Goal: Transaction & Acquisition: Purchase product/service

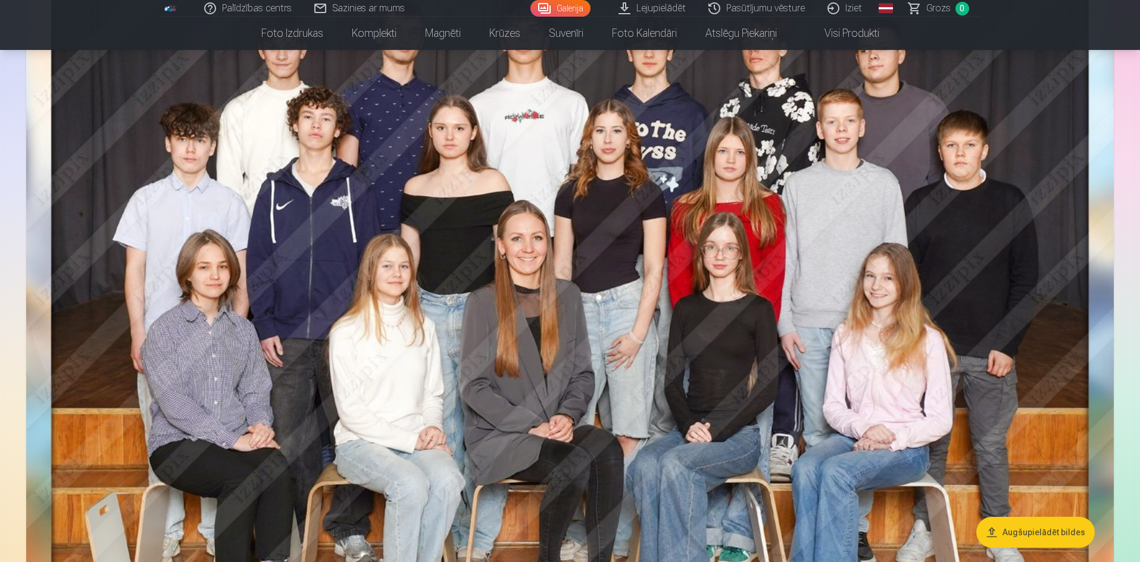
scroll to position [179, 0]
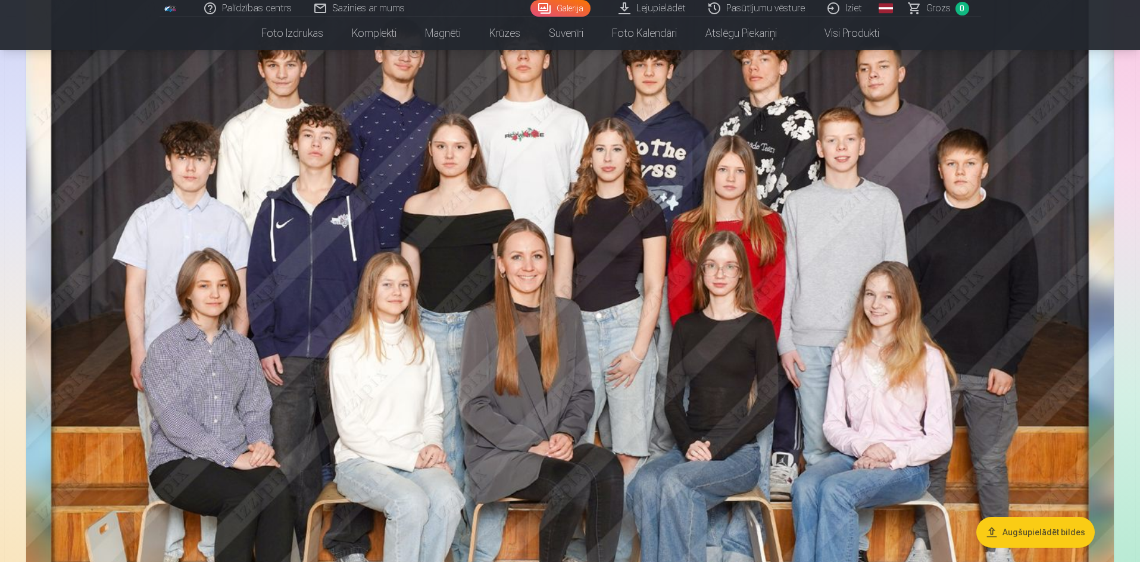
click at [691, 298] on img at bounding box center [569, 326] width 1087 height 749
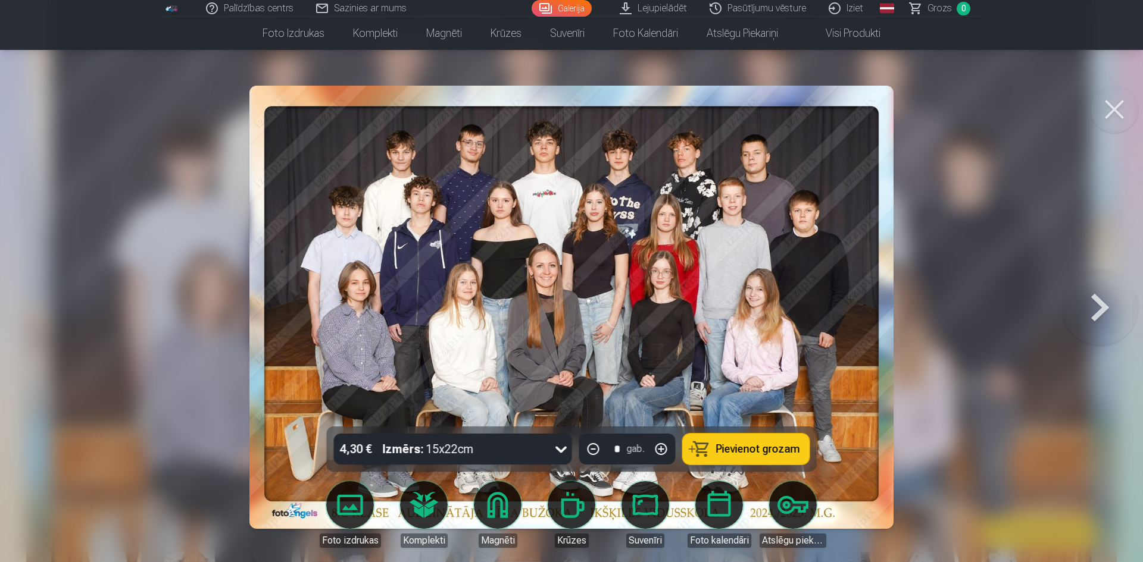
click at [735, 445] on span "Pievienot grozam" at bounding box center [758, 449] width 84 height 11
click at [562, 449] on icon at bounding box center [561, 449] width 19 height 19
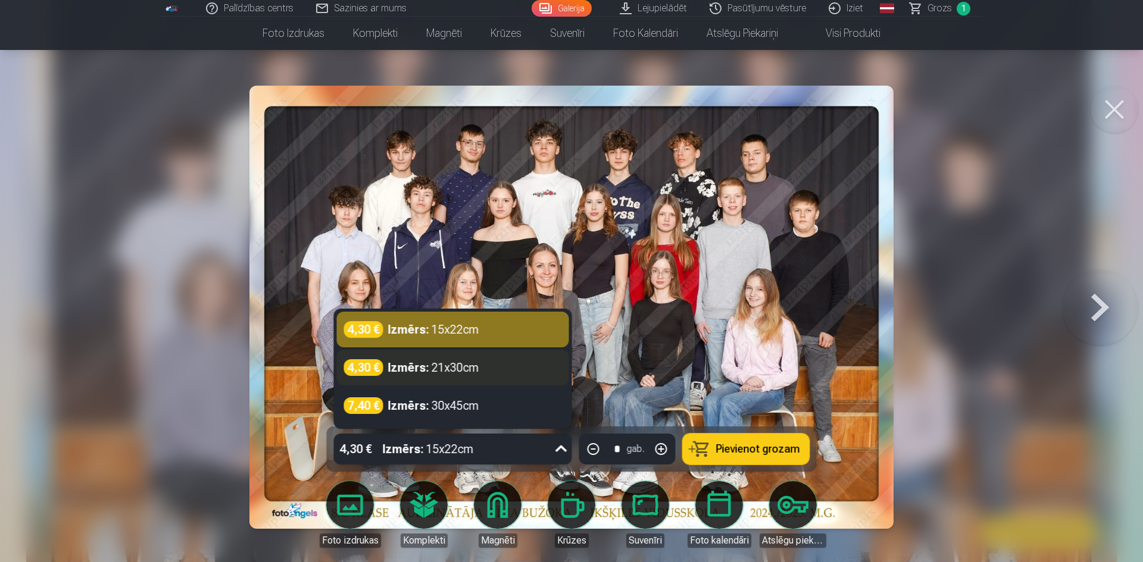
click at [524, 372] on div "4,30 € Izmērs : 21x30cm" at bounding box center [453, 367] width 218 height 17
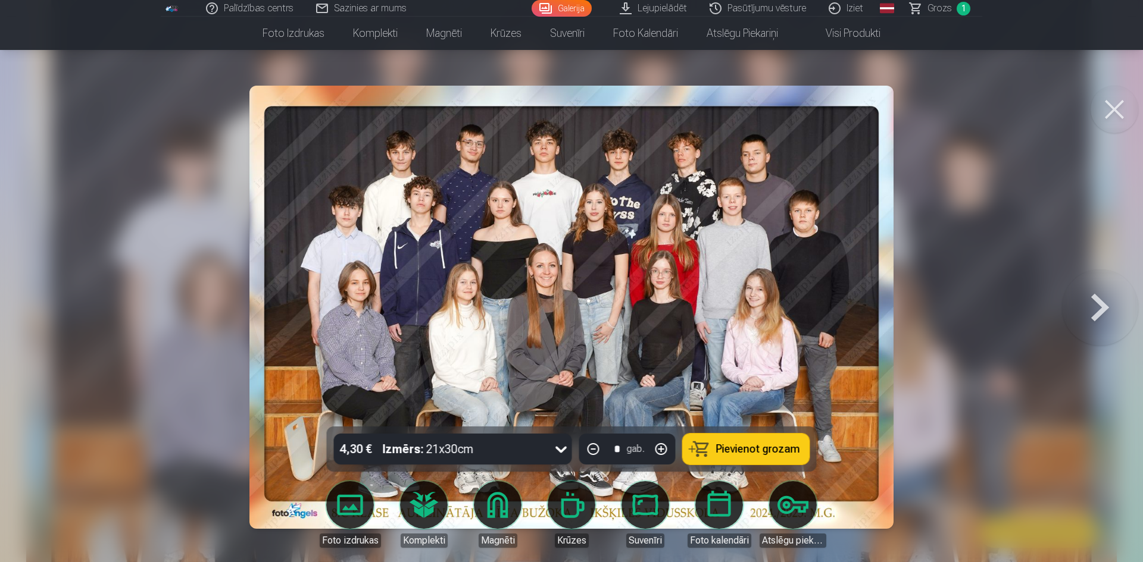
click at [727, 447] on span "Pievienot grozam" at bounding box center [758, 449] width 84 height 11
click at [1114, 107] on button at bounding box center [1114, 110] width 48 height 48
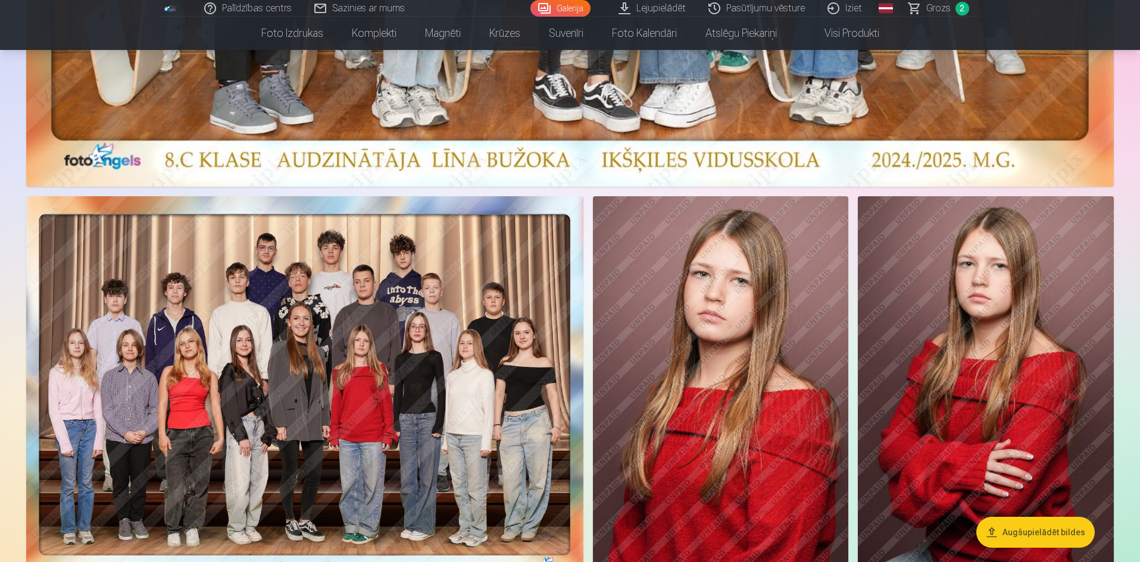
scroll to position [714, 0]
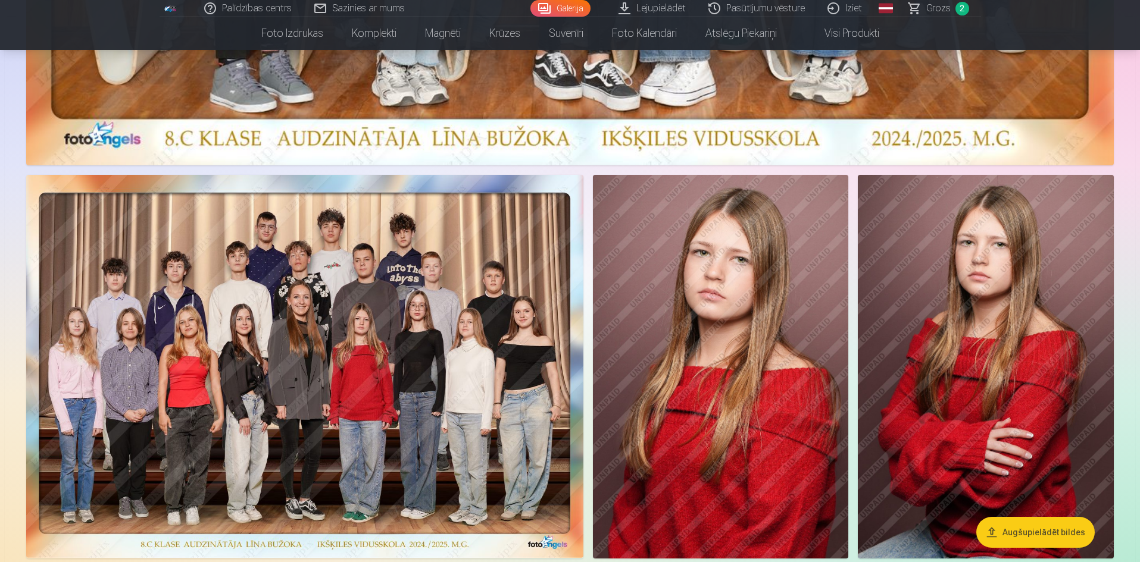
click at [941, 7] on span "Grozs" at bounding box center [938, 8] width 24 height 14
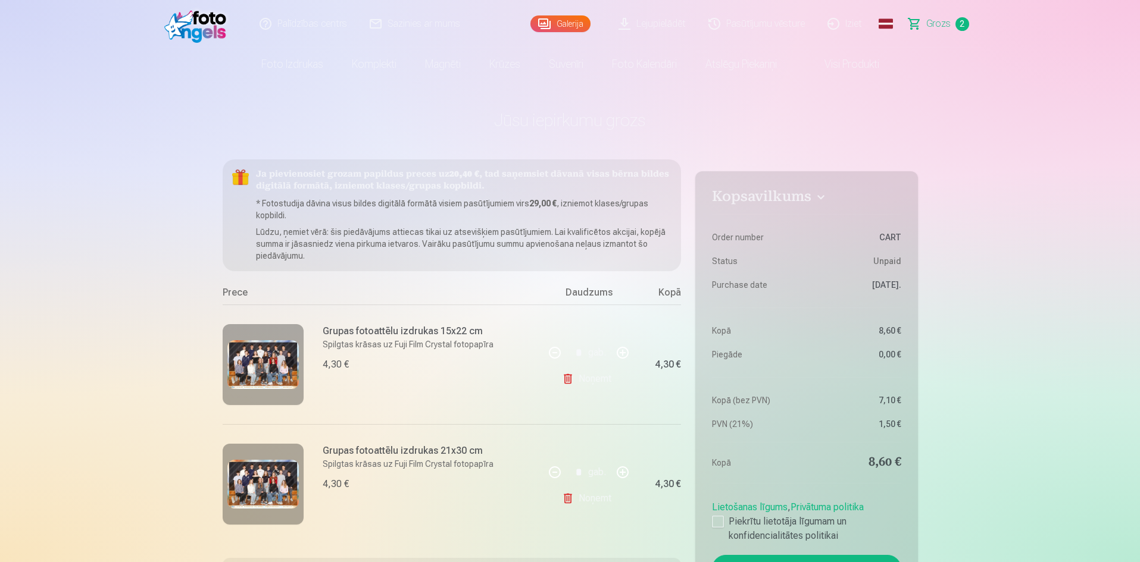
click at [594, 384] on link "Noņemt" at bounding box center [589, 379] width 54 height 24
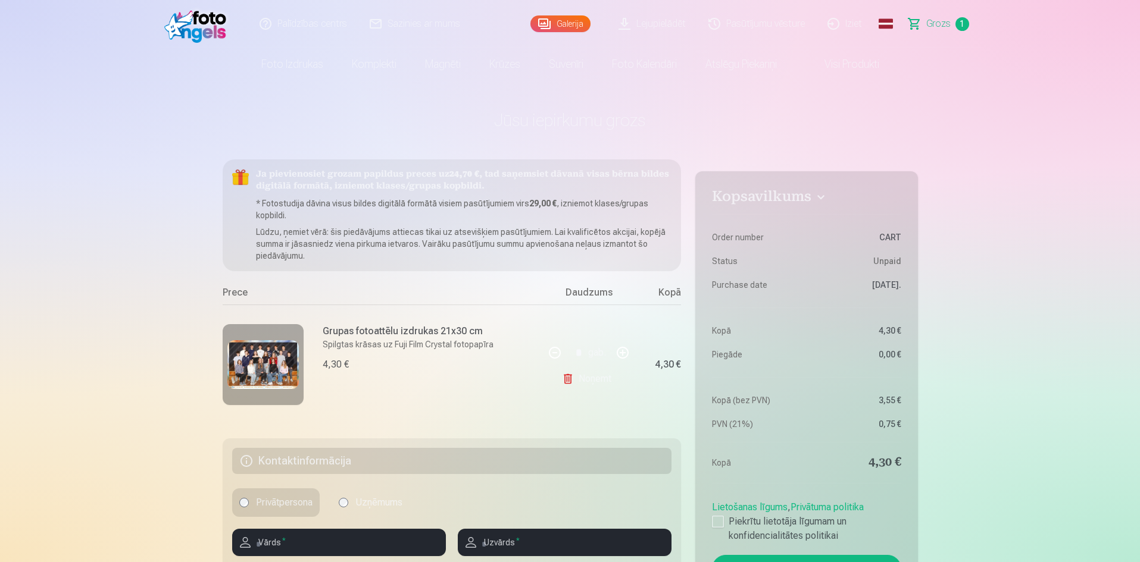
click at [581, 381] on link "Noņemt" at bounding box center [589, 379] width 54 height 24
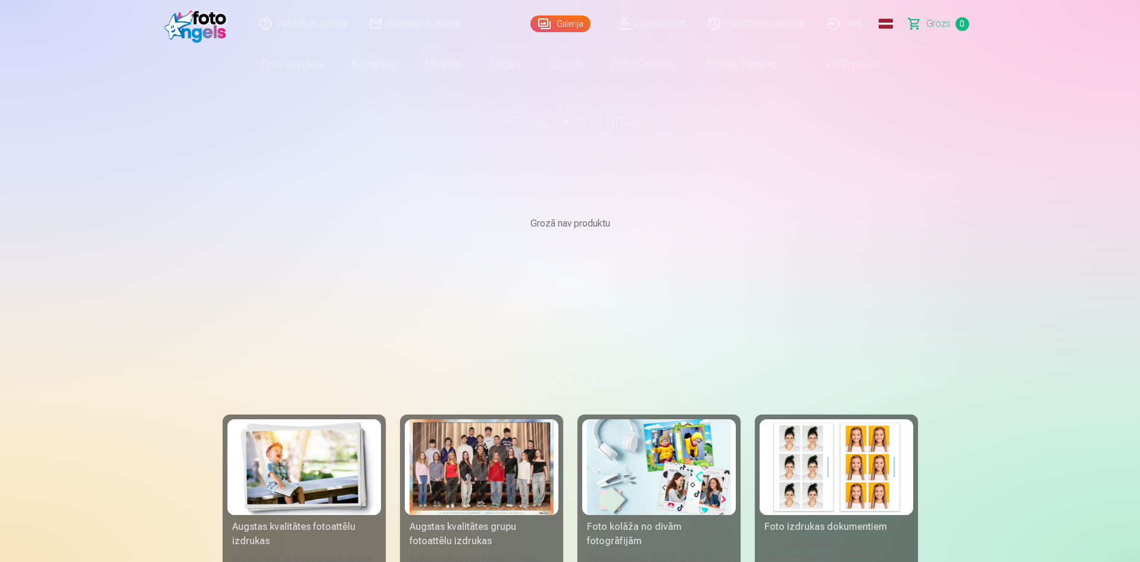
click at [568, 30] on link "Galerija" at bounding box center [560, 23] width 60 height 17
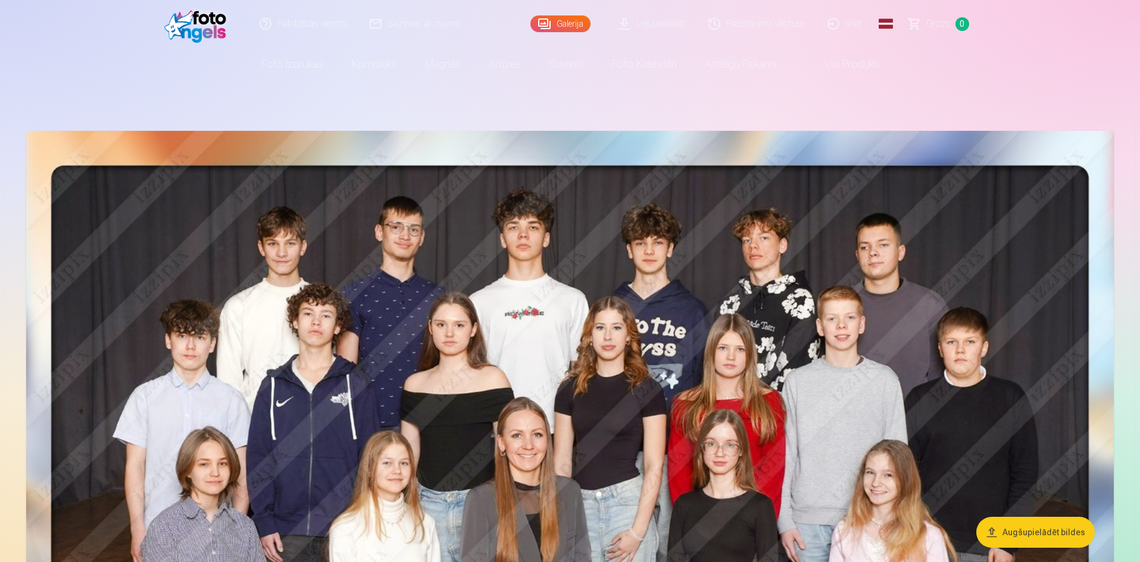
click at [747, 370] on img at bounding box center [569, 505] width 1087 height 749
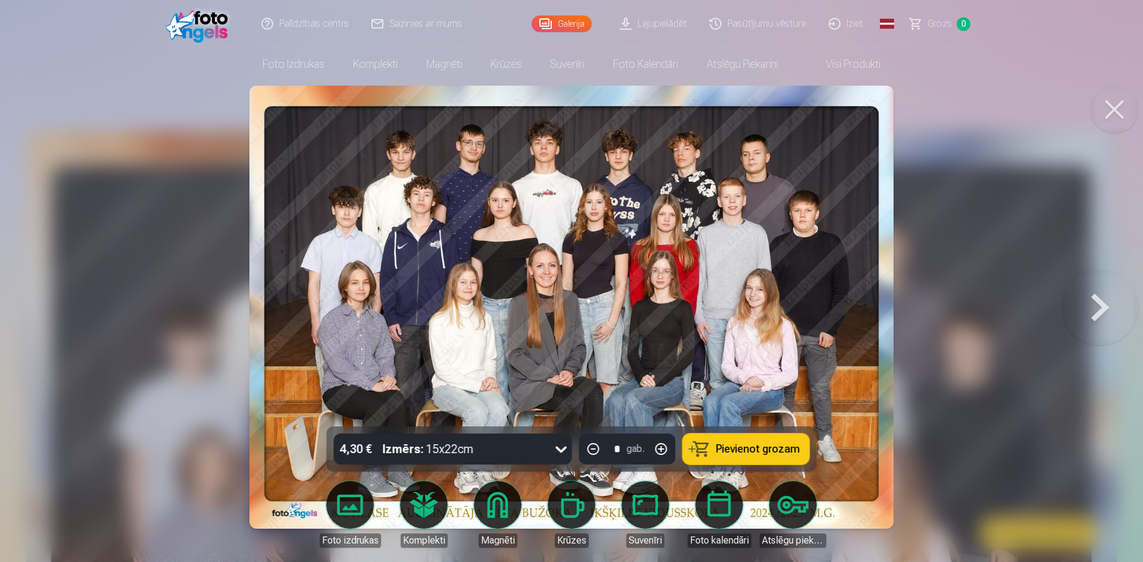
click at [563, 453] on icon at bounding box center [561, 449] width 19 height 19
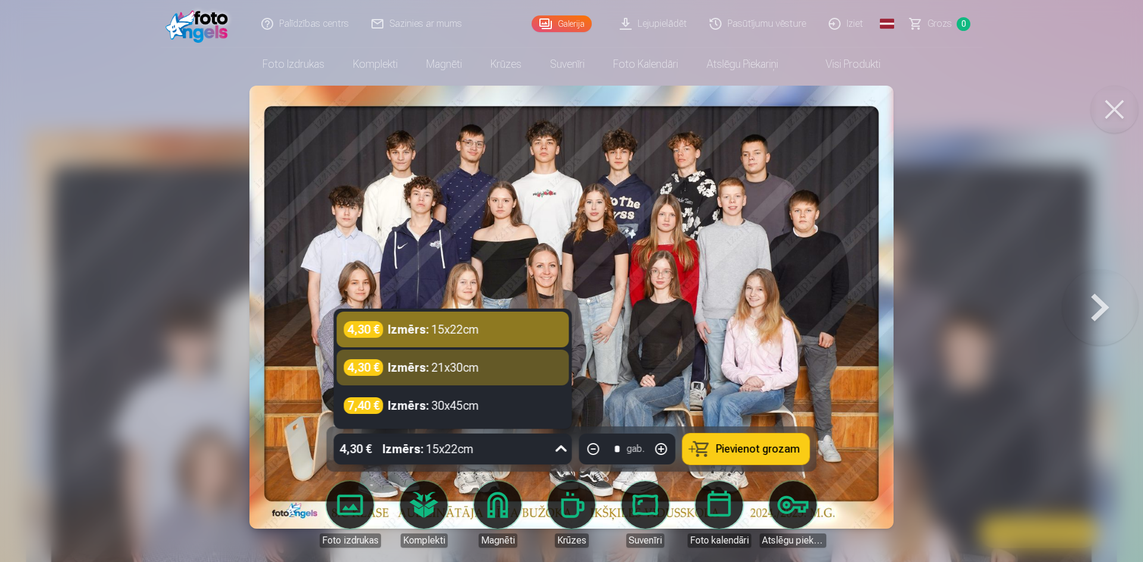
click at [720, 447] on span "Pievienot grozam" at bounding box center [758, 449] width 84 height 11
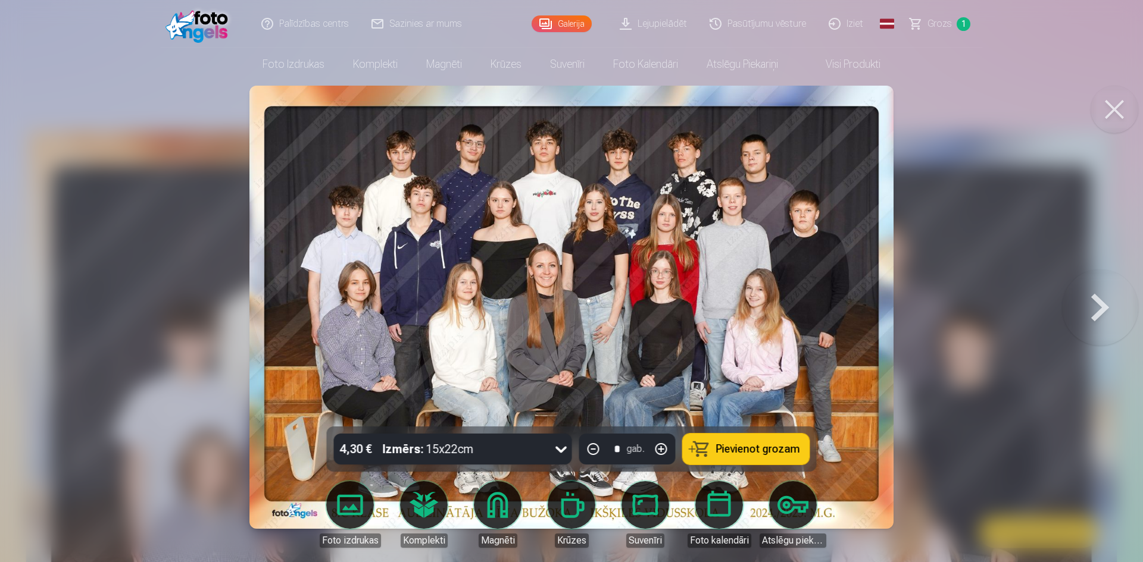
click at [1111, 114] on button at bounding box center [1114, 110] width 48 height 48
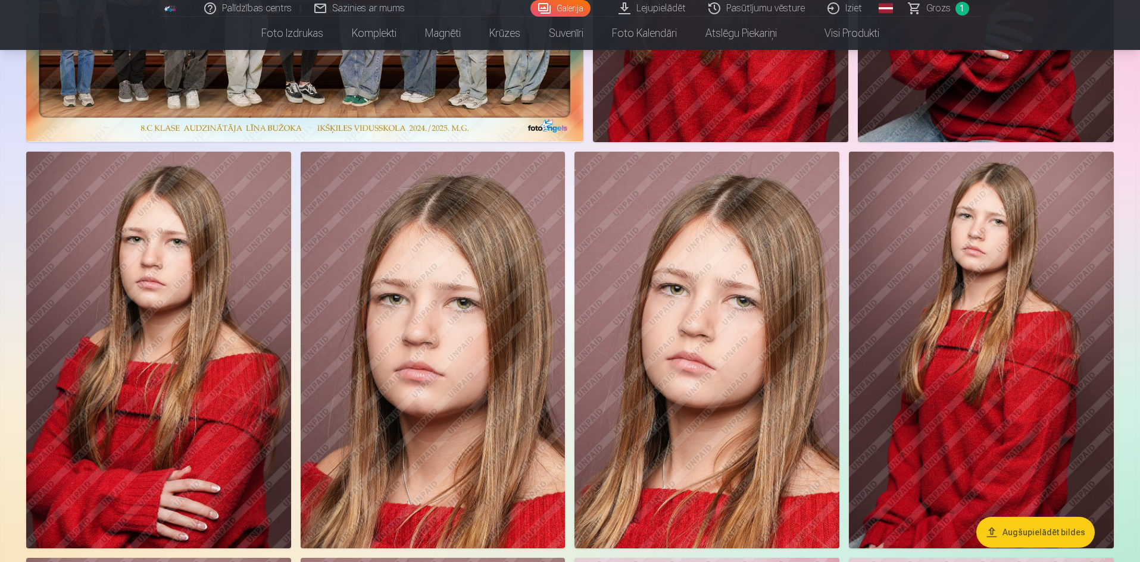
scroll to position [1190, 0]
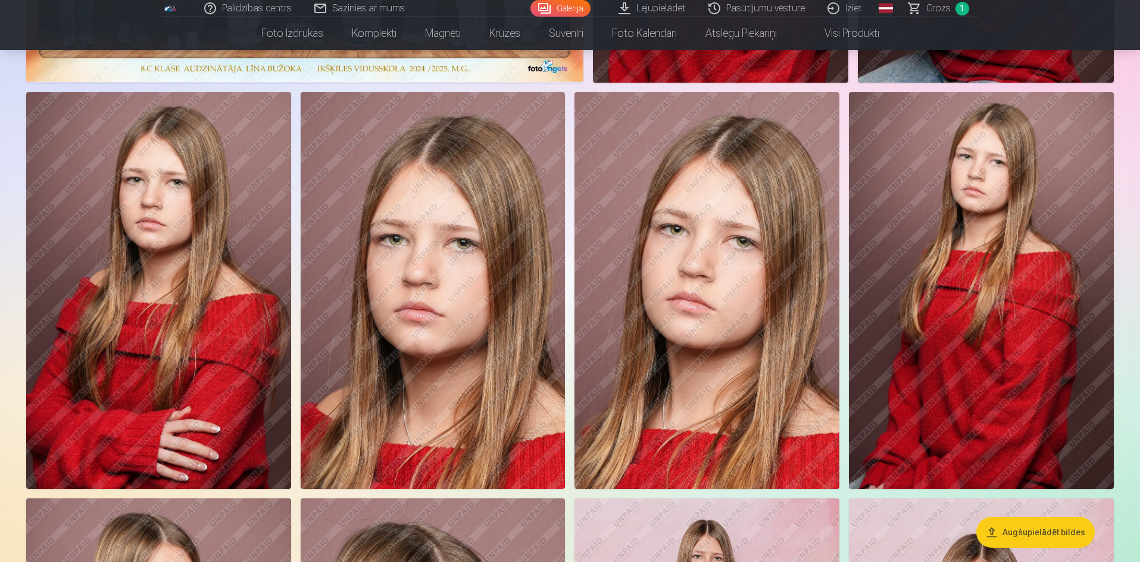
click at [461, 293] on img at bounding box center [433, 290] width 265 height 397
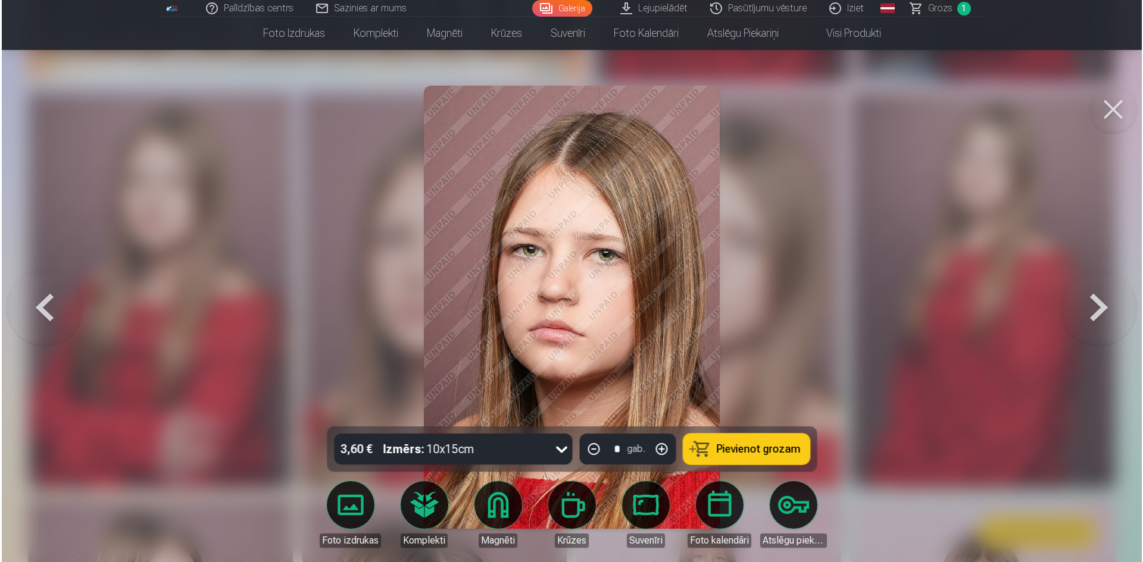
scroll to position [1192, 0]
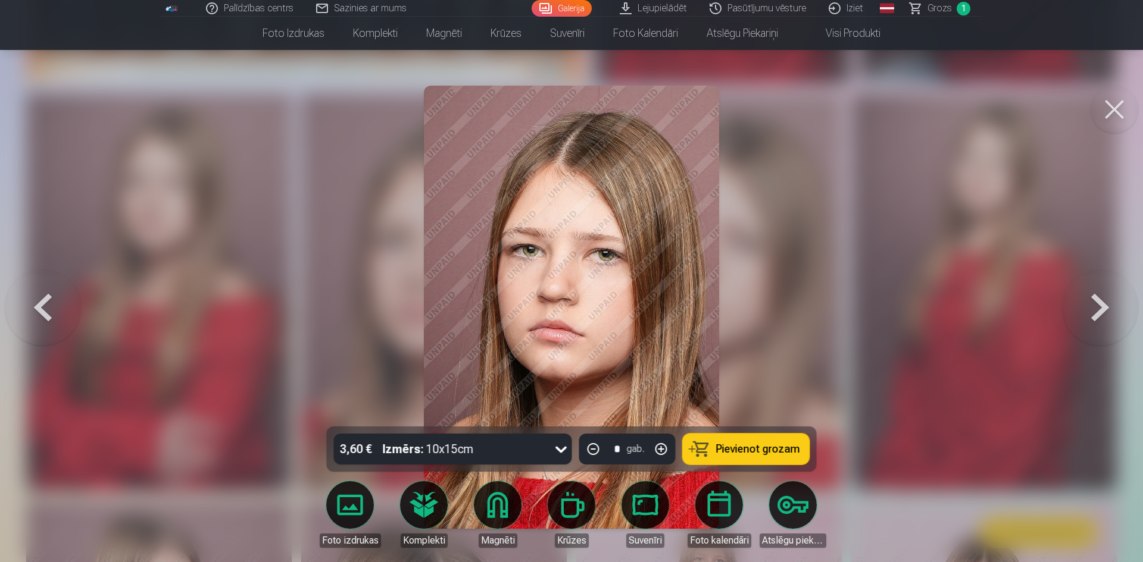
click at [746, 449] on span "Pievienot grozam" at bounding box center [758, 449] width 84 height 11
click at [1106, 109] on button at bounding box center [1114, 110] width 48 height 48
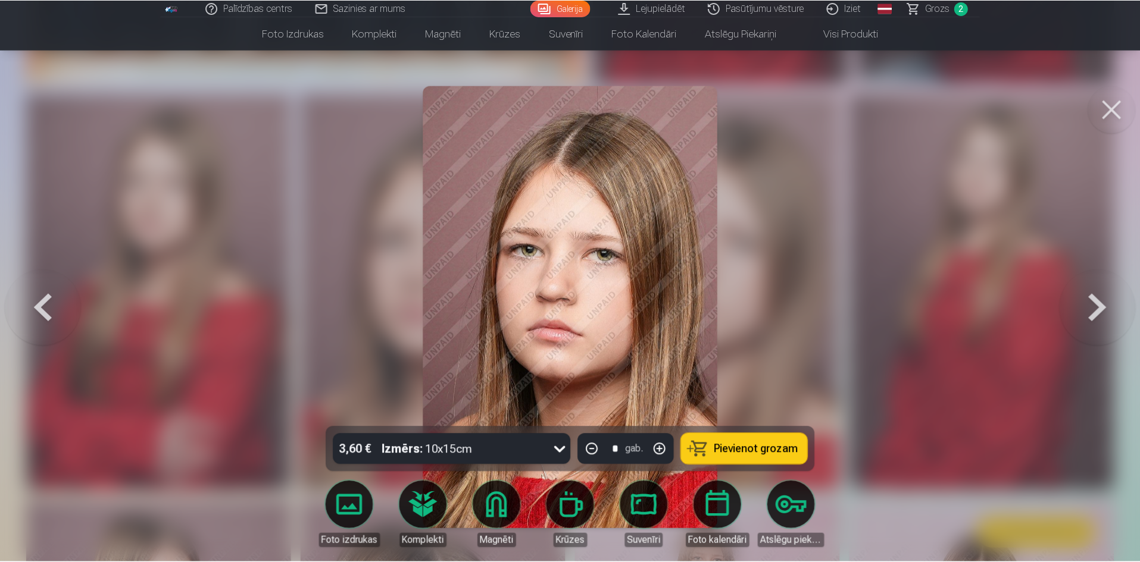
scroll to position [1190, 0]
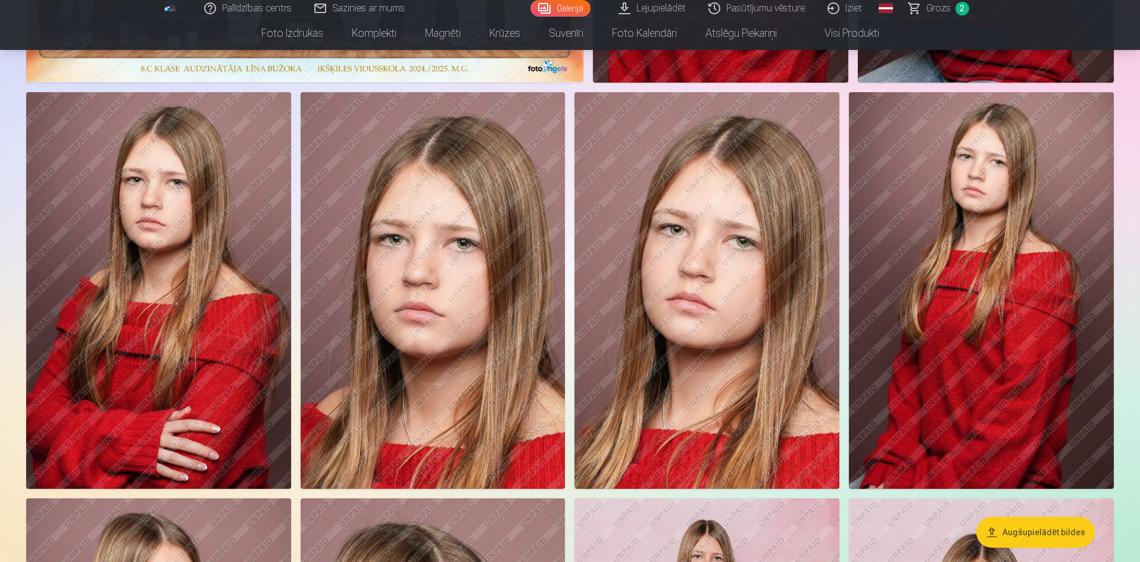
click at [204, 287] on img at bounding box center [158, 290] width 265 height 397
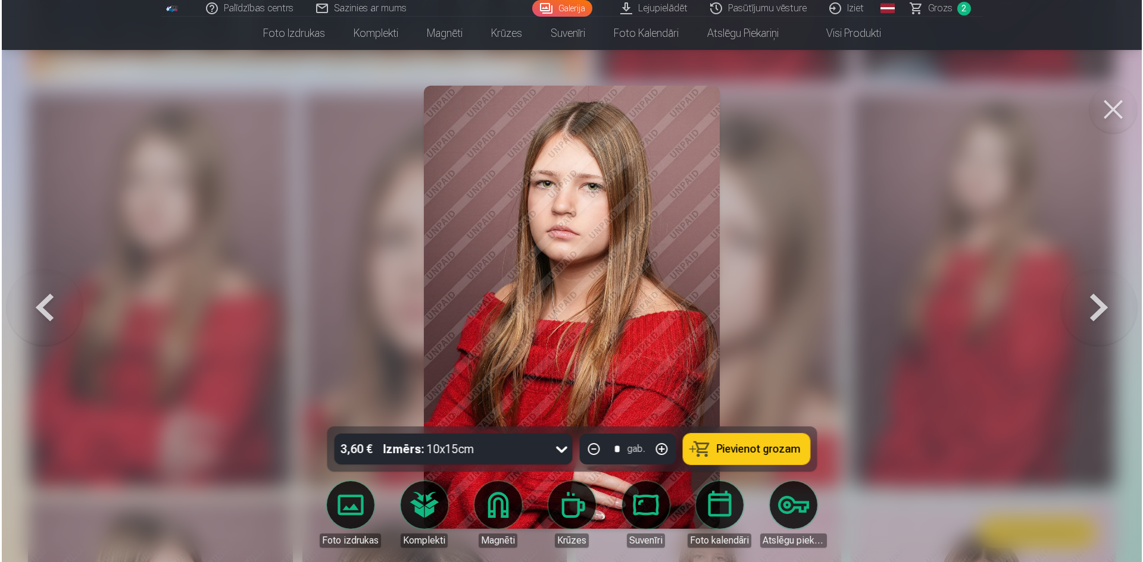
scroll to position [1192, 0]
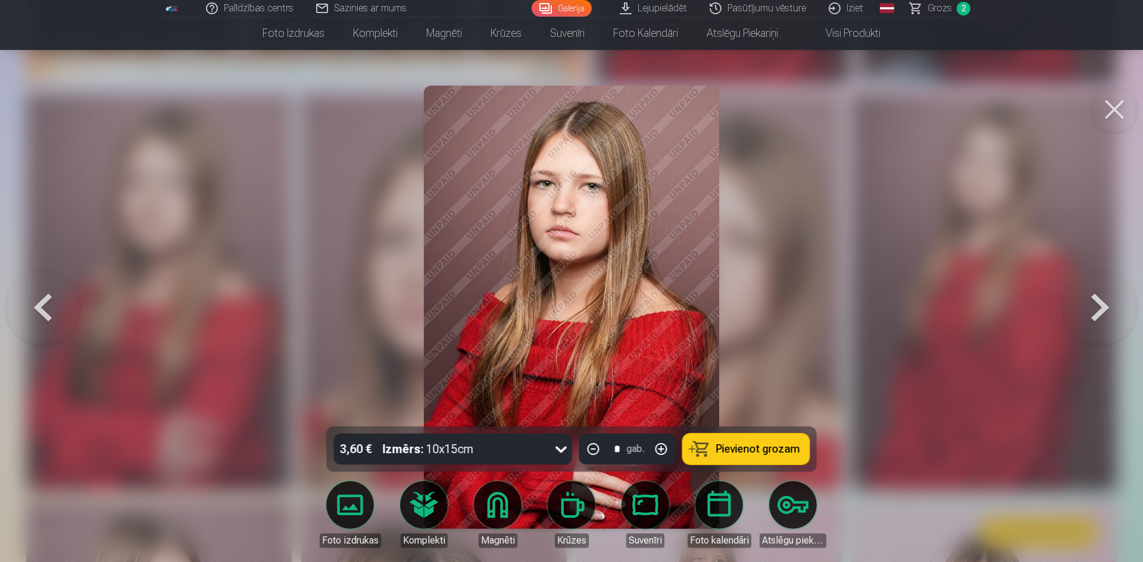
click at [563, 453] on icon at bounding box center [561, 449] width 19 height 19
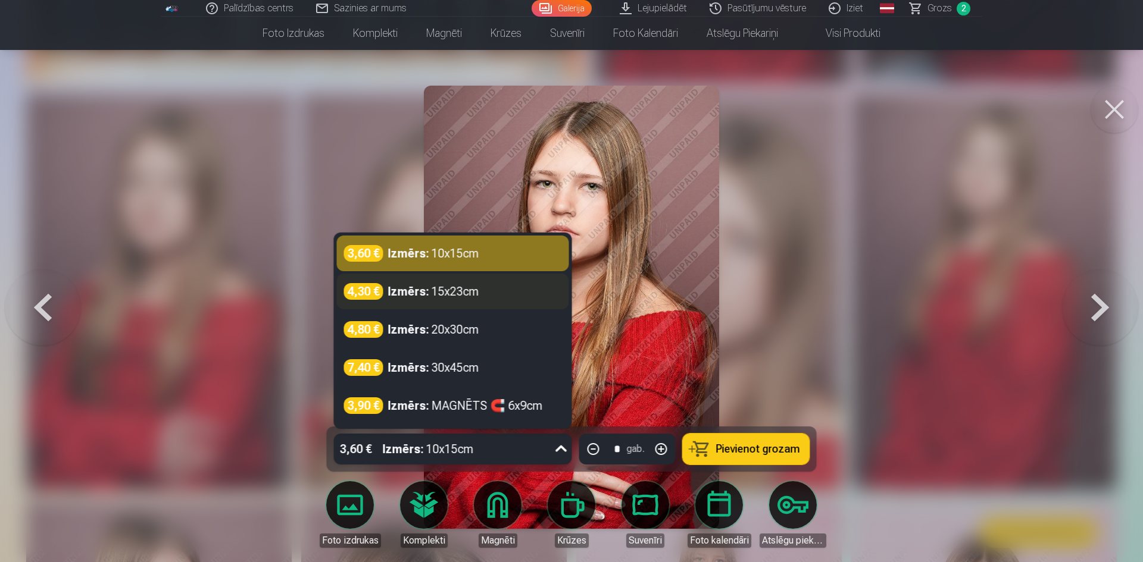
click at [436, 296] on div "Izmērs : 15x23cm" at bounding box center [433, 291] width 91 height 17
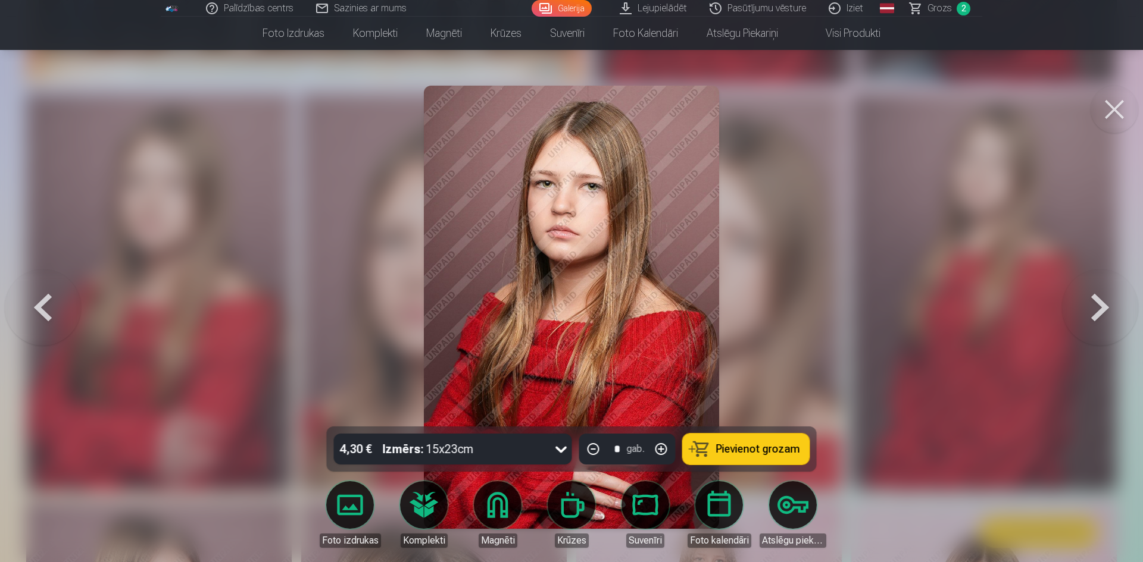
click at [763, 452] on span "Pievienot grozam" at bounding box center [758, 449] width 84 height 11
click at [1116, 104] on button at bounding box center [1114, 110] width 48 height 48
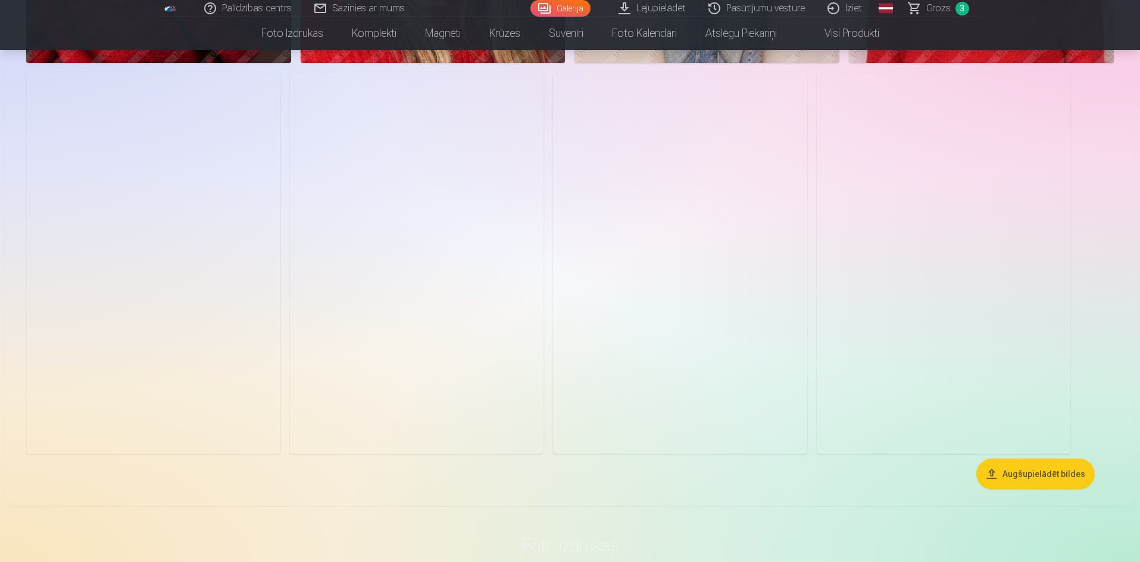
scroll to position [2023, 0]
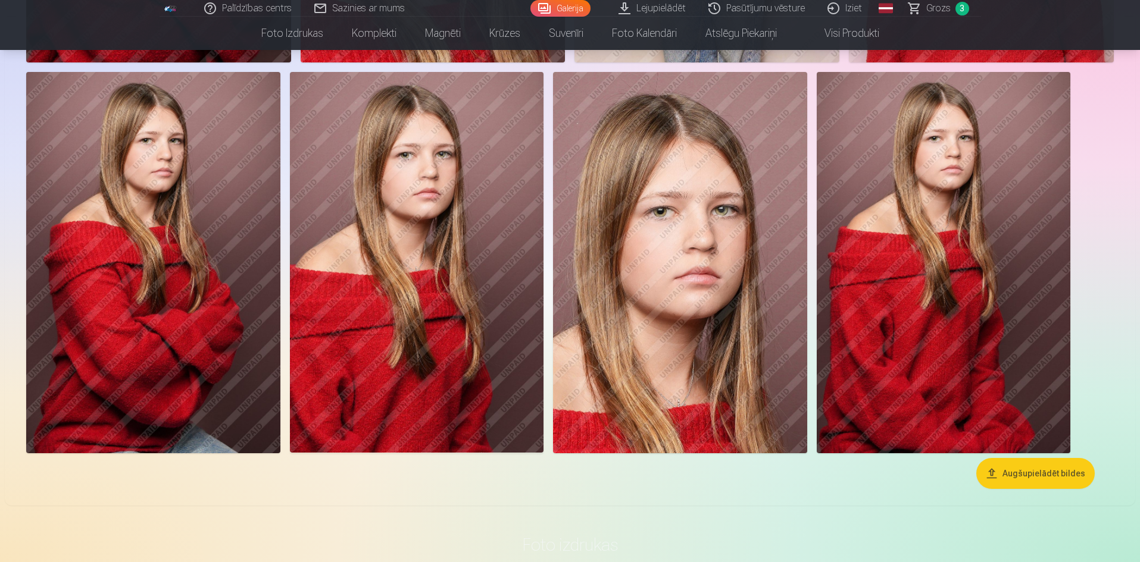
click at [180, 306] on img at bounding box center [153, 262] width 254 height 381
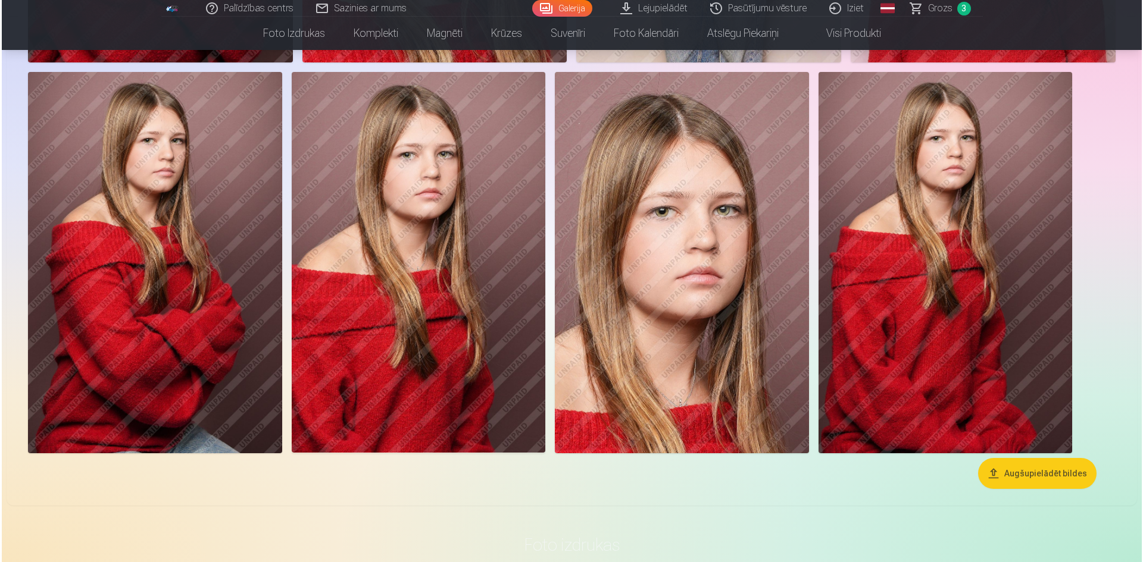
scroll to position [2027, 0]
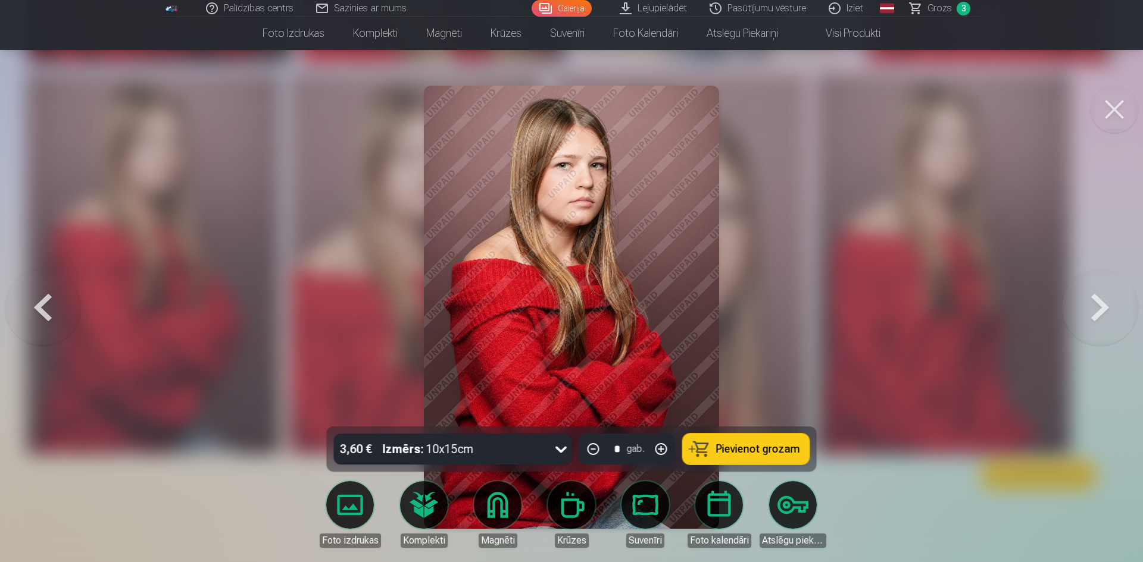
click at [1112, 110] on button at bounding box center [1114, 110] width 48 height 48
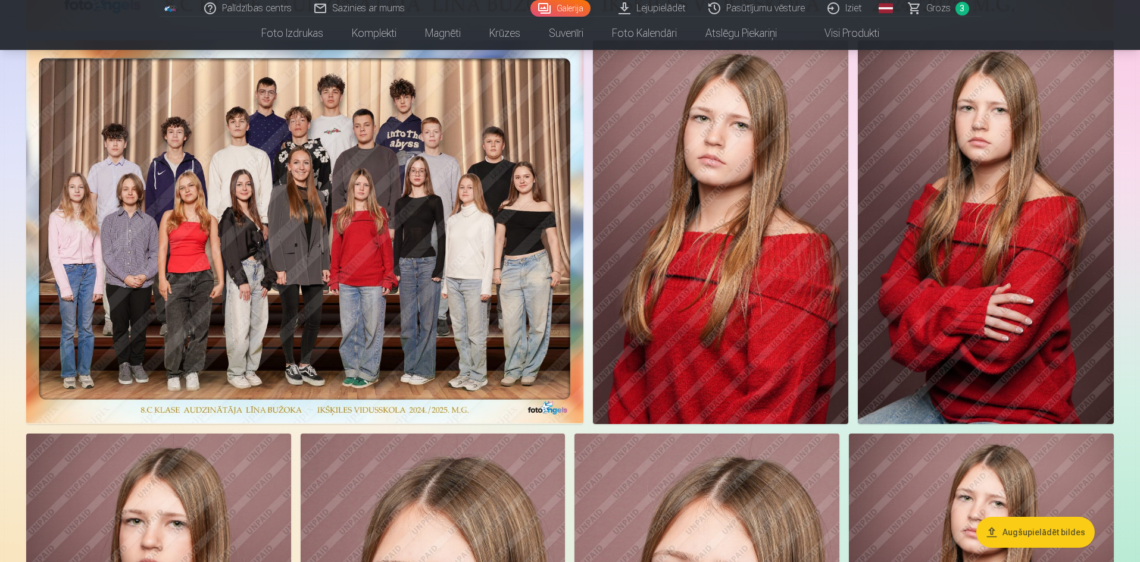
scroll to position [774, 0]
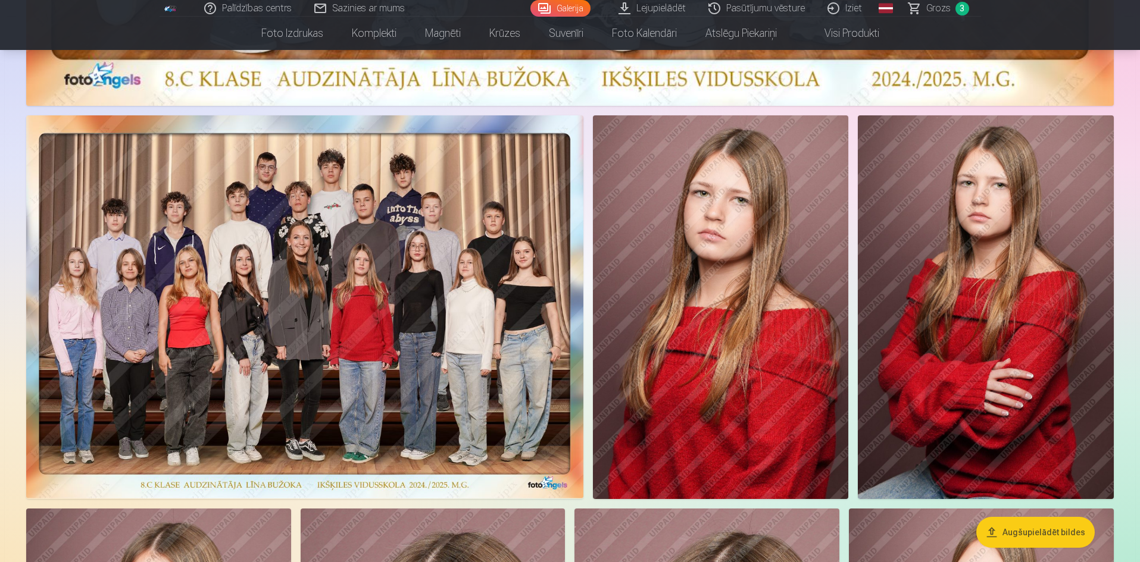
click at [722, 323] on img at bounding box center [721, 307] width 256 height 384
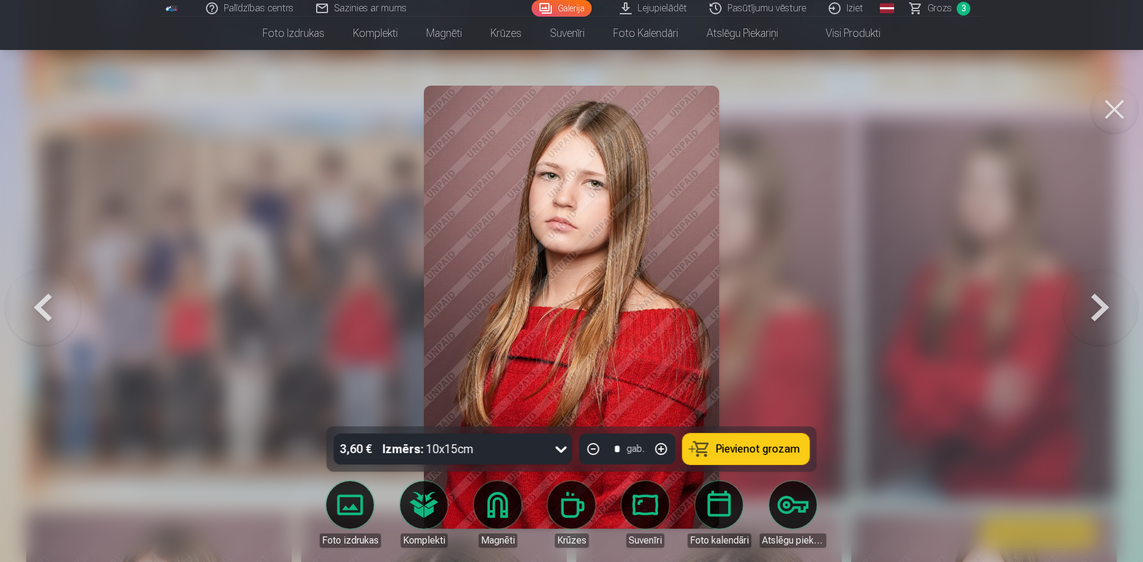
drag, startPoint x: 761, startPoint y: 450, endPoint x: 765, endPoint y: 443, distance: 7.8
click at [761, 449] on span "Pievienot grozam" at bounding box center [758, 449] width 84 height 11
click at [1112, 104] on button at bounding box center [1114, 110] width 48 height 48
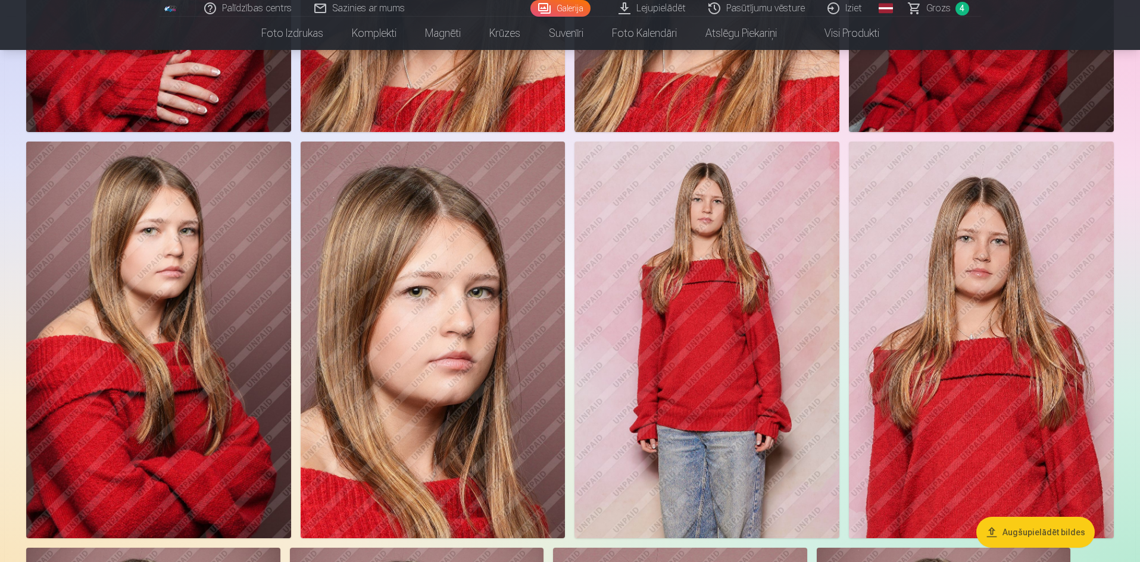
scroll to position [1607, 0]
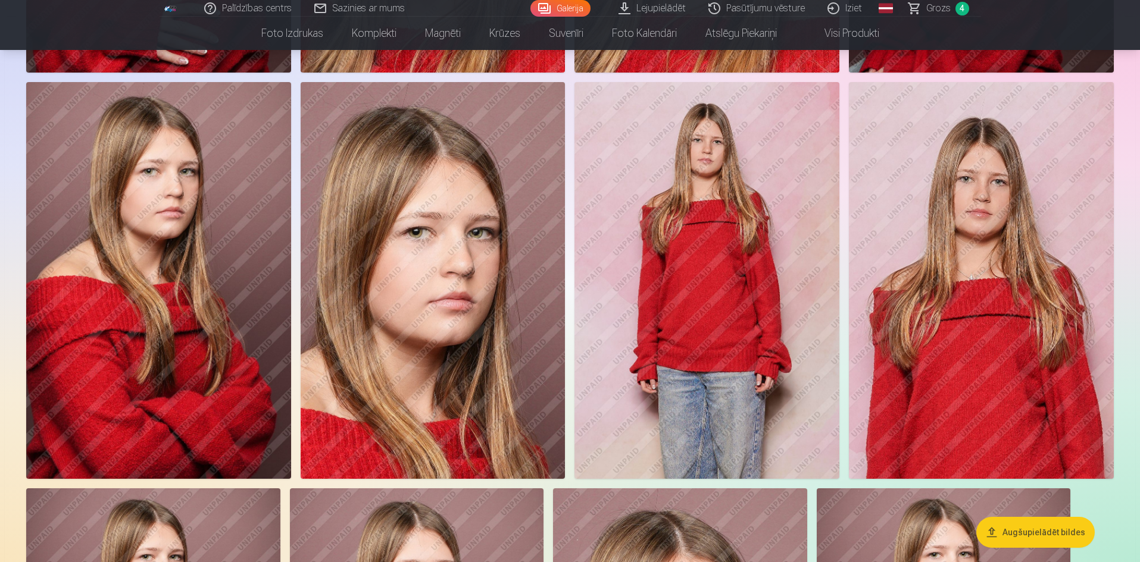
click at [1016, 311] on img at bounding box center [981, 280] width 265 height 397
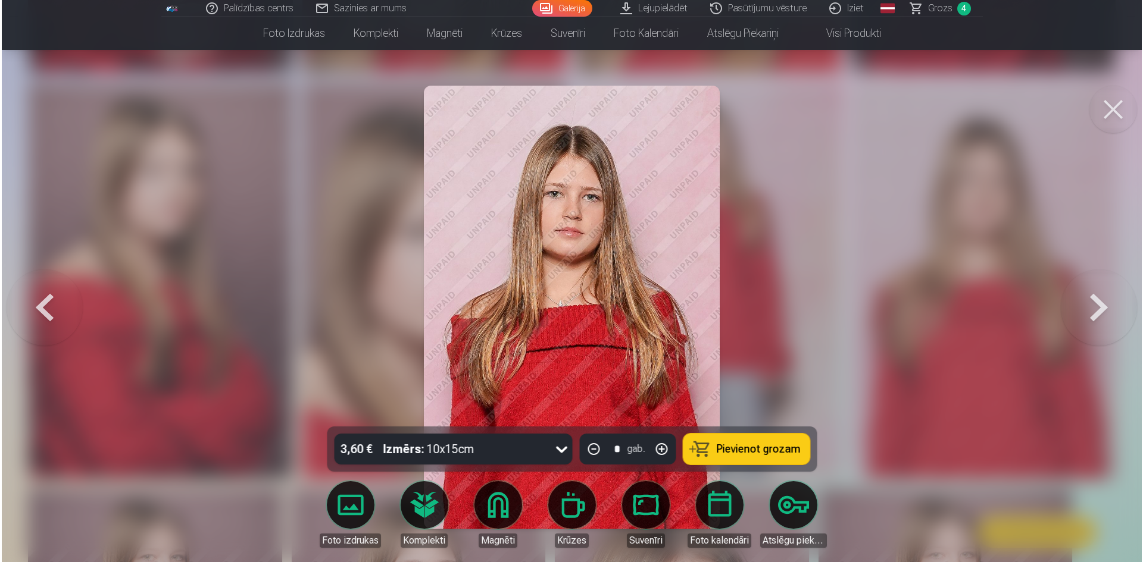
scroll to position [1610, 0]
click at [744, 440] on button "Pievienot grozam" at bounding box center [746, 449] width 127 height 31
click at [1118, 108] on button at bounding box center [1114, 110] width 48 height 48
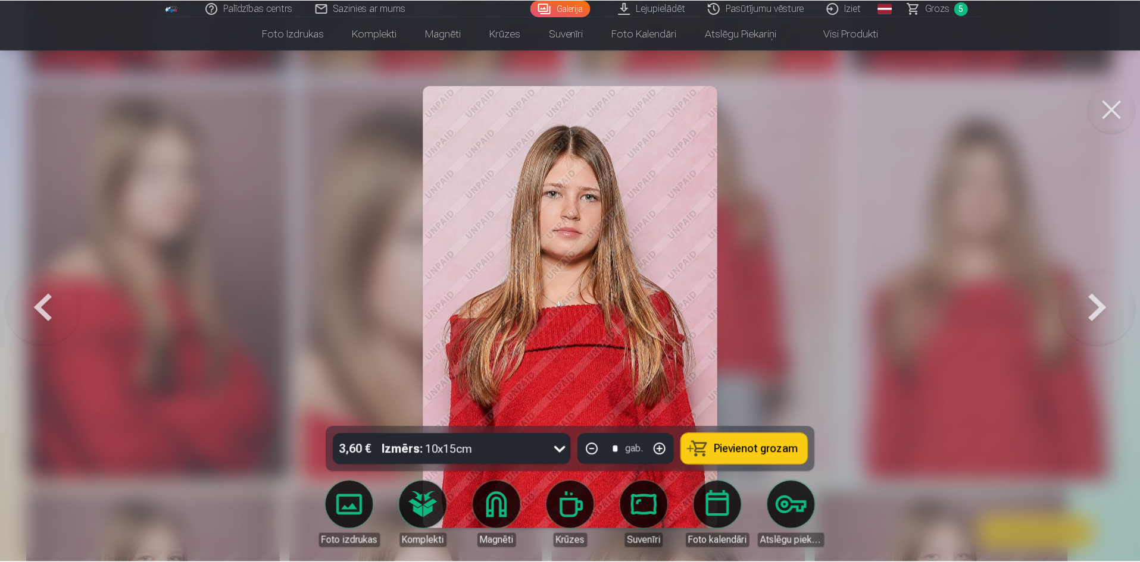
scroll to position [1607, 0]
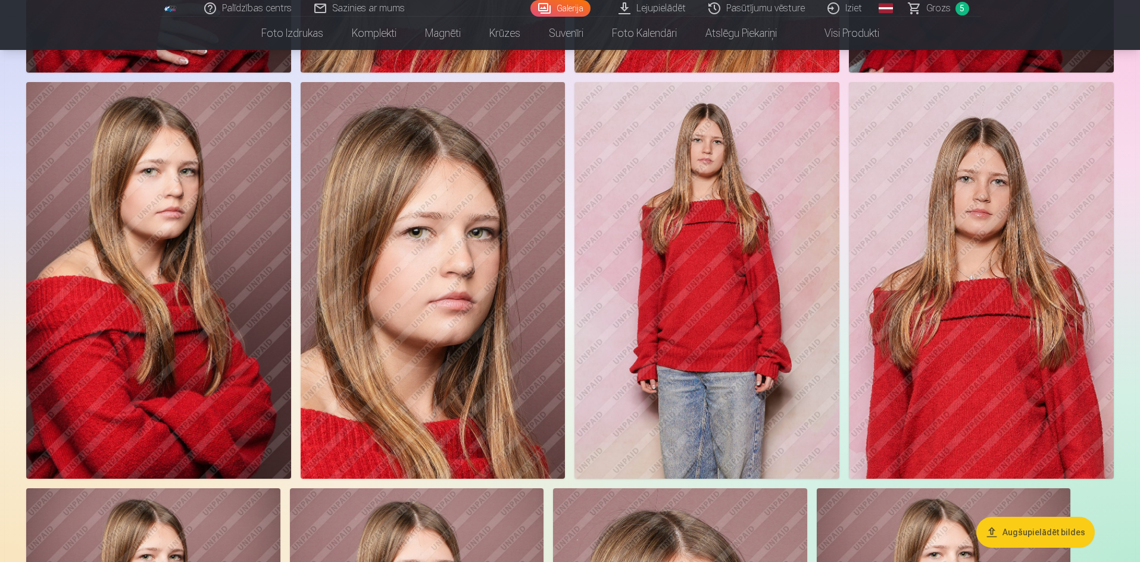
click at [414, 236] on img at bounding box center [433, 280] width 265 height 397
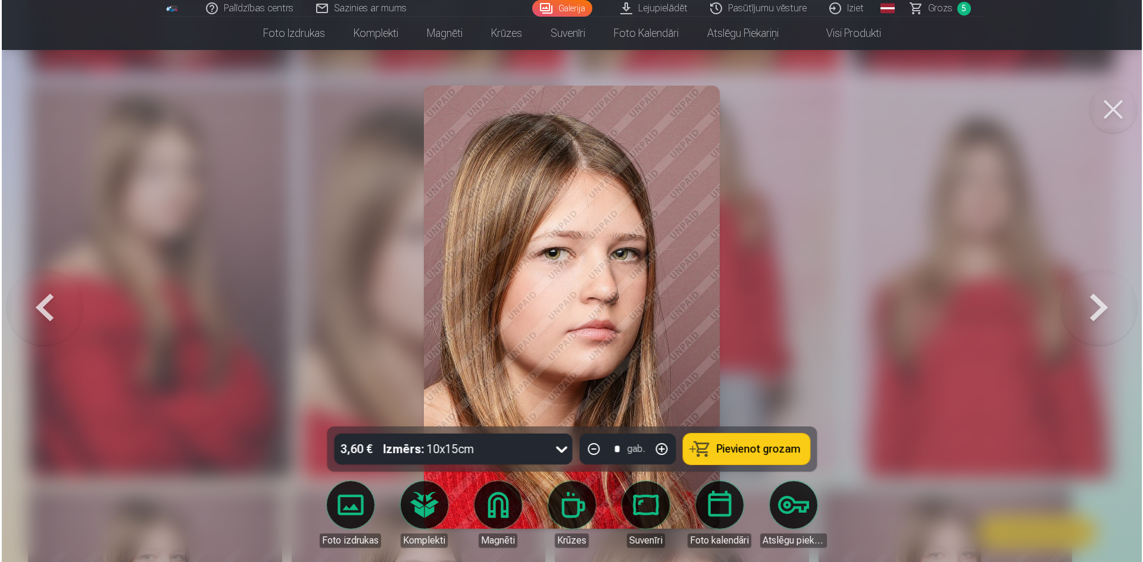
scroll to position [1610, 0]
click at [735, 449] on span "Pievienot grozam" at bounding box center [758, 449] width 84 height 11
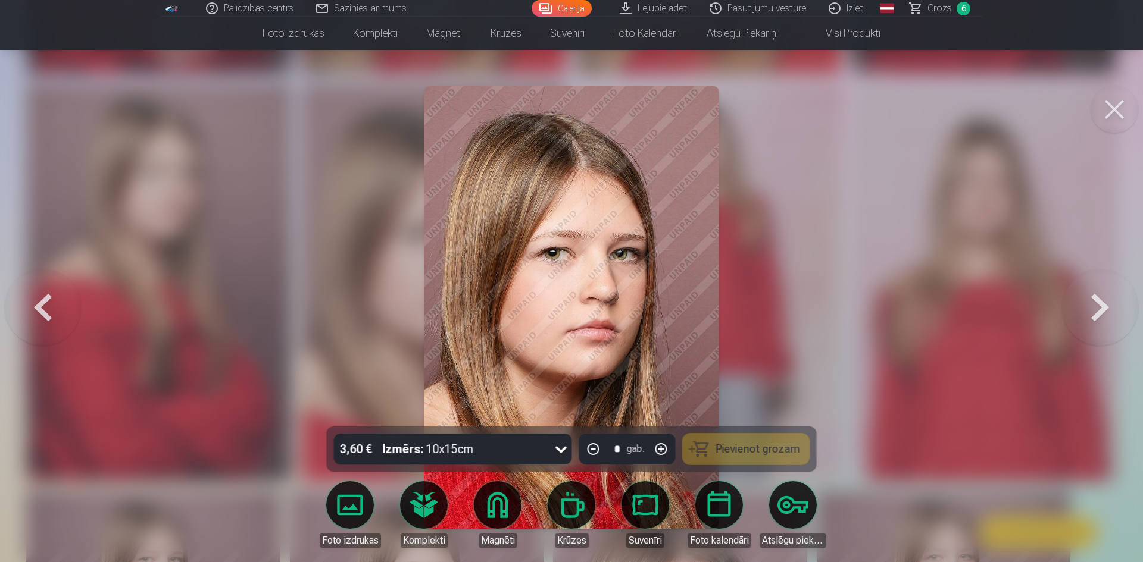
click at [1103, 112] on button at bounding box center [1114, 110] width 48 height 48
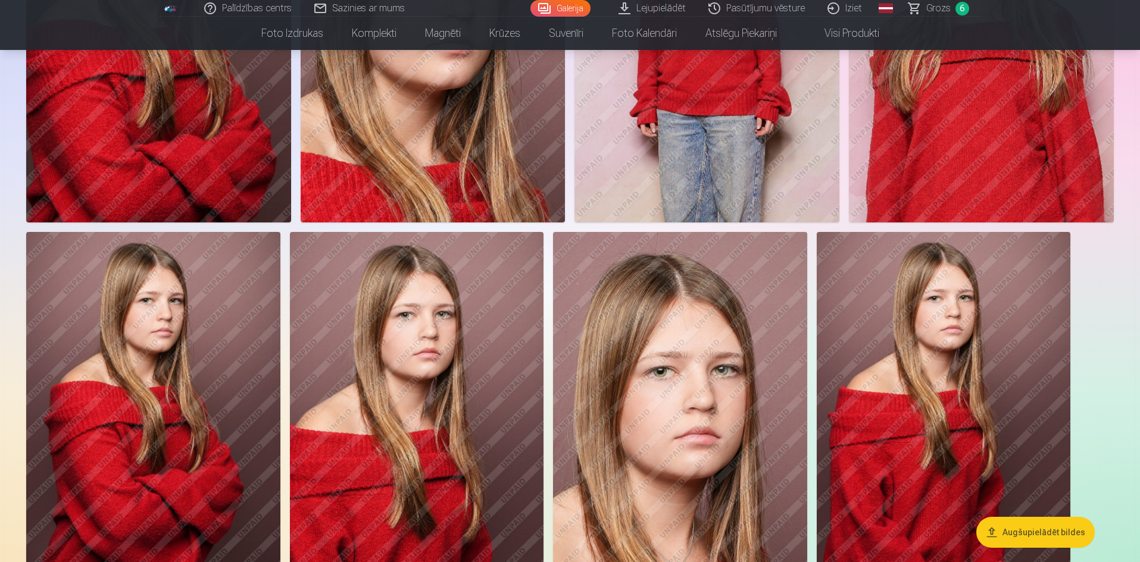
scroll to position [1904, 0]
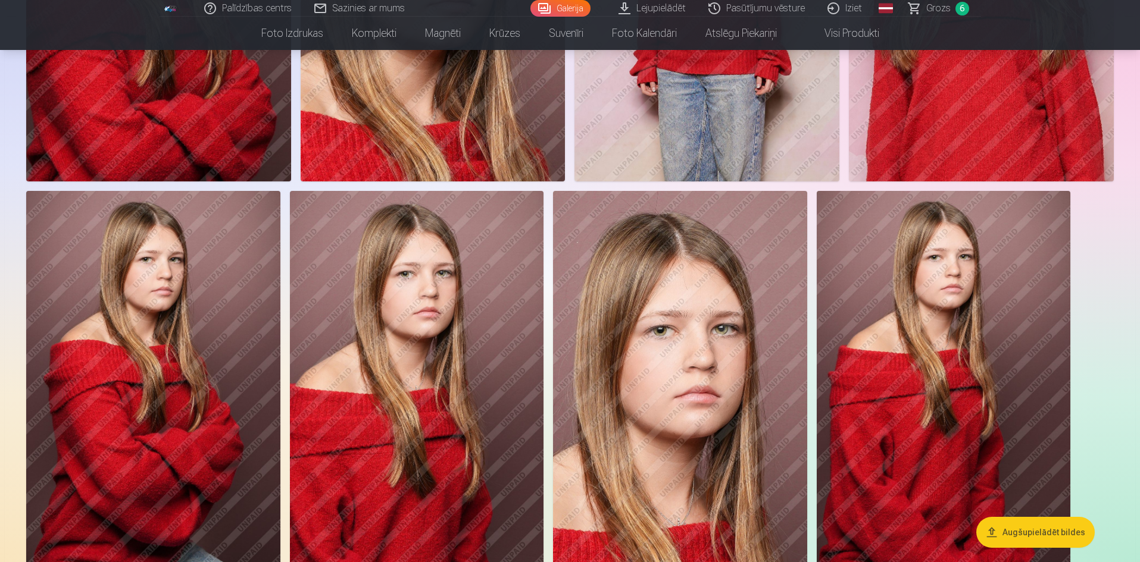
click at [946, 5] on span "Grozs" at bounding box center [938, 8] width 24 height 14
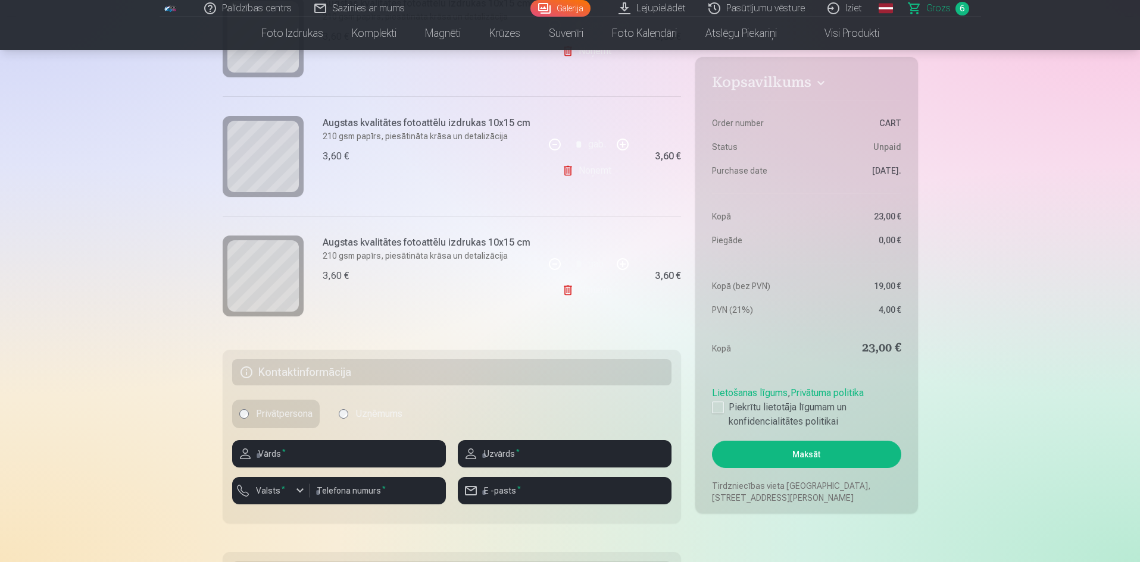
scroll to position [714, 0]
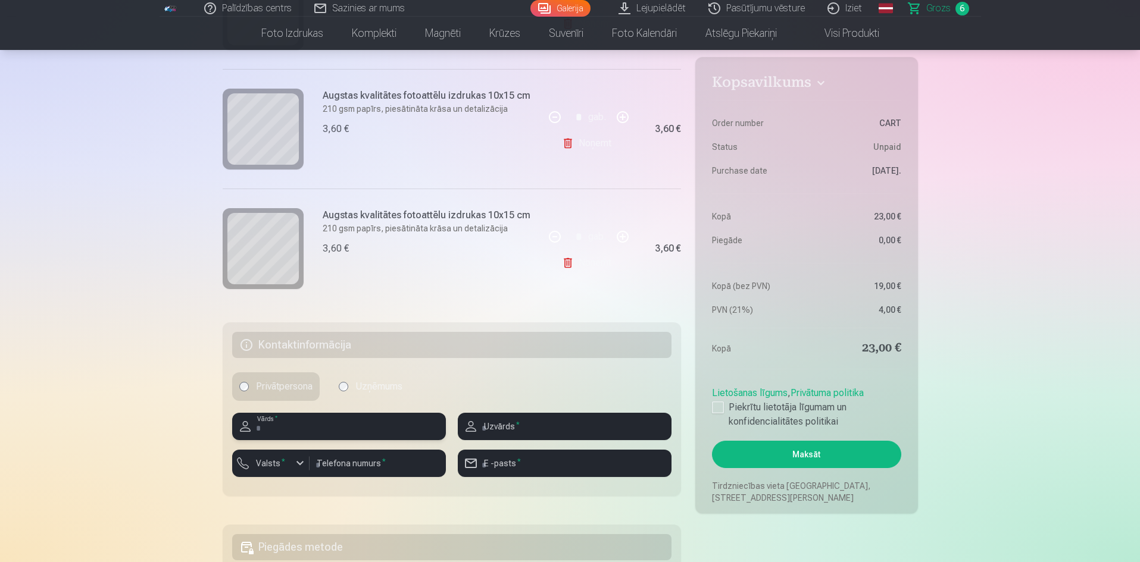
click at [293, 429] on input "text" at bounding box center [339, 426] width 214 height 27
type input "***"
click at [515, 432] on input "text" at bounding box center [565, 426] width 214 height 27
type input "******"
click at [296, 465] on div "button" at bounding box center [300, 463] width 14 height 14
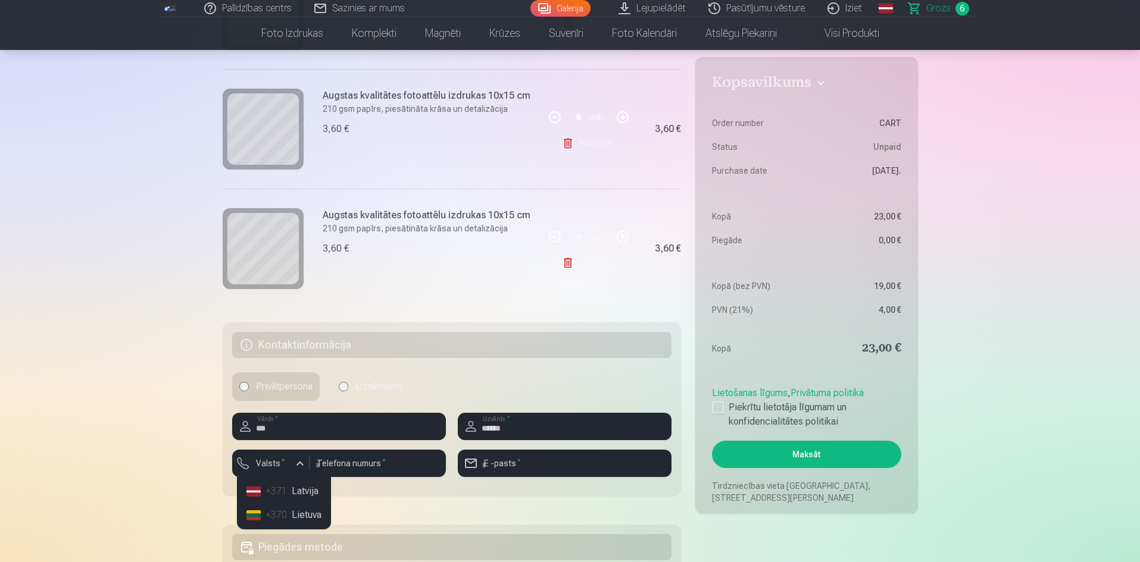
click at [302, 497] on li "+371 Latvija" at bounding box center [284, 492] width 84 height 24
click at [373, 465] on input "number" at bounding box center [377, 463] width 136 height 27
type input "********"
click at [552, 464] on input "email" at bounding box center [565, 463] width 214 height 27
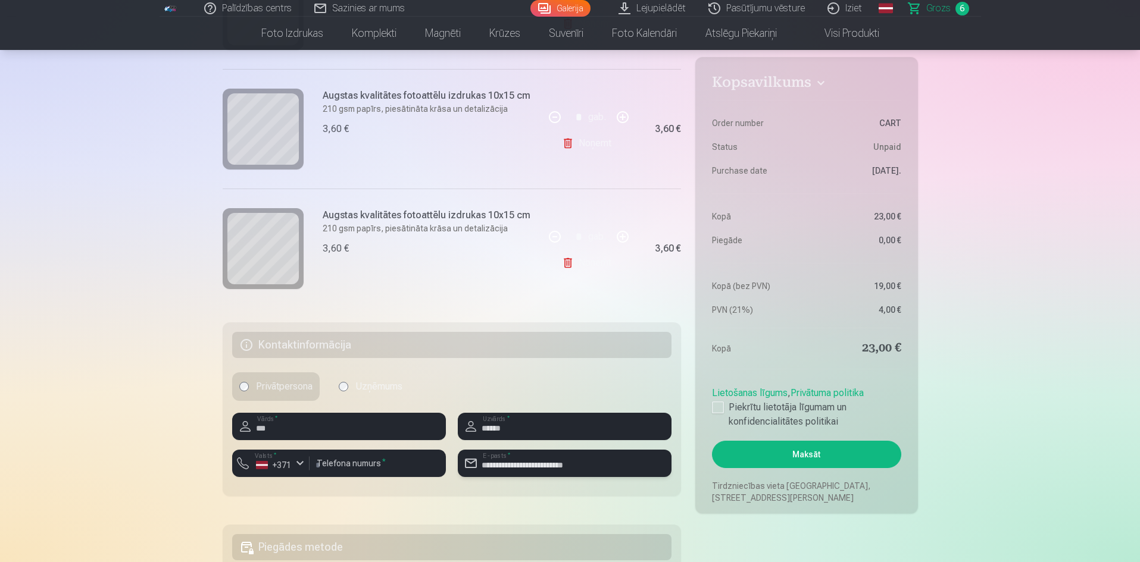
type input "**********"
click at [566, 494] on fieldset "**********" at bounding box center [452, 410] width 459 height 174
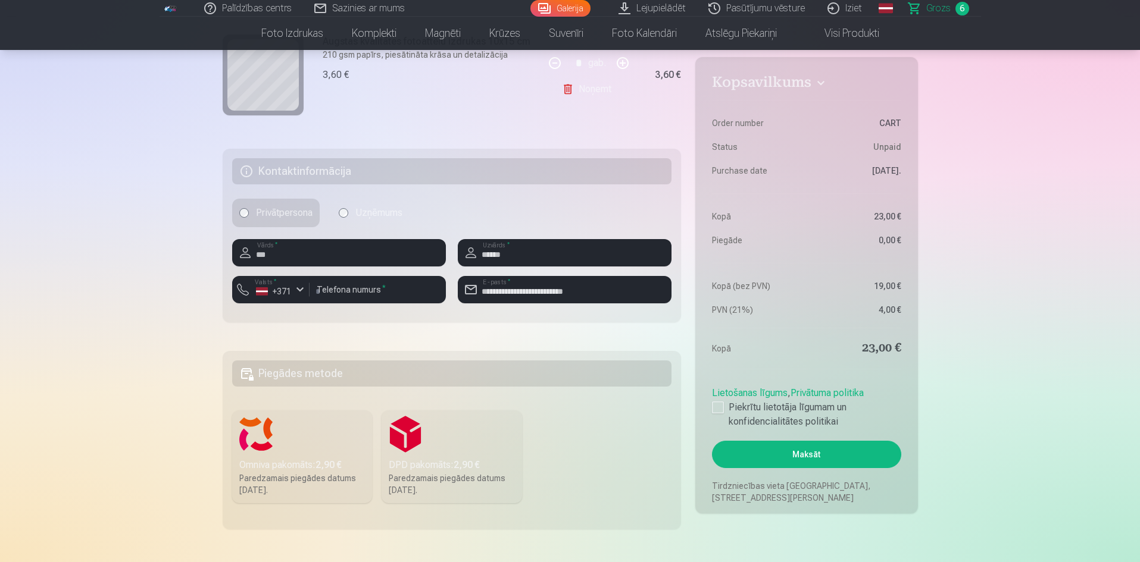
scroll to position [893, 0]
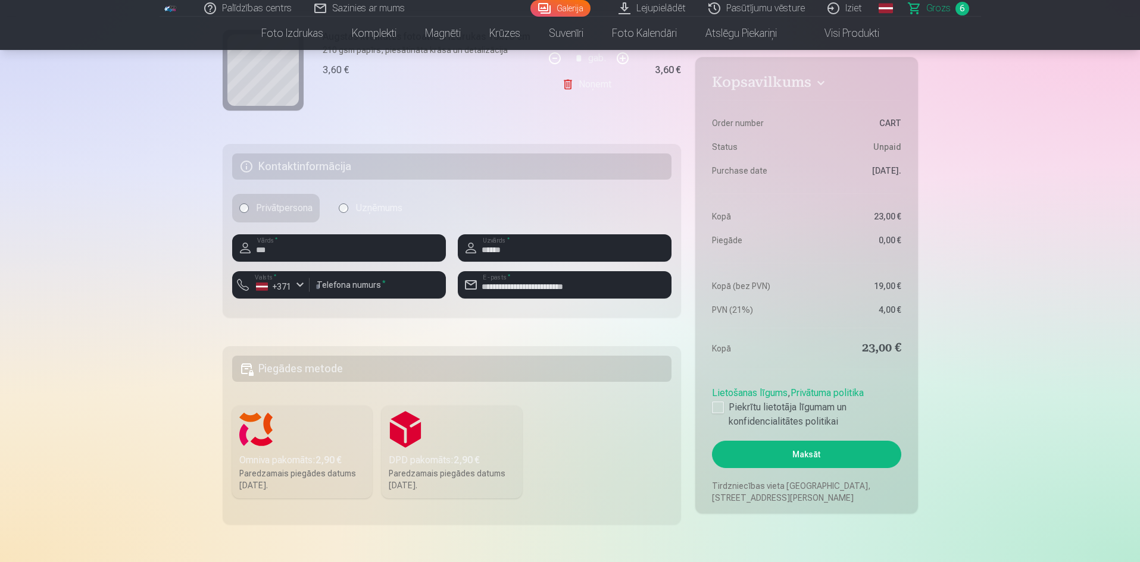
click at [284, 440] on label "Omniva pakomāts : 2,90 € Paredzamais piegādes datums [DATE]." at bounding box center [302, 452] width 140 height 93
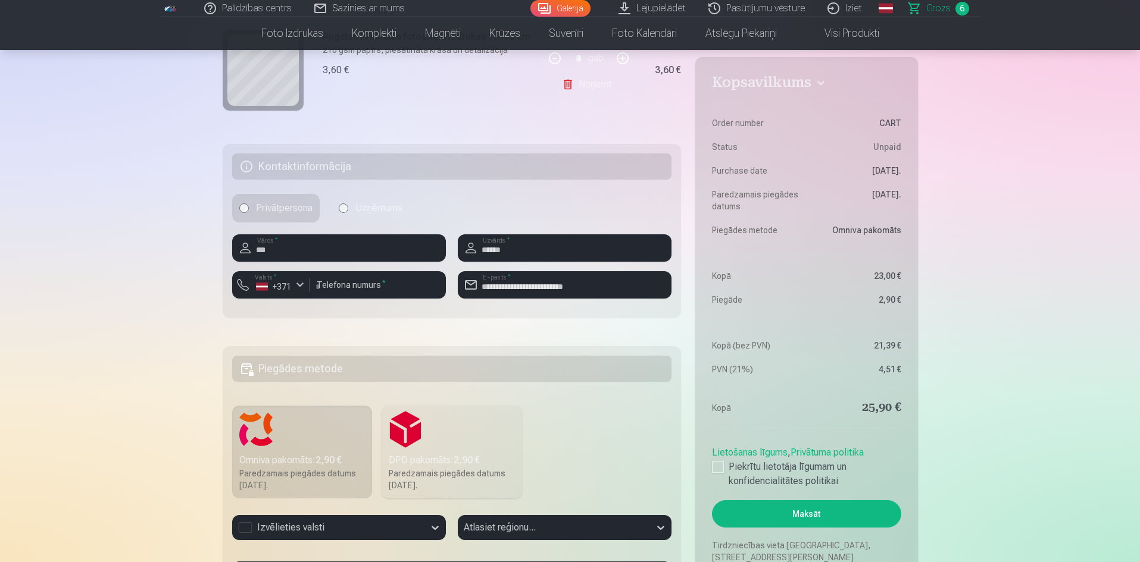
scroll to position [1071, 0]
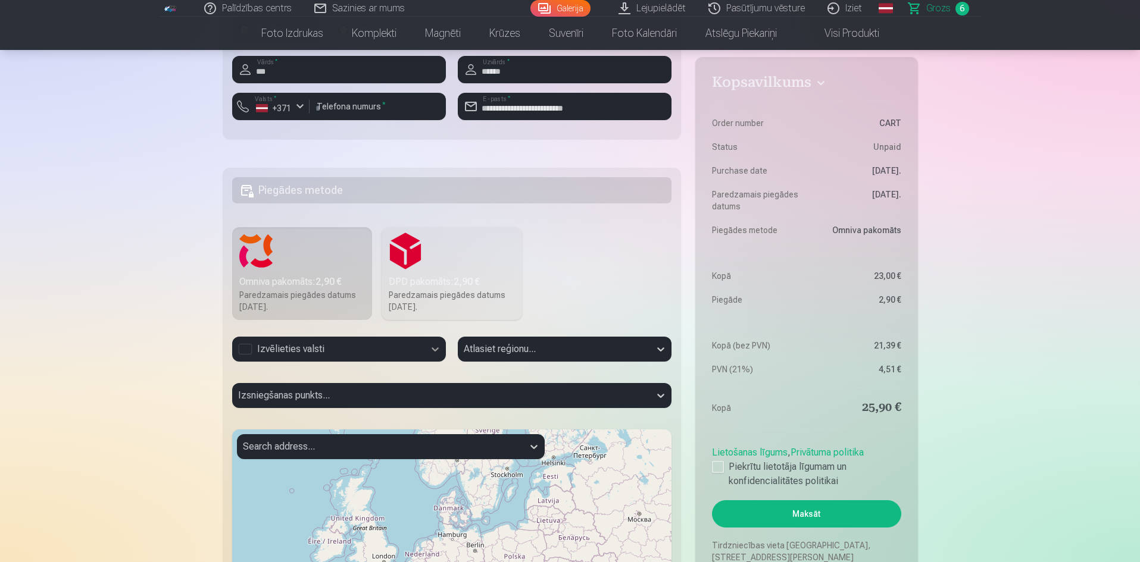
click at [436, 351] on icon at bounding box center [434, 350] width 7 height 4
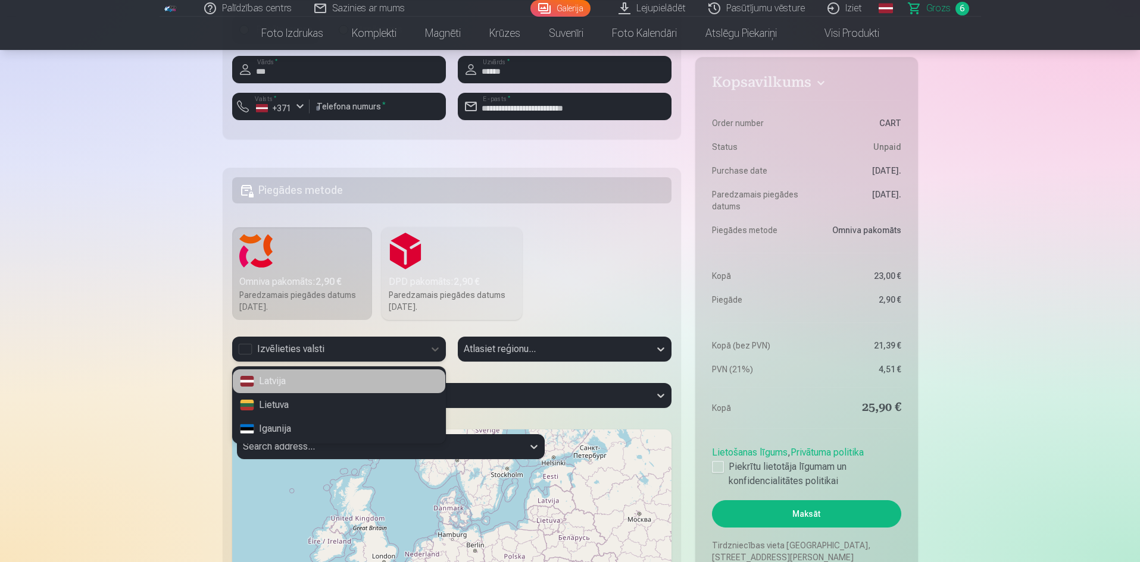
click at [407, 375] on div "Latvija" at bounding box center [339, 382] width 212 height 24
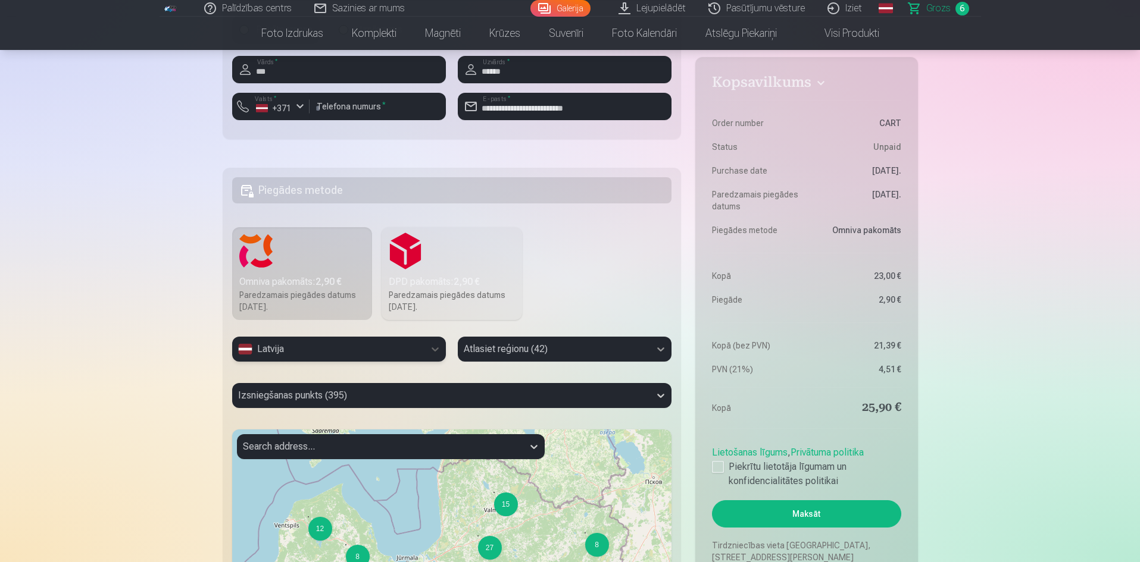
click at [657, 346] on icon at bounding box center [661, 349] width 12 height 12
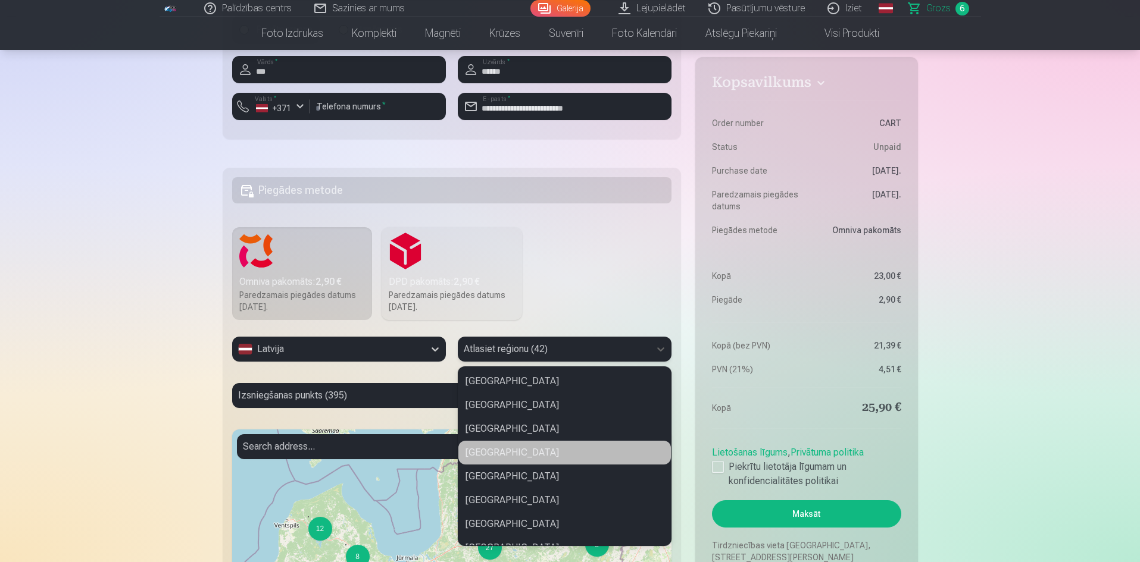
scroll to position [417, 0]
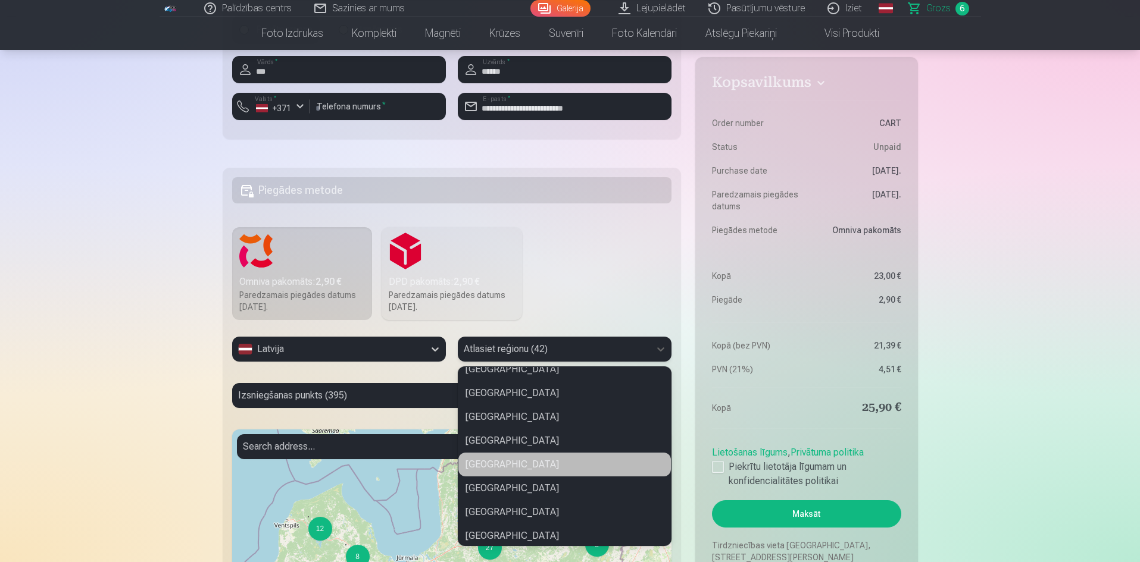
click at [530, 462] on div "[GEOGRAPHIC_DATA]" at bounding box center [564, 465] width 212 height 24
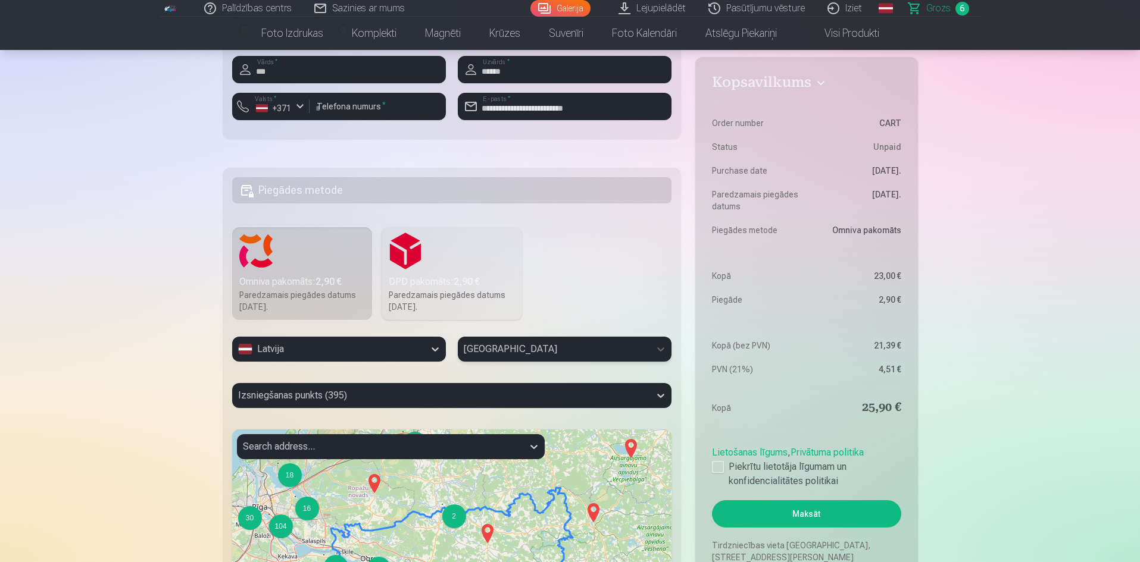
click at [427, 390] on div "Izsniegšanas punkts (395)" at bounding box center [452, 395] width 440 height 25
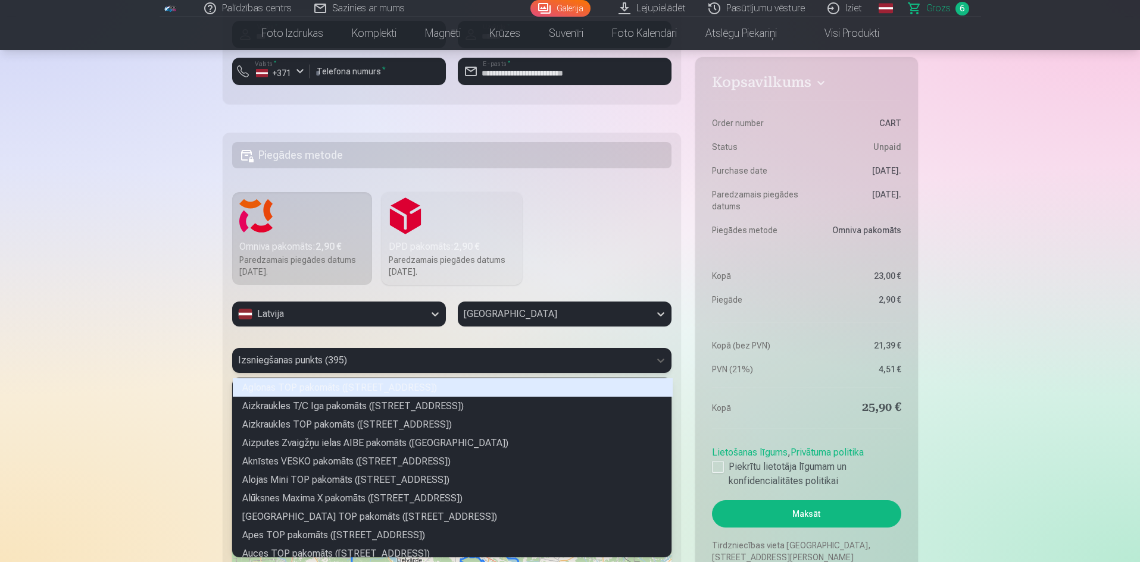
scroll to position [176, 435]
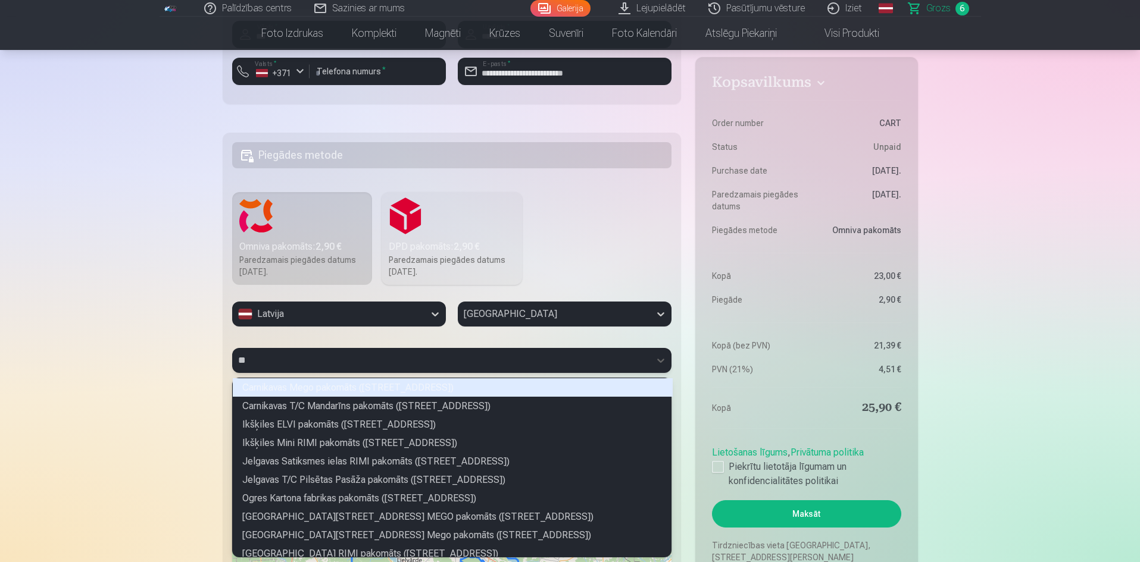
type input "***"
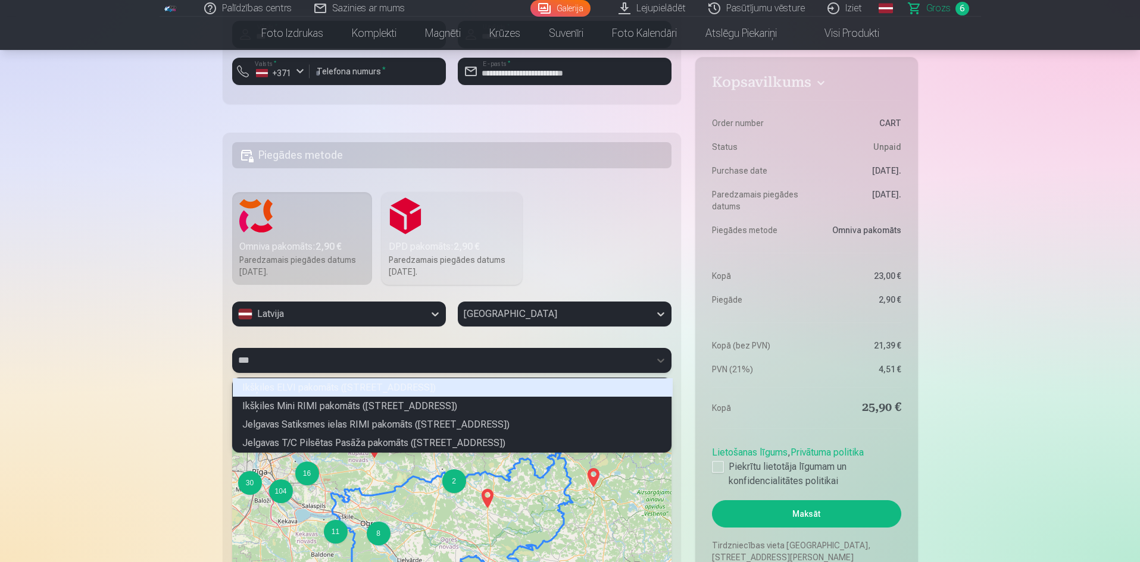
click at [350, 384] on div "Ikšķiles ELVI pakomāts (Daugavas prospekts 18A)" at bounding box center [453, 387] width 440 height 18
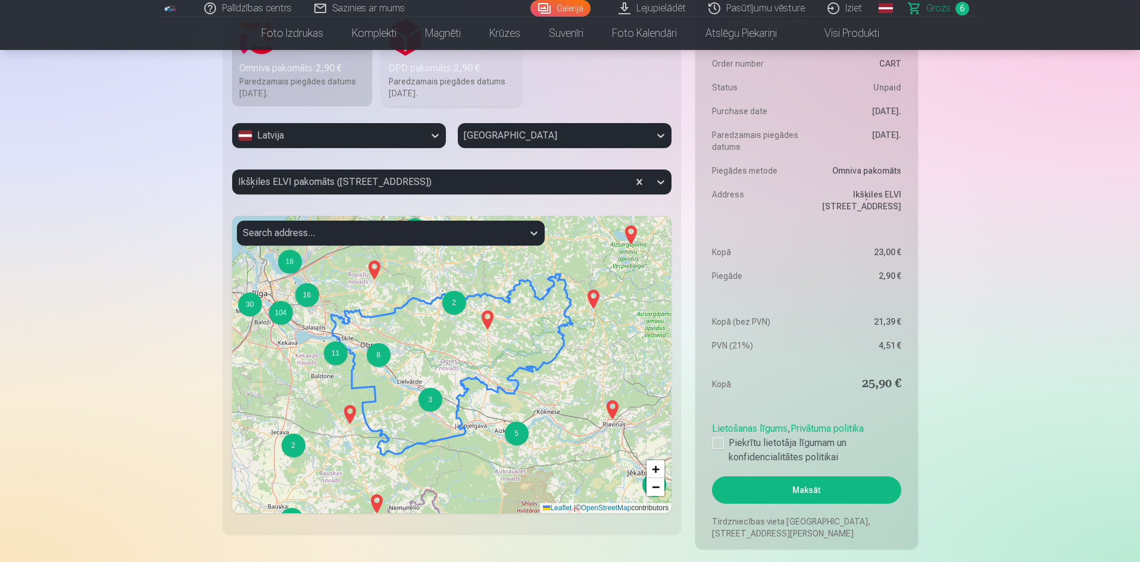
scroll to position [1225, 0]
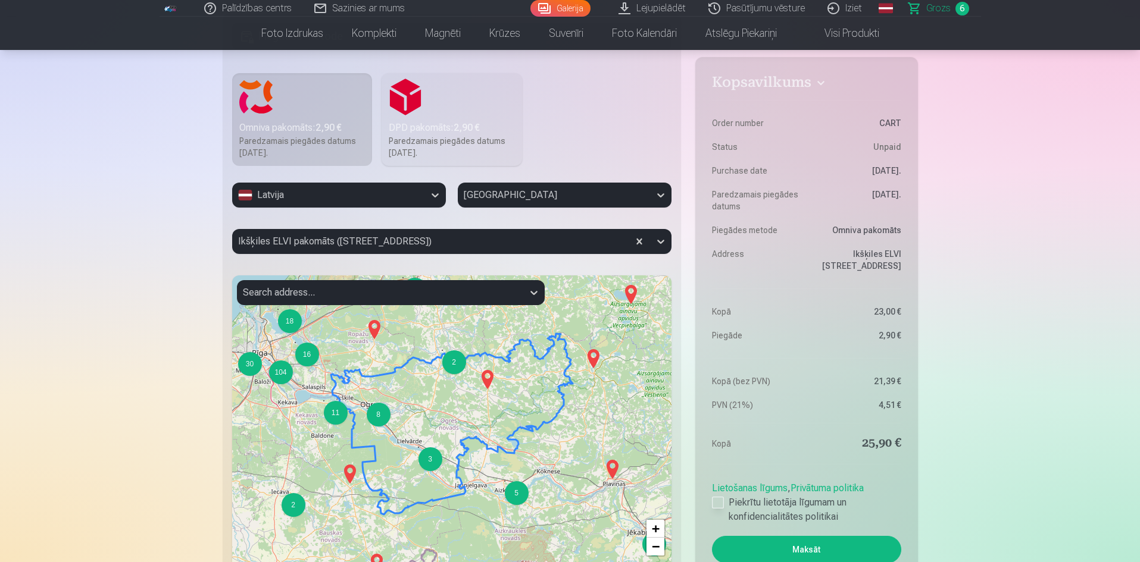
click at [715, 500] on div at bounding box center [718, 503] width 12 height 12
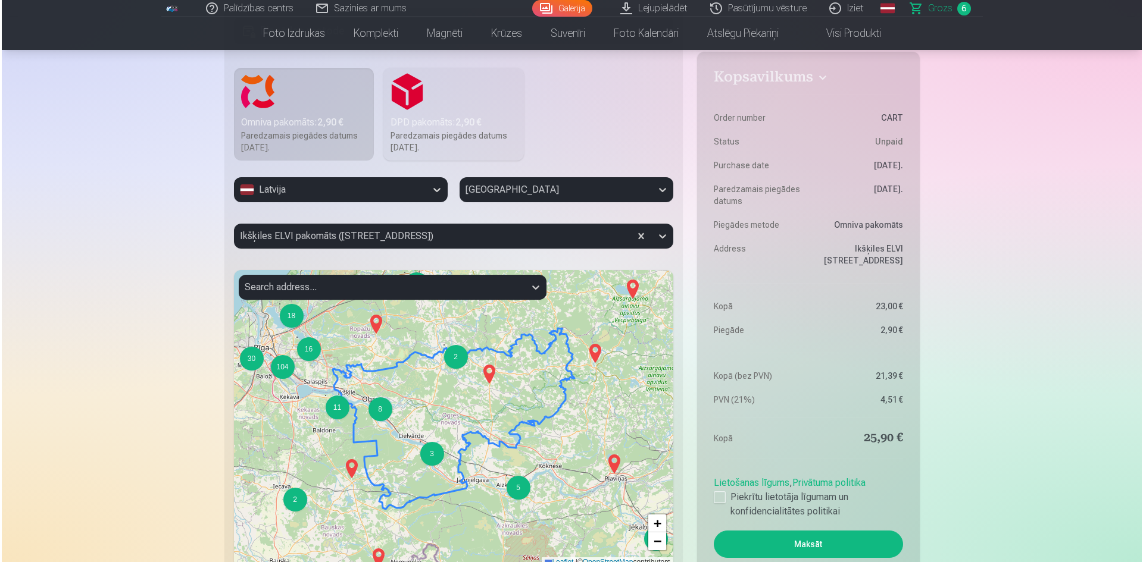
scroll to position [1344, 0]
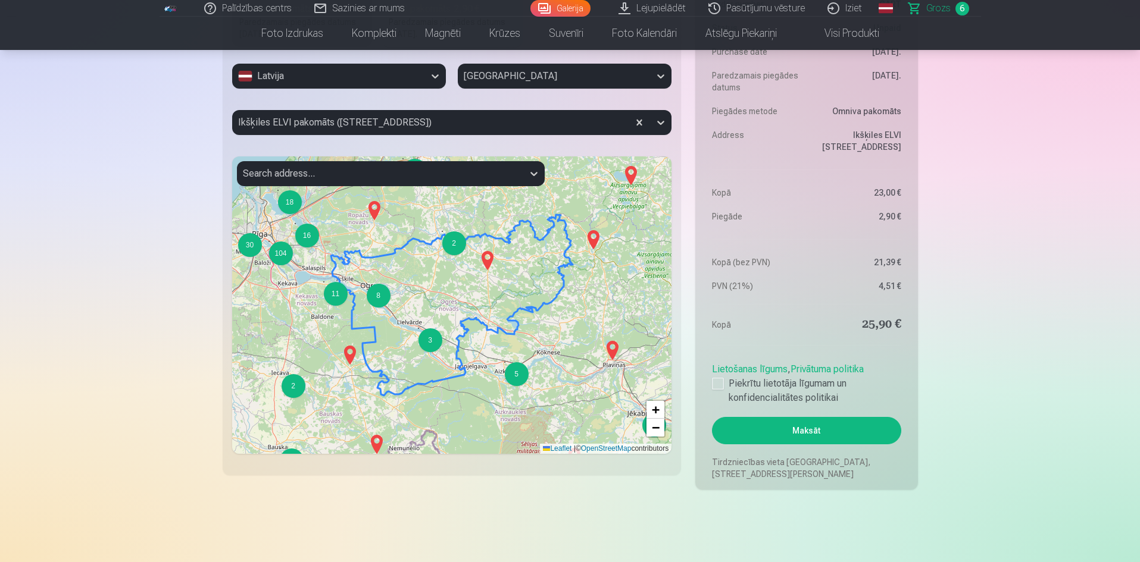
click at [766, 430] on button "Maksāt" at bounding box center [806, 430] width 189 height 27
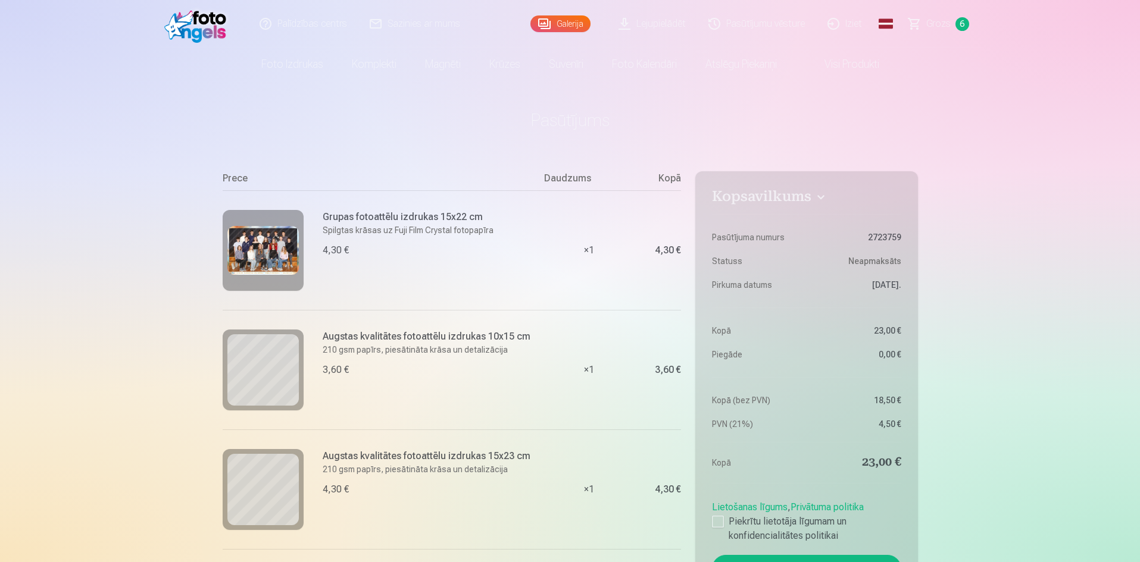
click at [933, 24] on span "Grozs" at bounding box center [938, 24] width 24 height 14
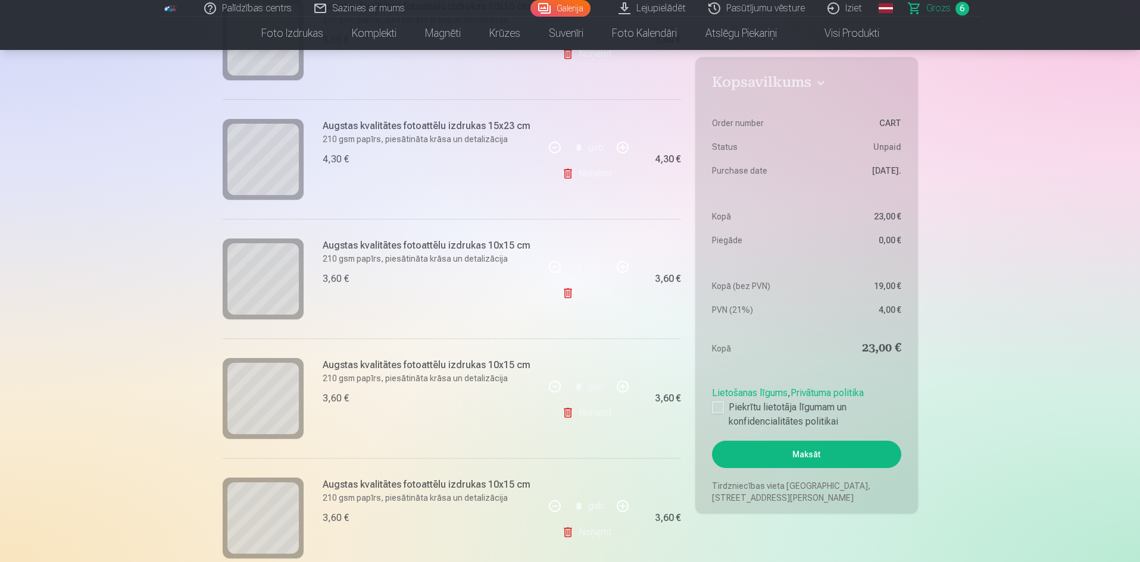
scroll to position [536, 0]
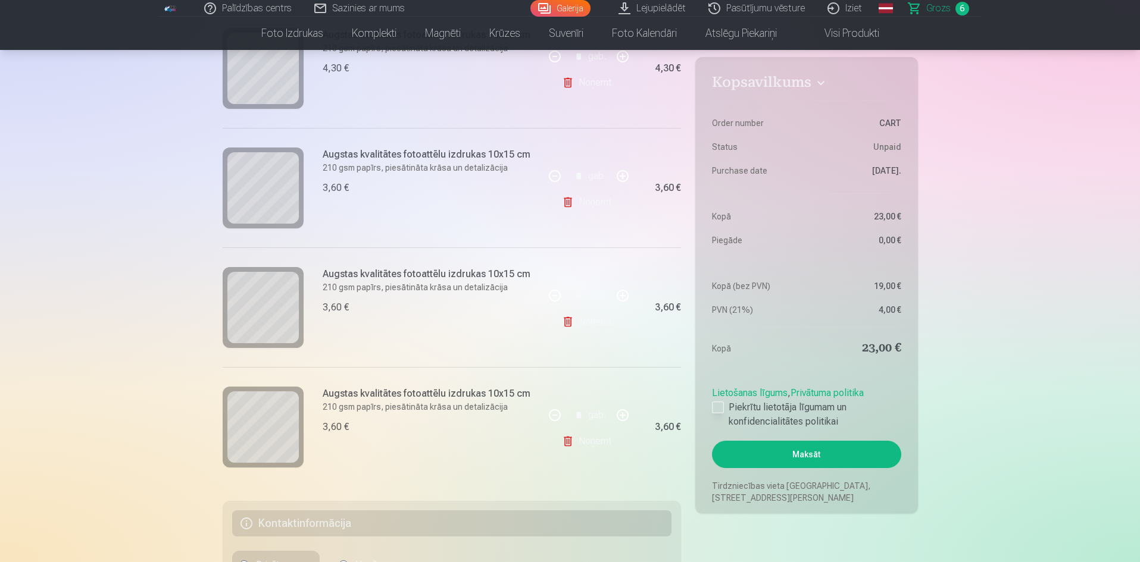
click at [713, 402] on div at bounding box center [718, 408] width 12 height 12
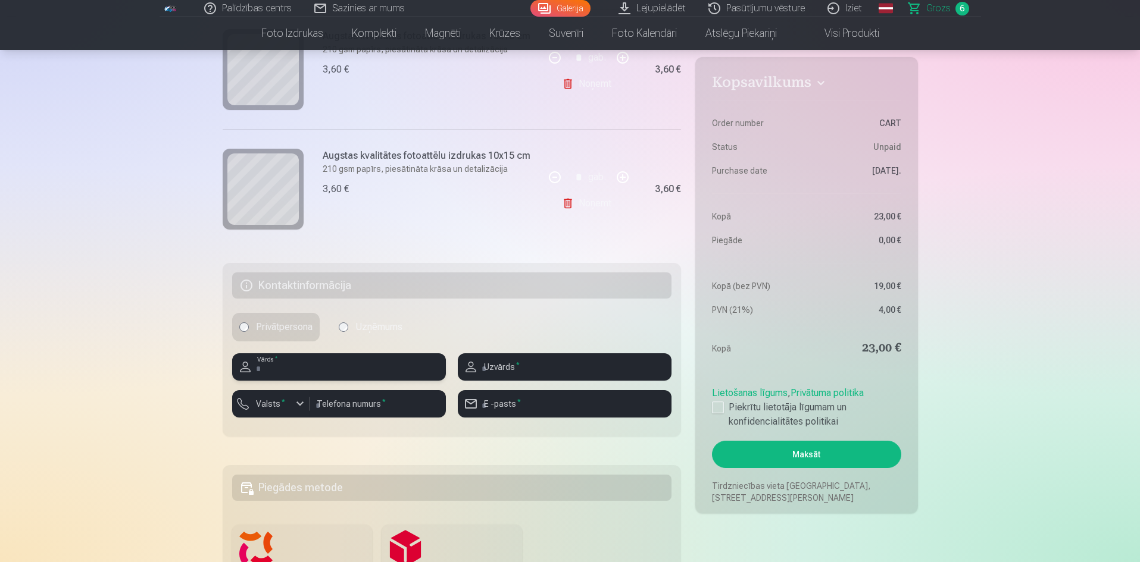
click at [369, 373] on input "text" at bounding box center [339, 366] width 214 height 27
type input "***"
click at [490, 370] on input "text" at bounding box center [565, 366] width 214 height 27
type input "******"
click at [303, 403] on div "button" at bounding box center [300, 404] width 14 height 14
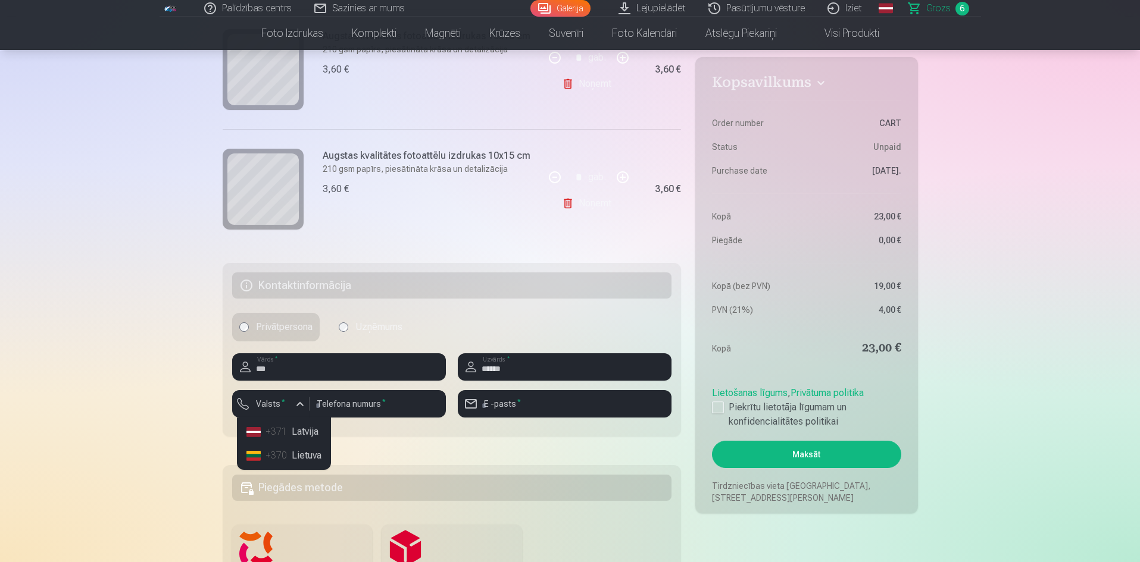
click at [308, 436] on li "+371 Latvija" at bounding box center [284, 432] width 84 height 24
click at [393, 406] on input "number" at bounding box center [377, 403] width 136 height 27
type input "********"
click at [520, 402] on input "email" at bounding box center [565, 403] width 214 height 27
type input "**********"
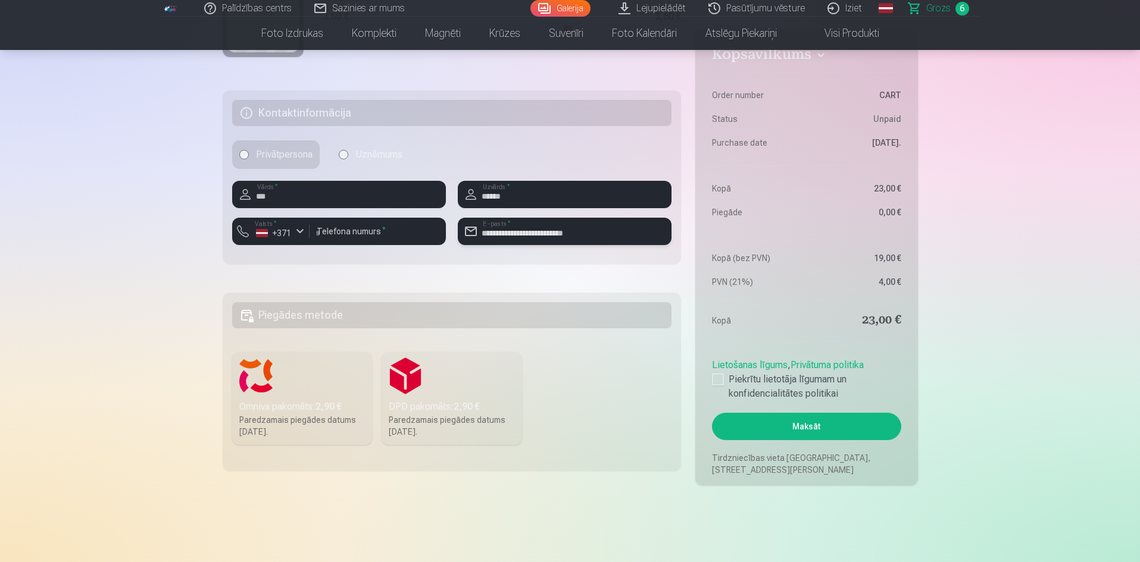
scroll to position [952, 0]
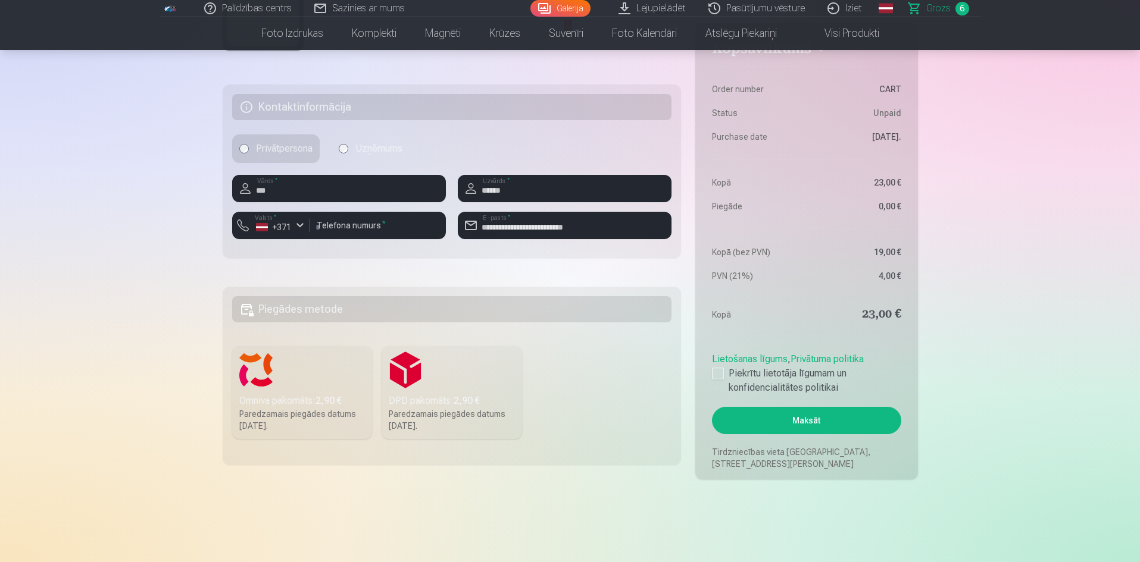
click at [259, 374] on label "Omniva pakomāts : 2,90 € Paredzamais piegādes datums [DATE]." at bounding box center [302, 392] width 140 height 93
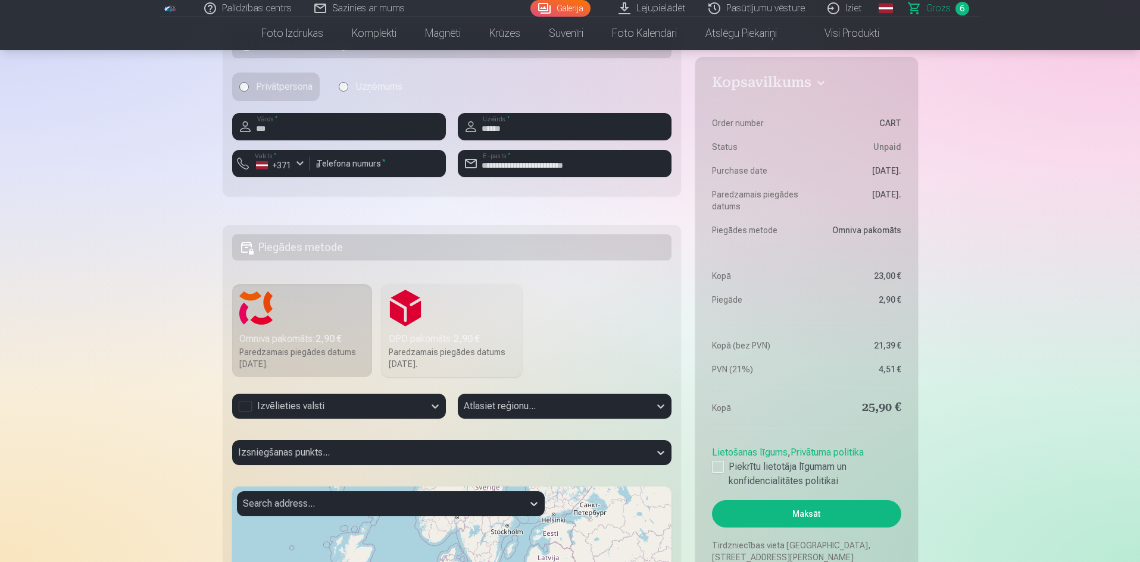
scroll to position [1131, 0]
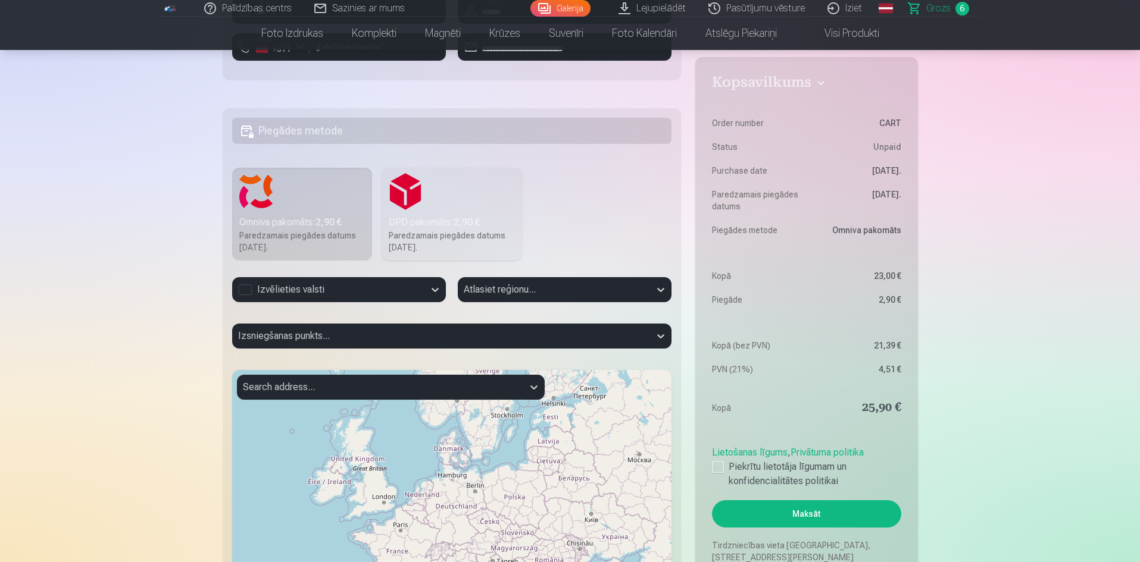
click at [249, 293] on div "Izvēlieties valsti" at bounding box center [328, 290] width 180 height 14
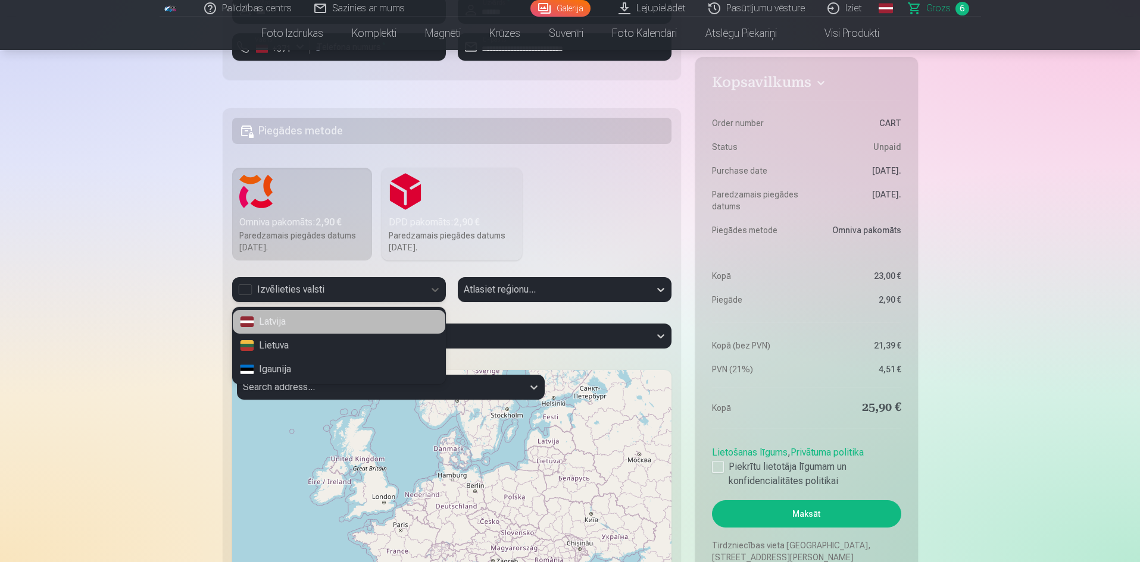
click at [271, 325] on div "Latvija" at bounding box center [339, 322] width 212 height 24
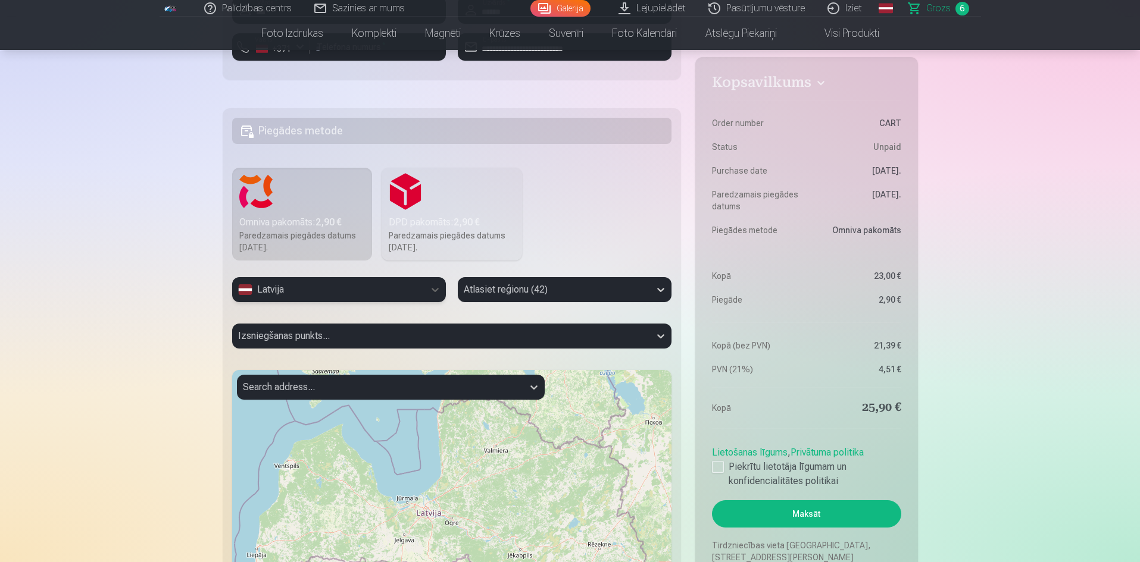
click at [487, 331] on div "Izsniegšanas punkts..." at bounding box center [452, 341] width 440 height 35
click at [659, 291] on icon at bounding box center [660, 290] width 7 height 4
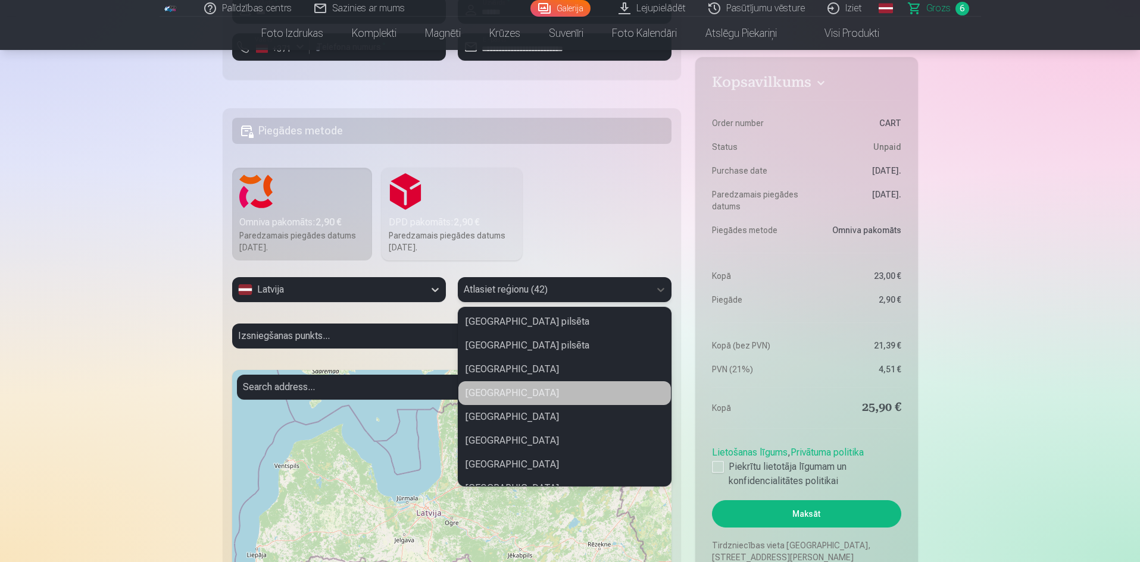
scroll to position [357, 0]
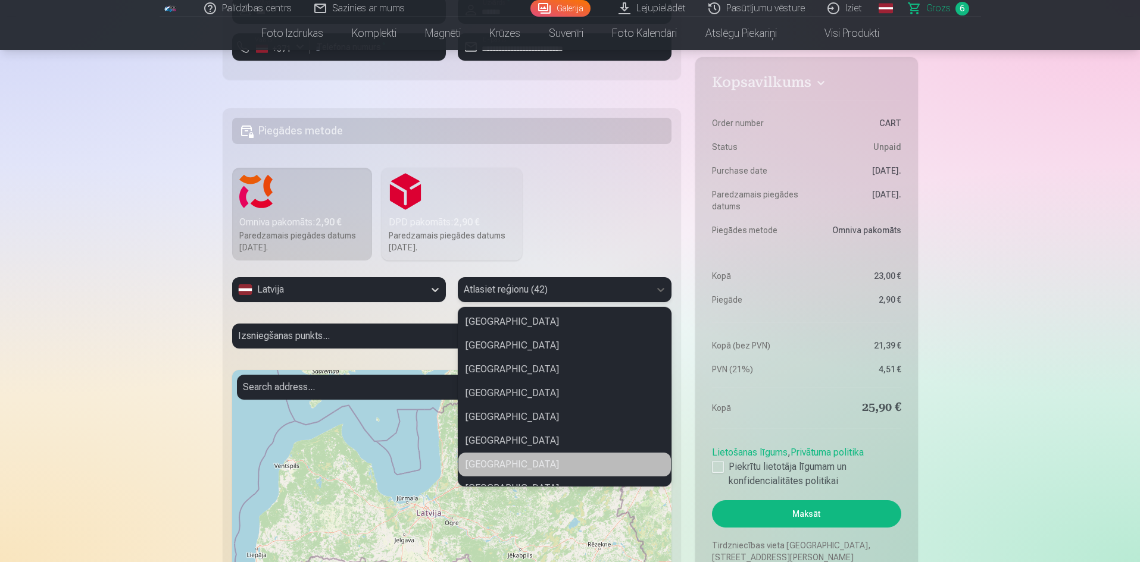
click at [553, 465] on div "[GEOGRAPHIC_DATA]" at bounding box center [564, 465] width 212 height 24
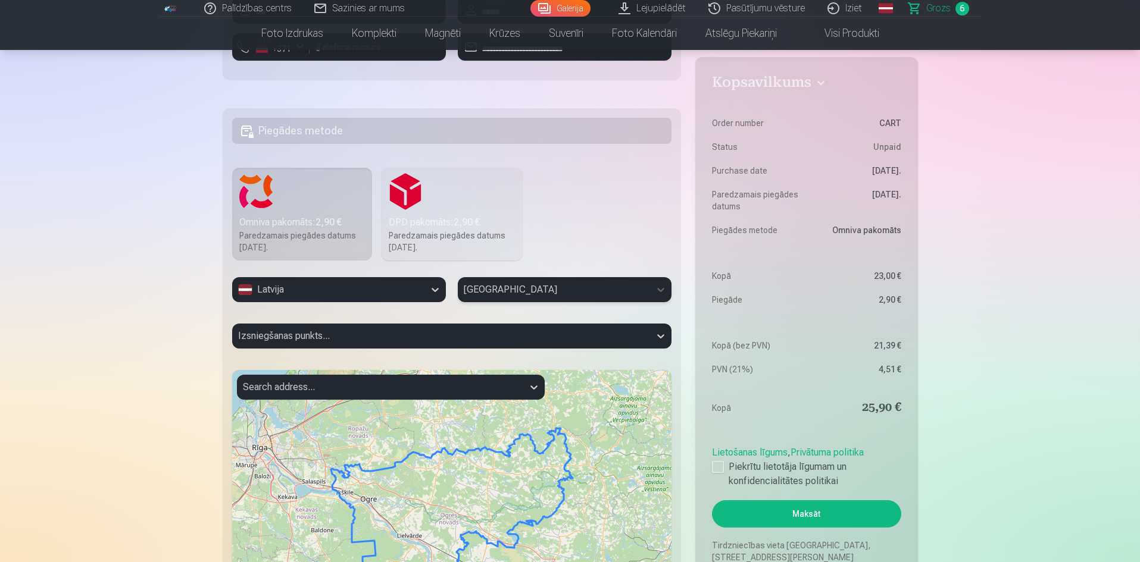
click at [284, 332] on div "Izsniegšanas punkts..." at bounding box center [452, 341] width 440 height 35
click at [281, 334] on div "Izsniegšanas punkts..." at bounding box center [452, 341] width 440 height 35
click at [659, 336] on div "Izsniegšanas punkts..." at bounding box center [452, 341] width 440 height 35
click at [406, 339] on div "Izsniegšanas punkts..." at bounding box center [452, 341] width 440 height 35
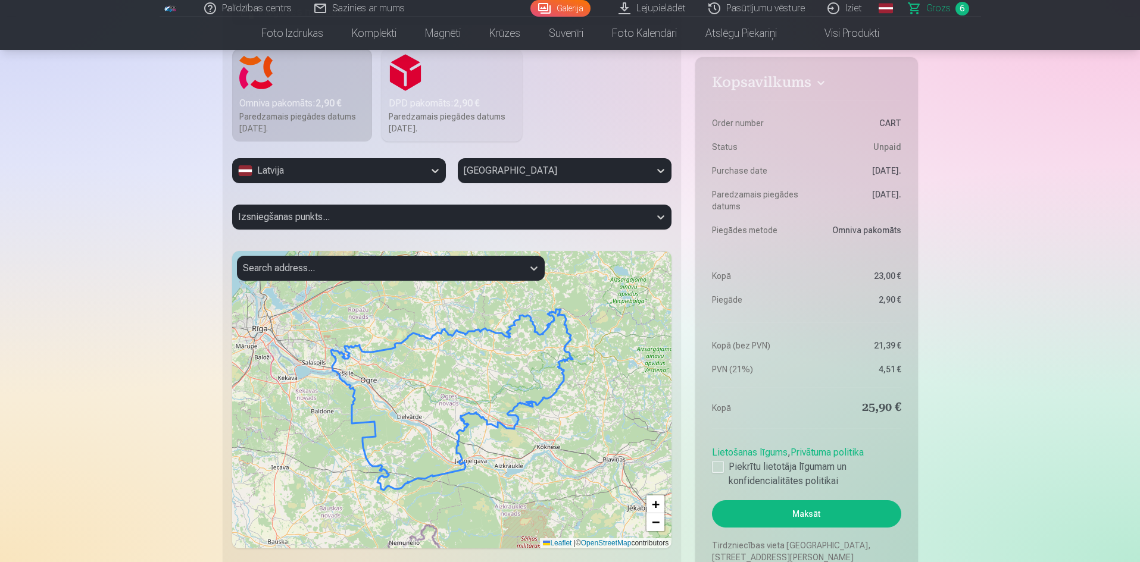
click at [334, 210] on div "Izsniegšanas punkts..." at bounding box center [452, 222] width 440 height 35
click at [303, 218] on div "Izsniegšanas punkts..." at bounding box center [452, 222] width 440 height 35
click at [660, 217] on div "Izsniegšanas punkts..." at bounding box center [452, 222] width 440 height 35
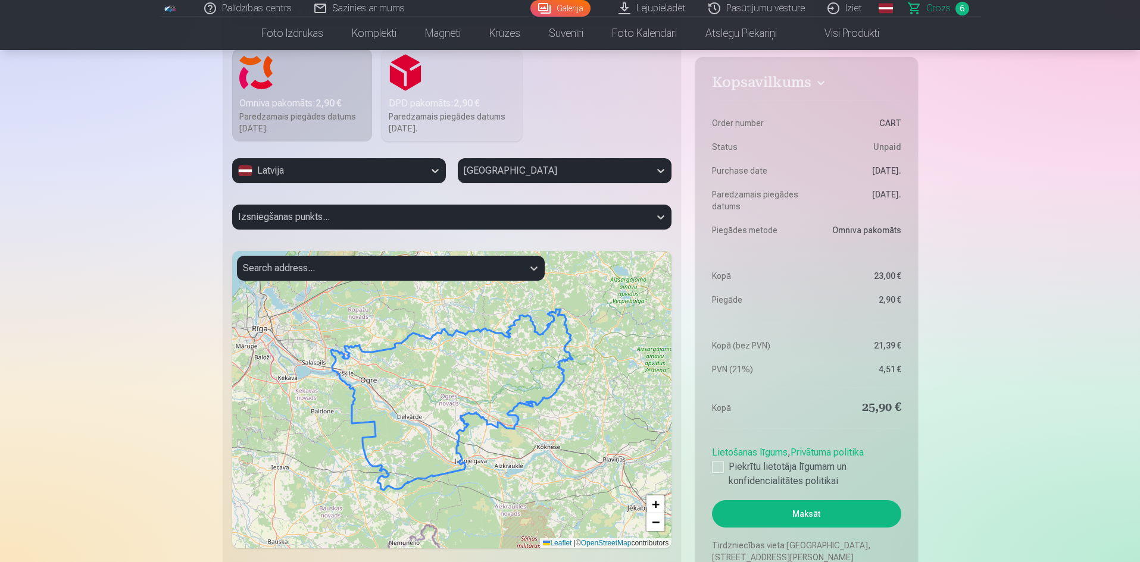
click at [660, 217] on div "Izsniegšanas punkts..." at bounding box center [452, 222] width 440 height 35
click at [276, 218] on div "Izsniegšanas punkts..." at bounding box center [452, 222] width 440 height 35
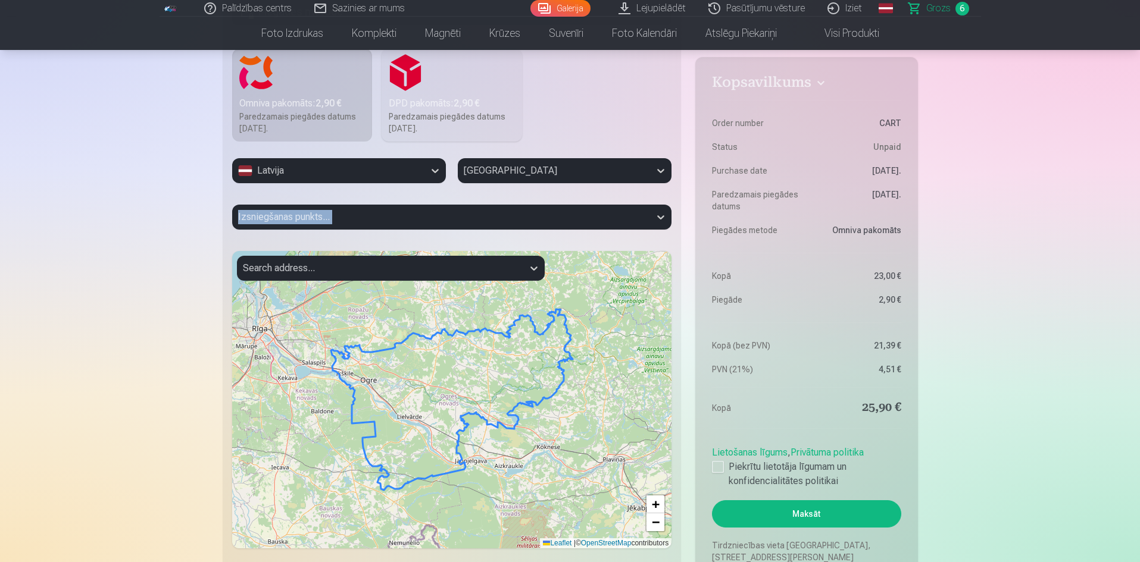
click at [276, 218] on div "Izsniegšanas punkts..." at bounding box center [452, 222] width 440 height 35
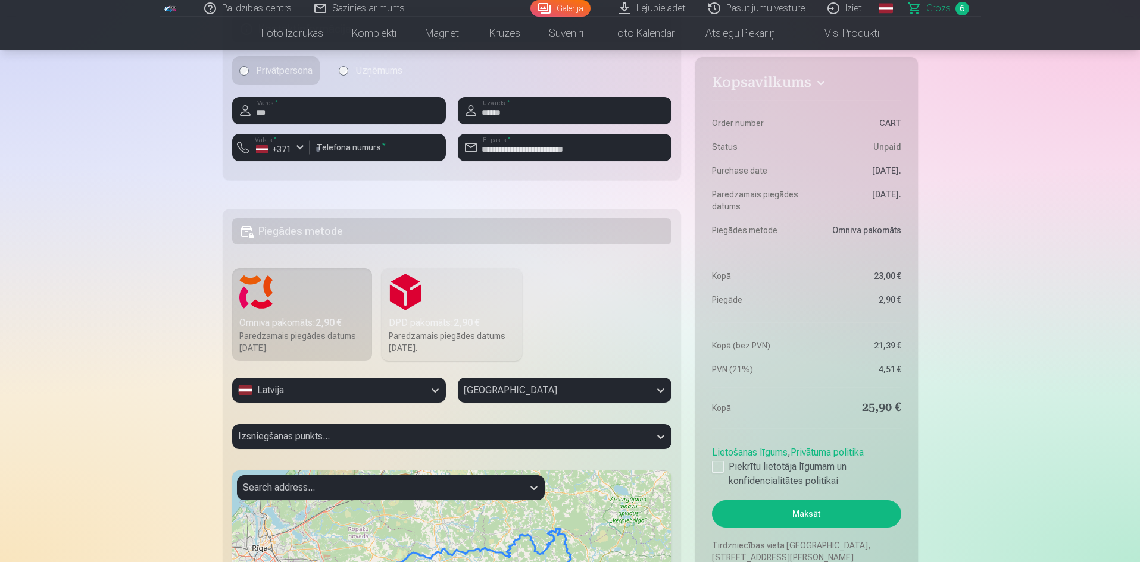
scroll to position [1012, 0]
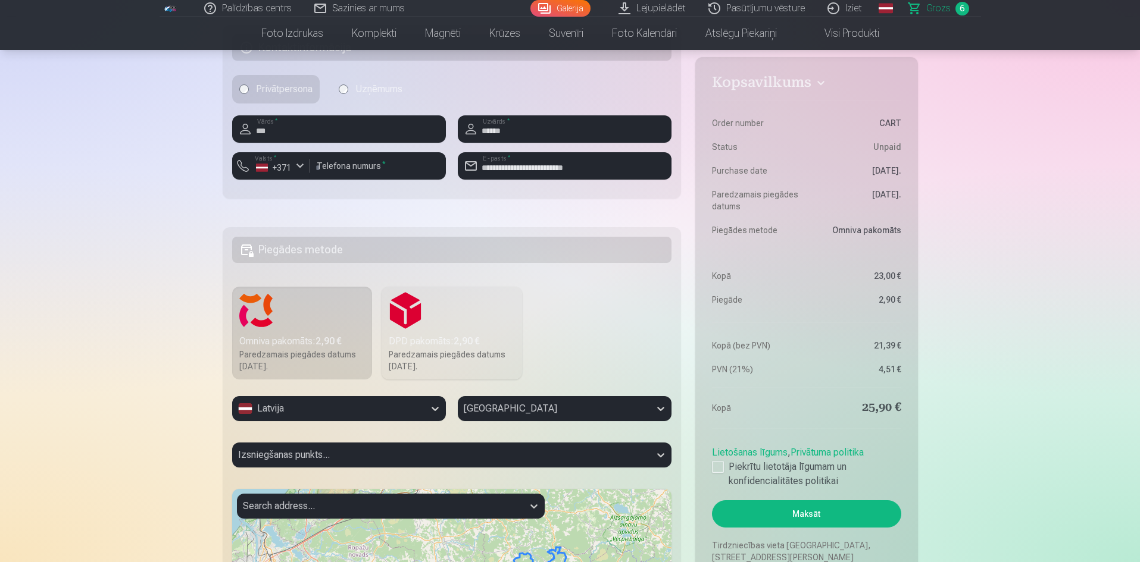
click at [265, 456] on div "Izsniegšanas punkts..." at bounding box center [452, 460] width 440 height 35
click at [659, 456] on div "Izsniegšanas punkts..." at bounding box center [452, 460] width 440 height 35
click at [606, 414] on div "[GEOGRAPHIC_DATA]" at bounding box center [565, 408] width 214 height 25
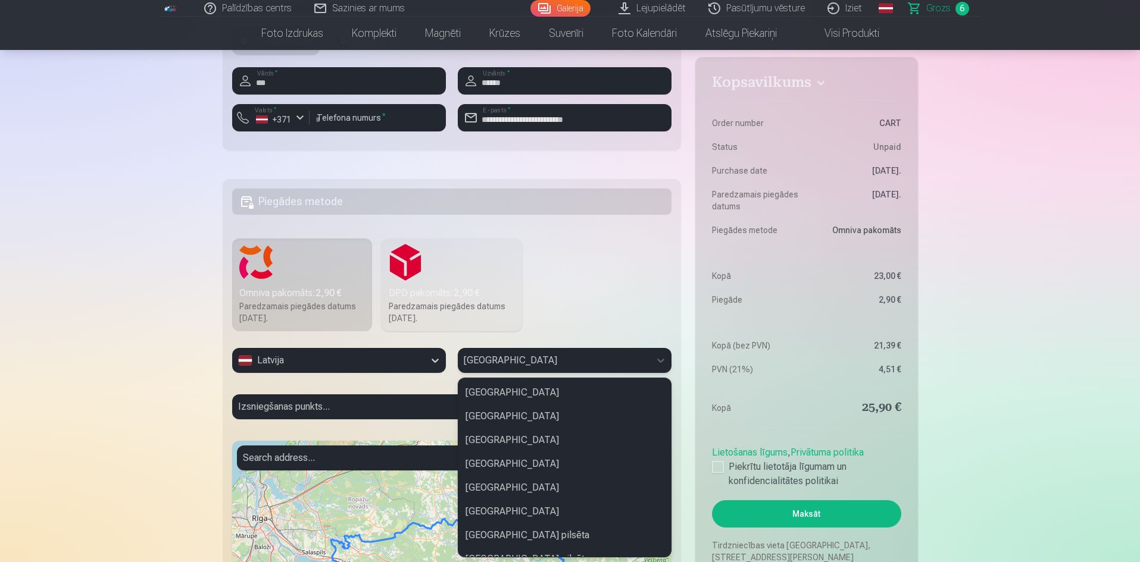
scroll to position [355, 0]
click at [525, 534] on div "[GEOGRAPHIC_DATA]" at bounding box center [564, 537] width 212 height 24
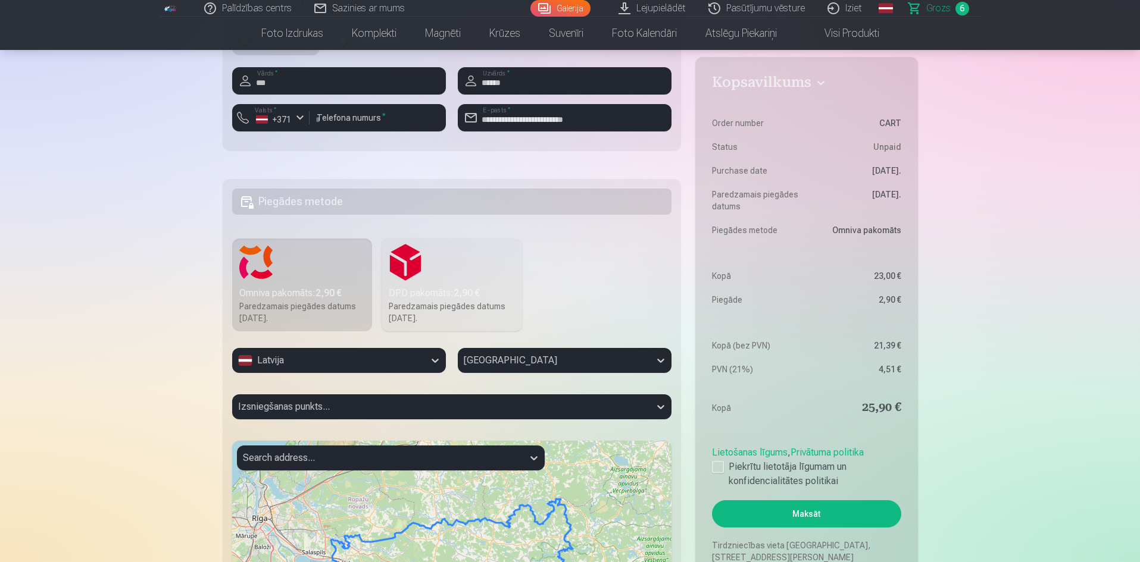
click at [309, 405] on div "Izsniegšanas punkts..." at bounding box center [452, 412] width 440 height 35
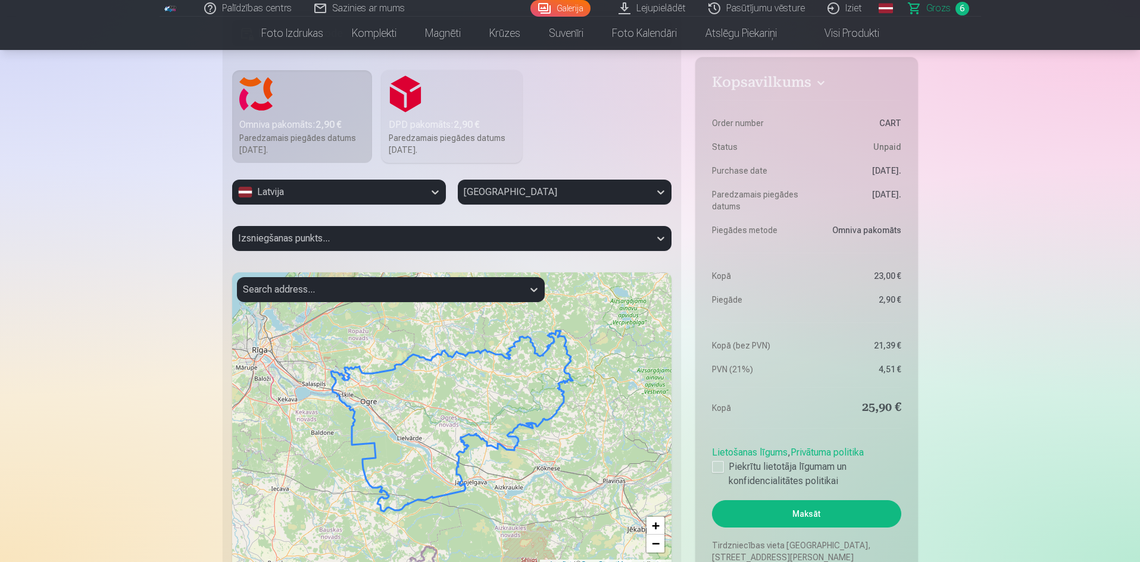
scroll to position [1238, 0]
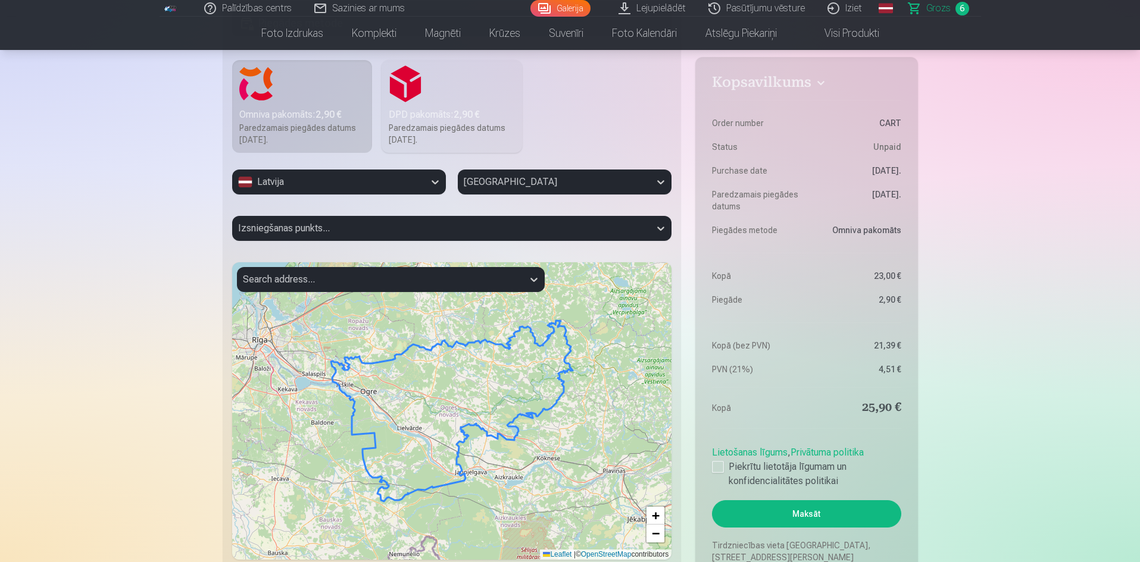
click at [328, 223] on div "Izsniegšanas punkts..." at bounding box center [452, 233] width 440 height 35
click at [332, 229] on div "Izsniegšanas punkts..." at bounding box center [452, 233] width 440 height 35
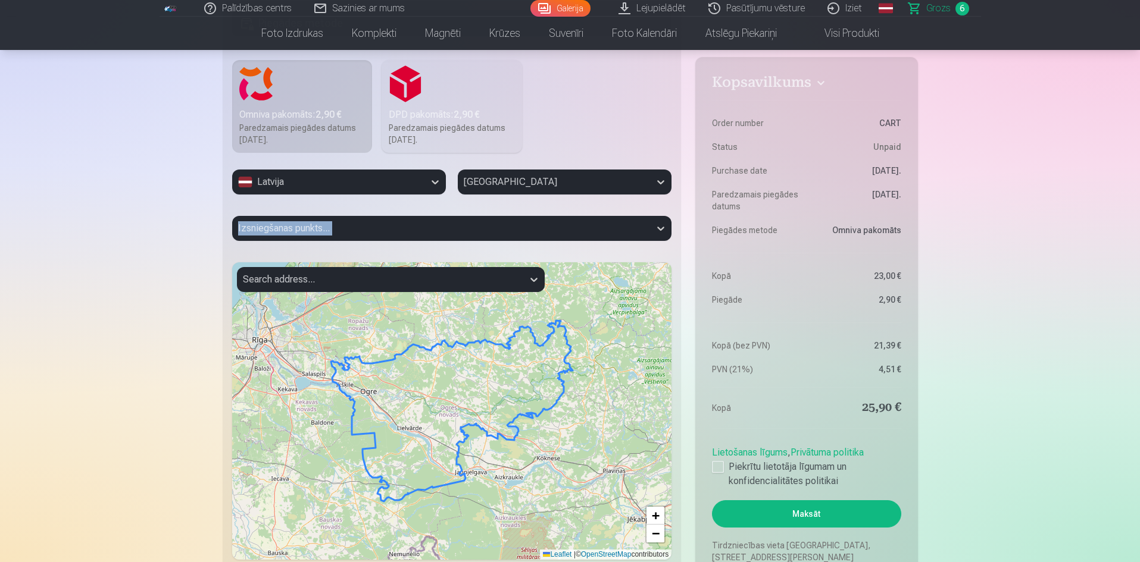
click at [332, 229] on div "Izsniegšanas punkts..." at bounding box center [452, 233] width 440 height 35
click at [306, 280] on div at bounding box center [380, 279] width 274 height 17
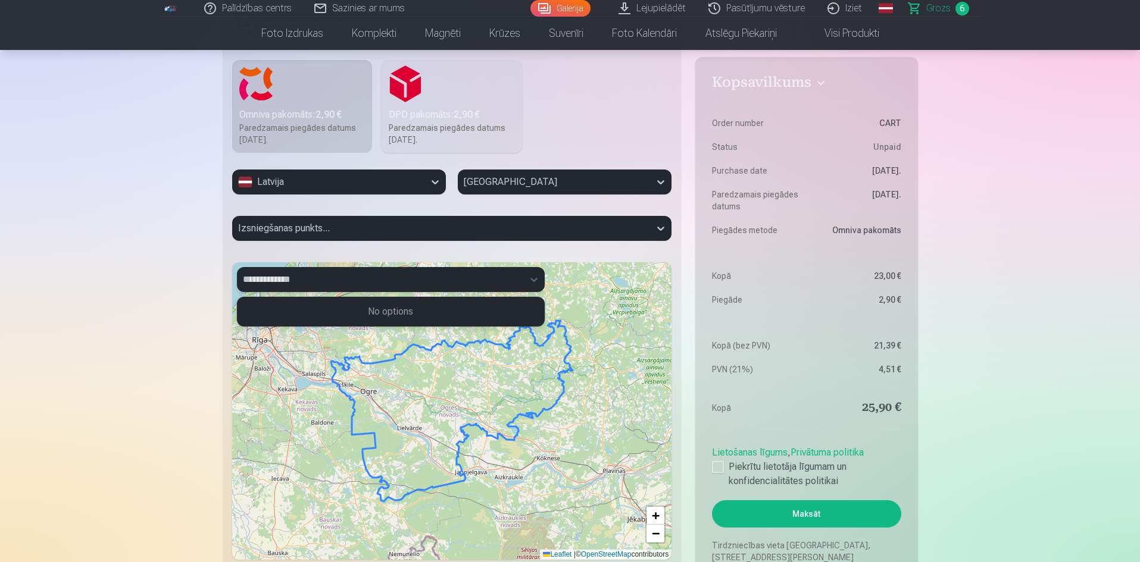
type input "**********"
click at [712, 500] on button "Maksāt" at bounding box center [806, 513] width 189 height 27
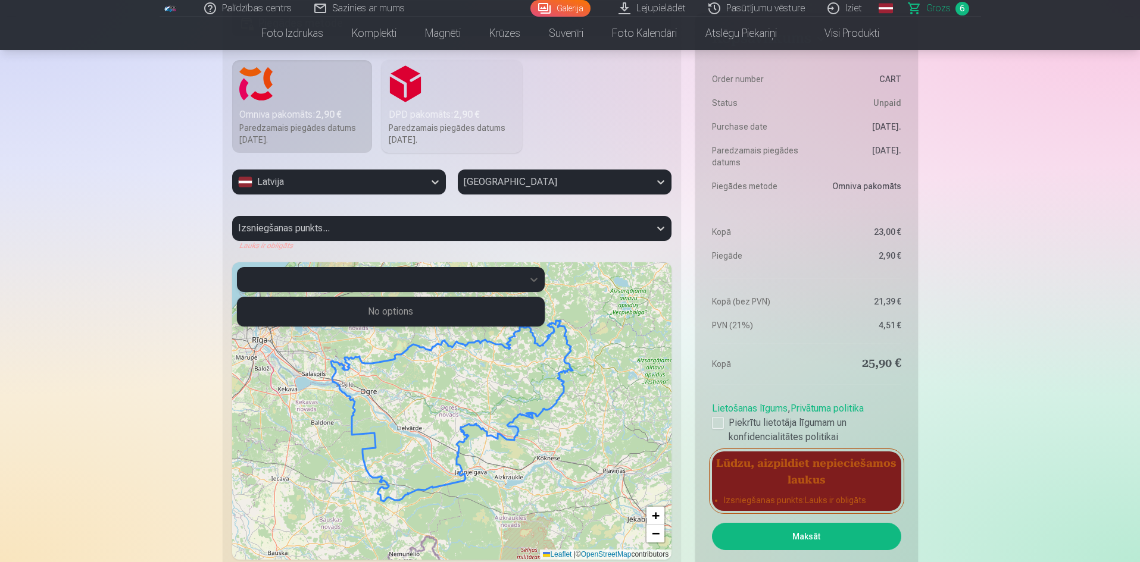
click at [350, 227] on div "Izsniegšanas punkts... Lauks ir obligāts" at bounding box center [452, 233] width 440 height 35
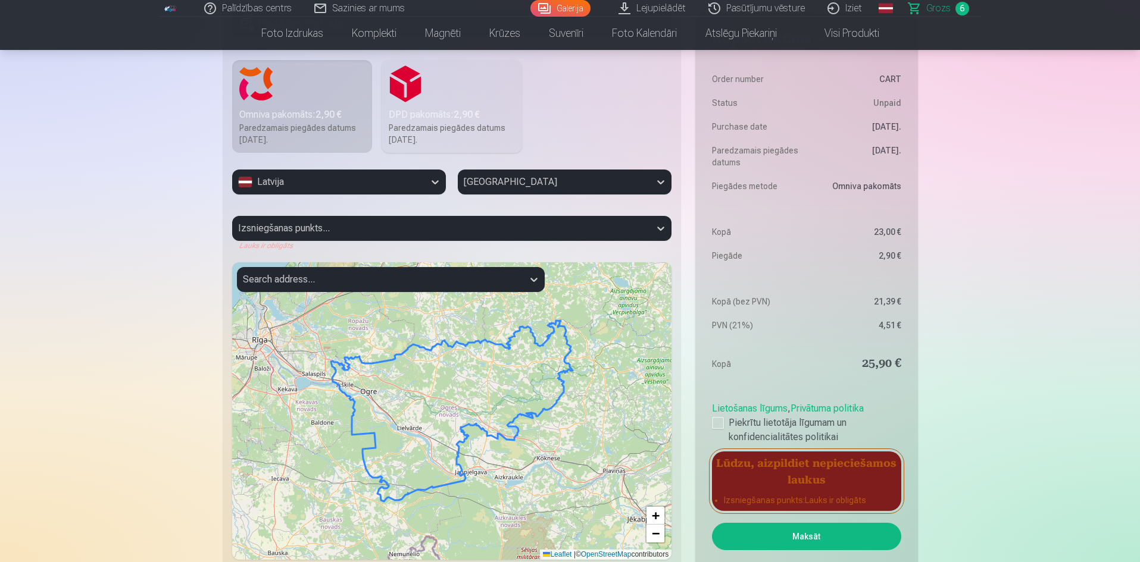
click at [350, 227] on div "Izsniegšanas punkts... Lauks ir obligāts" at bounding box center [452, 233] width 440 height 35
click at [658, 227] on div "Izsniegšanas punkts... Lauks ir obligāts" at bounding box center [452, 233] width 440 height 35
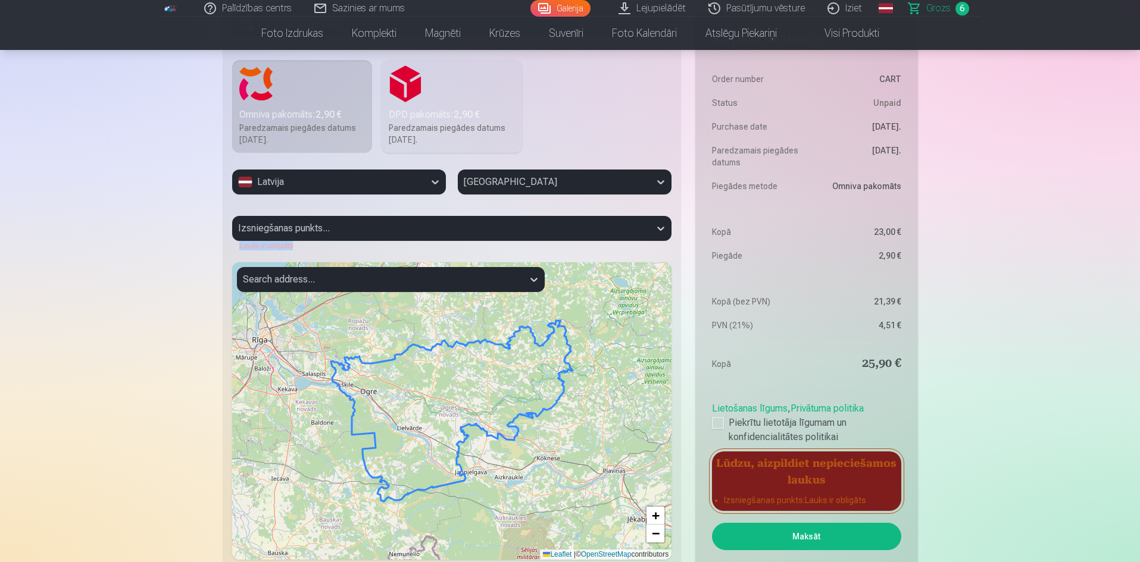
click at [658, 227] on div "Izsniegšanas punkts... Lauks ir obligāts" at bounding box center [452, 233] width 440 height 35
click at [288, 225] on div "Izsniegšanas punkts... Lauks ir obligāts" at bounding box center [452, 233] width 440 height 35
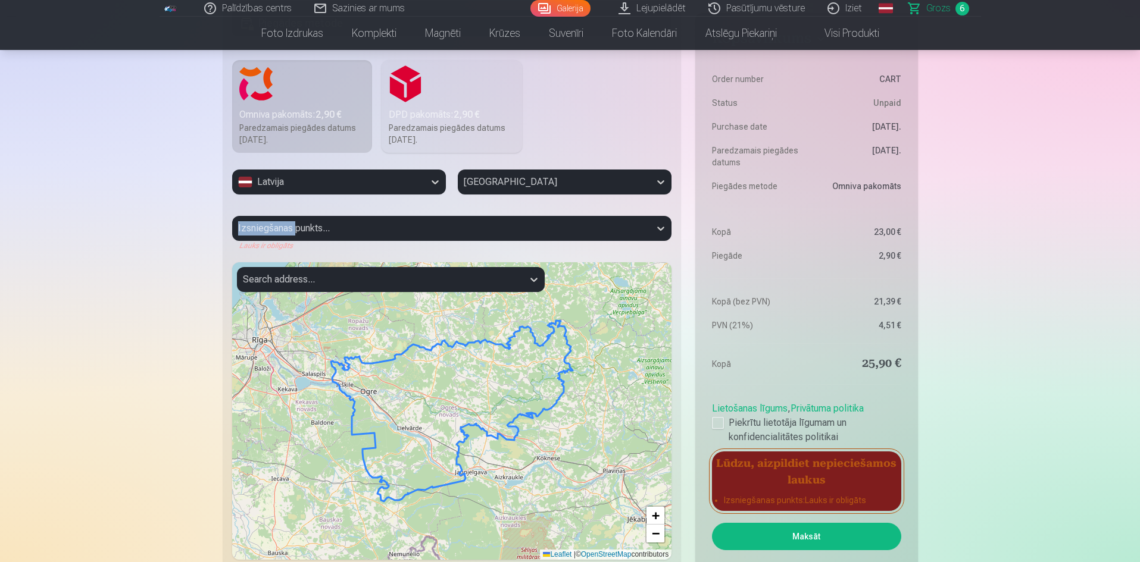
click at [288, 225] on div "Izsniegšanas punkts... Lauks ir obligāts" at bounding box center [452, 233] width 440 height 35
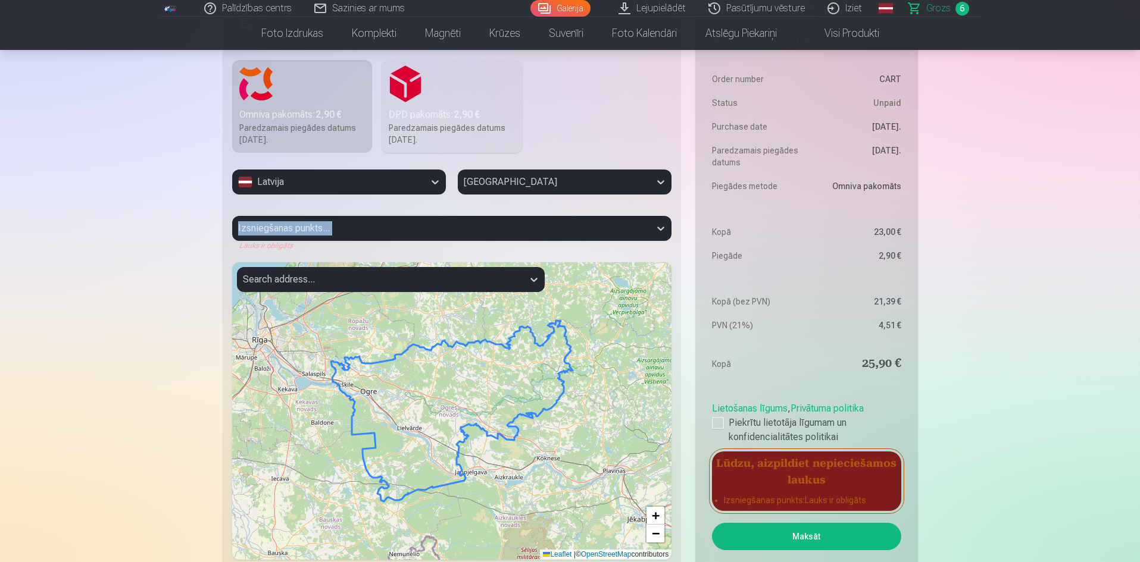
click at [288, 225] on div "Izsniegšanas punkts... Lauks ir obligāts" at bounding box center [452, 233] width 440 height 35
drag, startPoint x: 288, startPoint y: 225, endPoint x: 276, endPoint y: 230, distance: 13.4
click at [274, 229] on div "Izsniegšanas punkts... Lauks ir obligāts" at bounding box center [452, 233] width 440 height 35
drag, startPoint x: 231, startPoint y: 164, endPoint x: 234, endPoint y: 169, distance: 6.1
click at [234, 169] on fieldset "Piegādes metode Omniva pakomāts : 2,90 € Paredzamais piegādes datums [DATE]. DP…" at bounding box center [452, 291] width 459 height 581
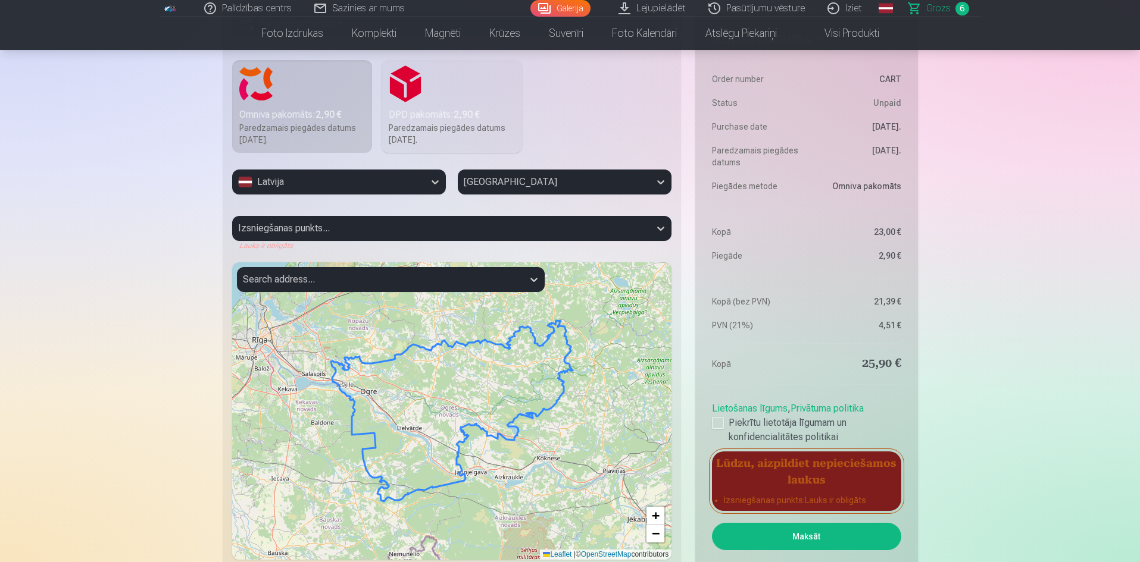
drag, startPoint x: 234, startPoint y: 169, endPoint x: 238, endPoint y: 176, distance: 7.5
click at [238, 176] on fieldset "Piegādes metode Omniva pakomāts : 2,90 € Paredzamais piegādes datums [DATE]. DP…" at bounding box center [452, 291] width 459 height 581
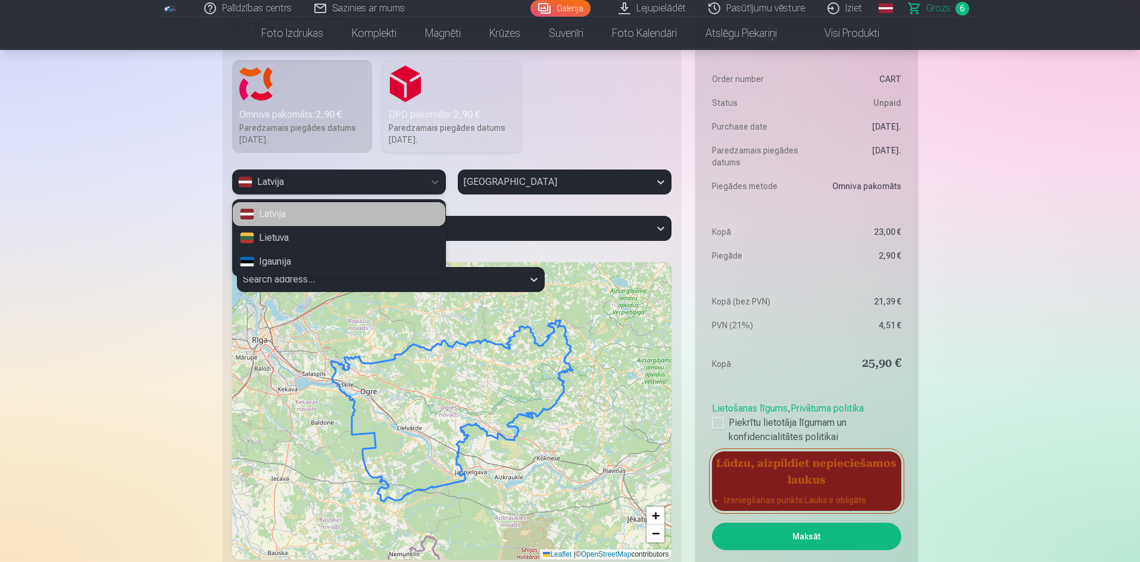
click at [241, 179] on div "Latvija" at bounding box center [328, 182] width 180 height 14
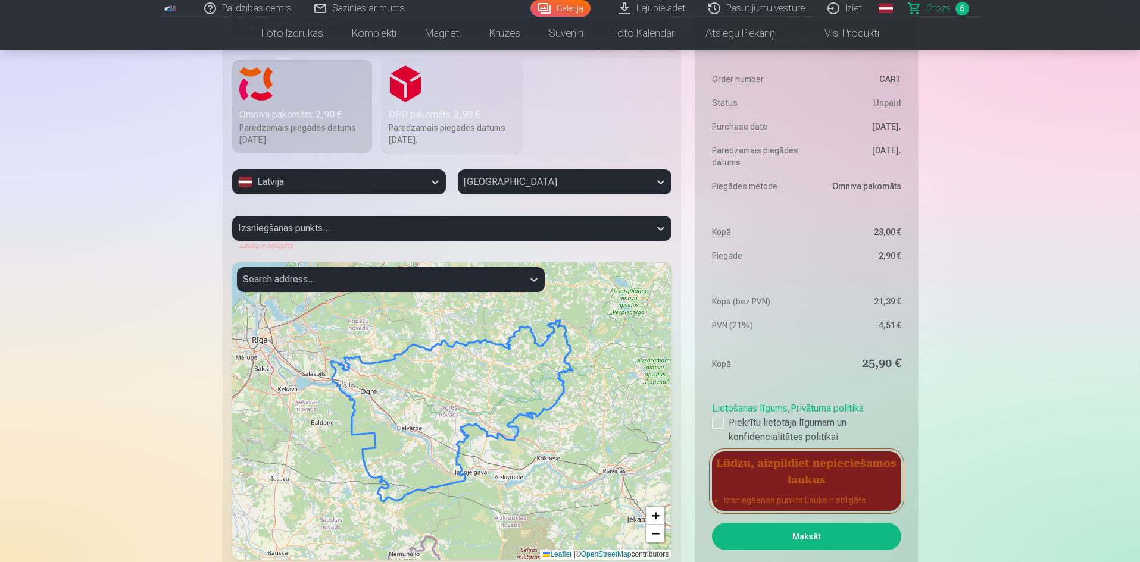
click at [295, 226] on div "Izsniegšanas punkts... Lauks ir obligāts" at bounding box center [452, 233] width 440 height 35
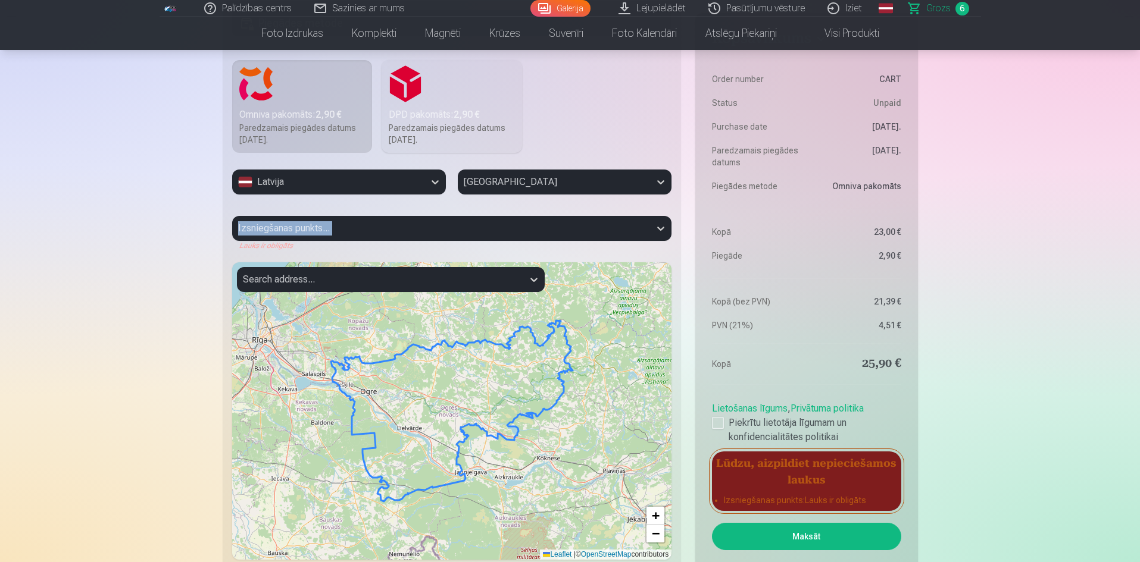
click at [295, 226] on div "Izsniegšanas punkts... Lauks ir obligāts" at bounding box center [452, 233] width 440 height 35
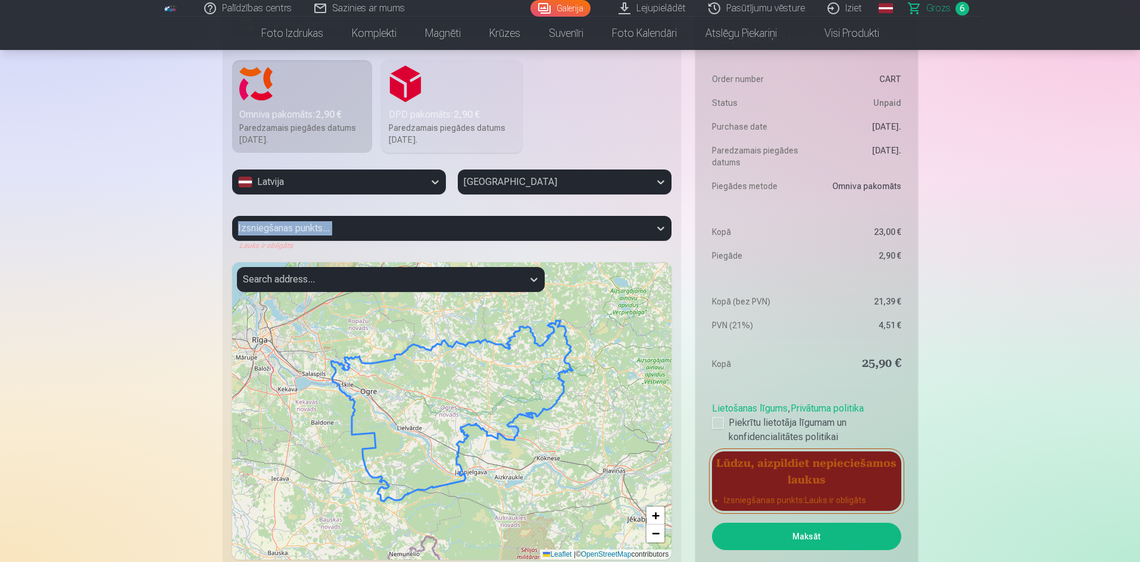
click at [295, 227] on div "Izsniegšanas punkts... Lauks ir obligāts" at bounding box center [452, 233] width 440 height 35
click at [459, 223] on div "Izsniegšanas punkts... Lauks ir obligāts" at bounding box center [452, 233] width 440 height 35
click at [262, 246] on div "Lauks ir obligāts" at bounding box center [452, 246] width 440 height 10
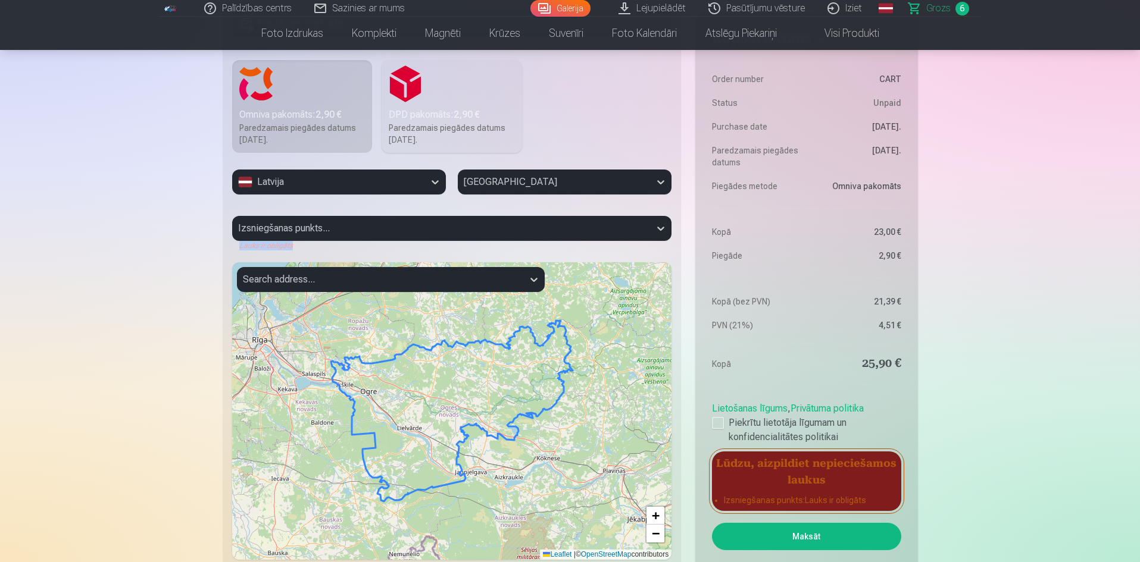
click at [262, 246] on div "Lauks ir obligāts" at bounding box center [452, 246] width 440 height 10
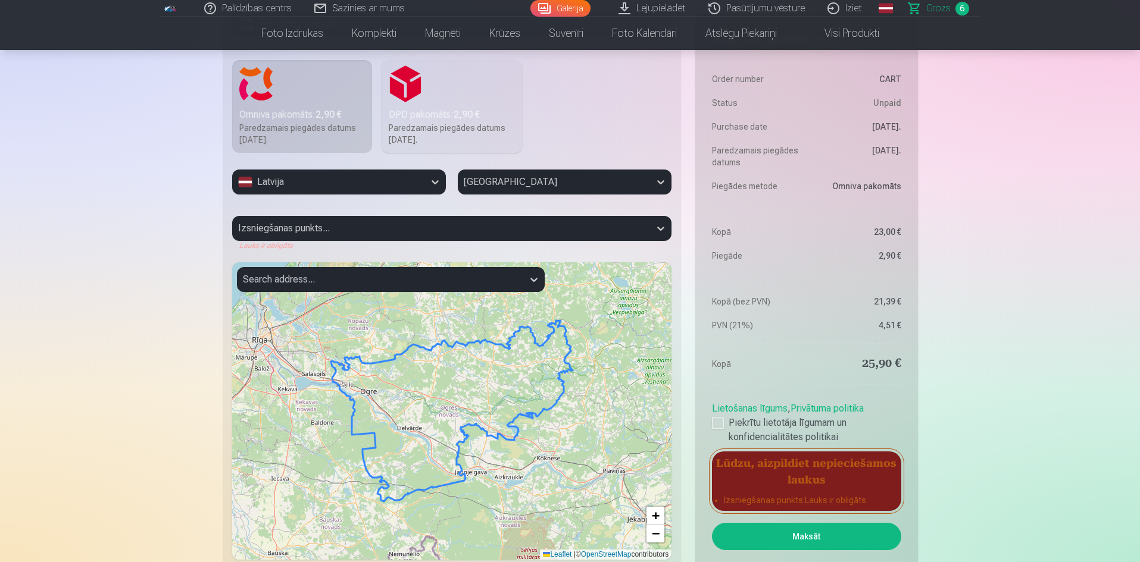
click at [663, 227] on div "Izsniegšanas punkts... Lauks ir obligāts" at bounding box center [452, 233] width 440 height 35
click at [662, 227] on div "Izsniegšanas punkts... Lauks ir obligāts" at bounding box center [452, 233] width 440 height 35
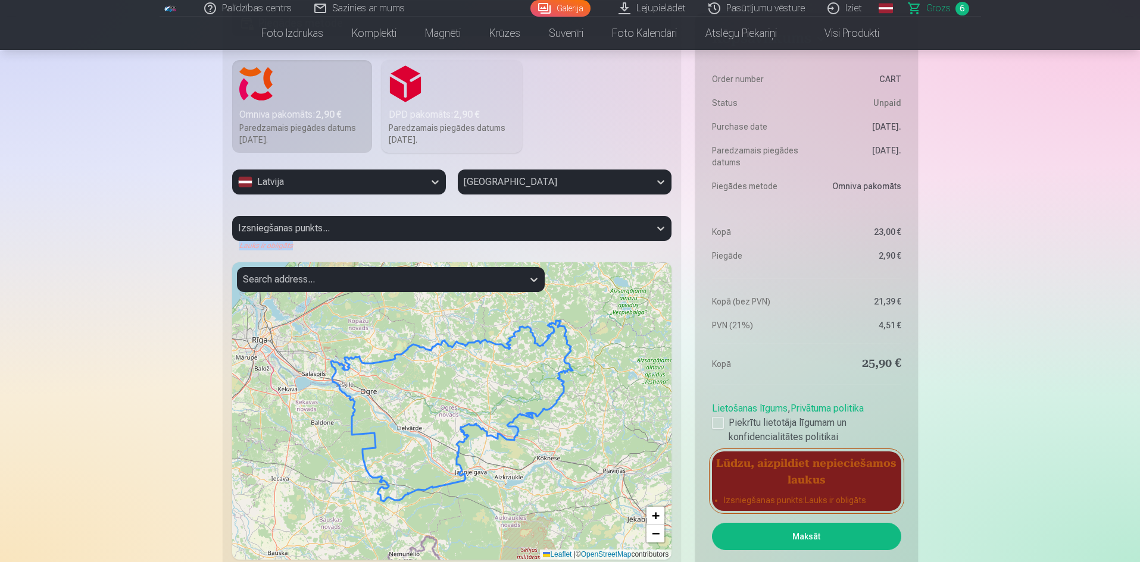
click at [662, 227] on div "Izsniegšanas punkts... Lauks ir obligāts" at bounding box center [452, 233] width 440 height 35
click at [657, 227] on div "Izsniegšanas punkts... Lauks ir obligāts" at bounding box center [452, 233] width 440 height 35
click at [658, 227] on div "Izsniegšanas punkts... Lauks ir obligāts" at bounding box center [452, 233] width 440 height 35
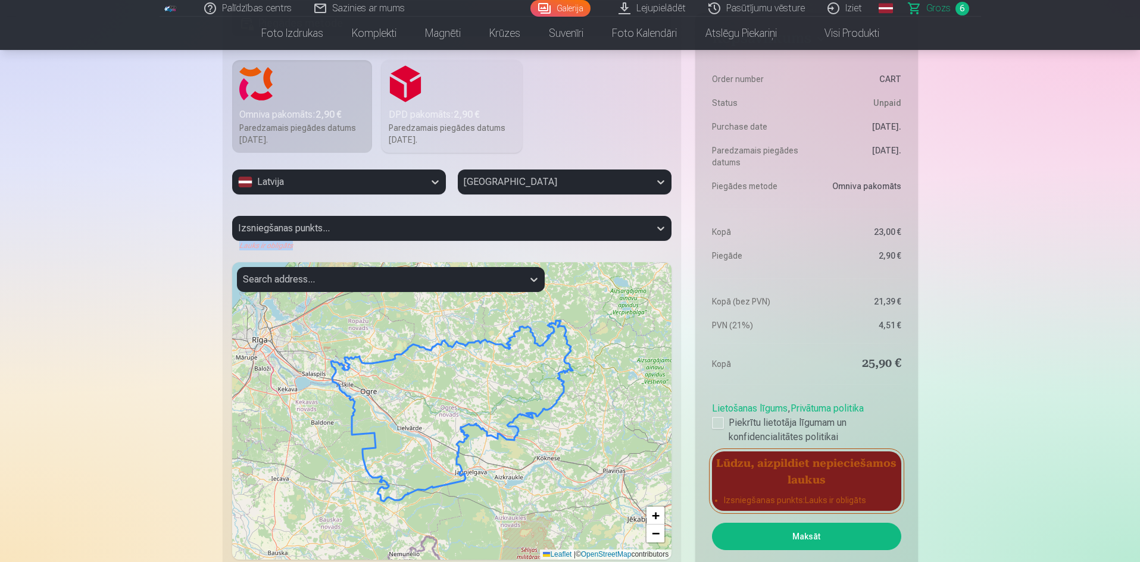
click at [658, 227] on div "Izsniegšanas punkts... Lauks ir obligāts" at bounding box center [452, 233] width 440 height 35
click at [659, 229] on div "Izsniegšanas punkts... Lauks ir obligāts" at bounding box center [452, 233] width 440 height 35
click at [659, 230] on div "Izsniegšanas punkts... Lauks ir obligāts" at bounding box center [452, 233] width 440 height 35
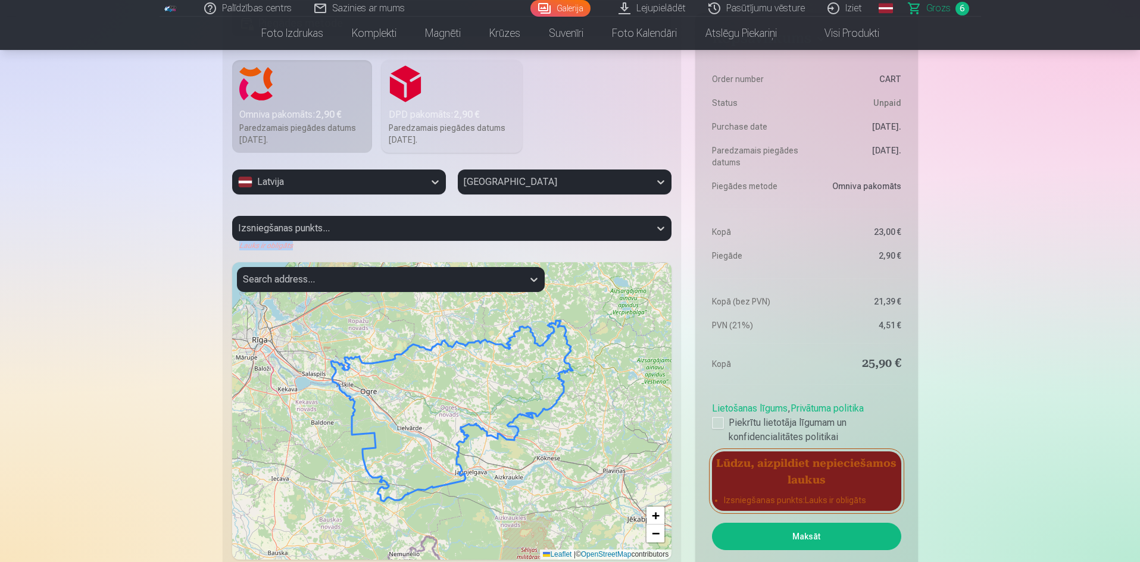
click at [659, 230] on div "Izsniegšanas punkts... Lauks ir obligāts" at bounding box center [452, 233] width 440 height 35
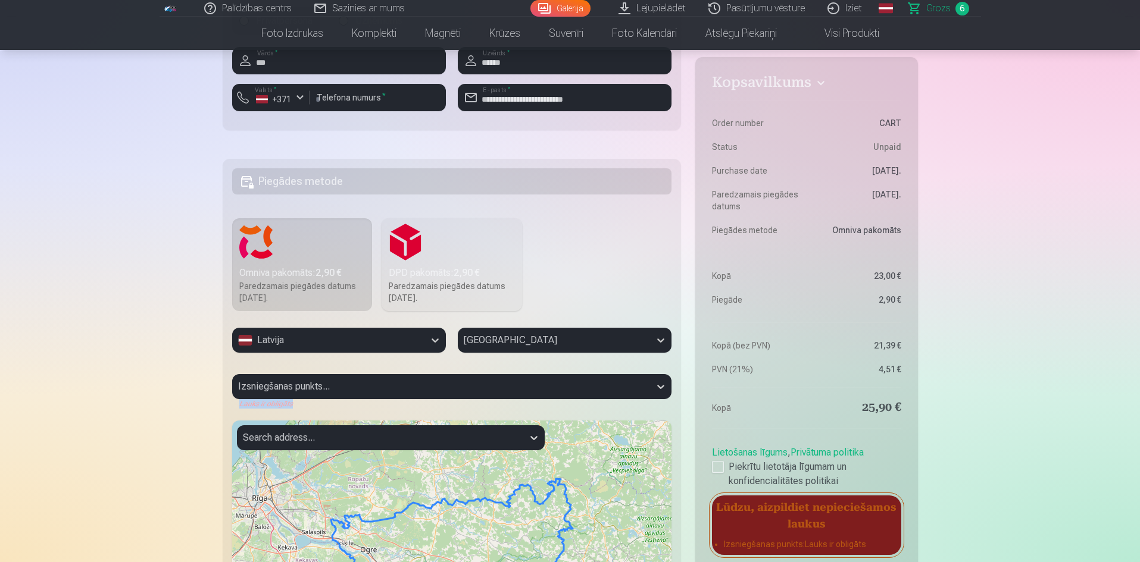
scroll to position [1060, 0]
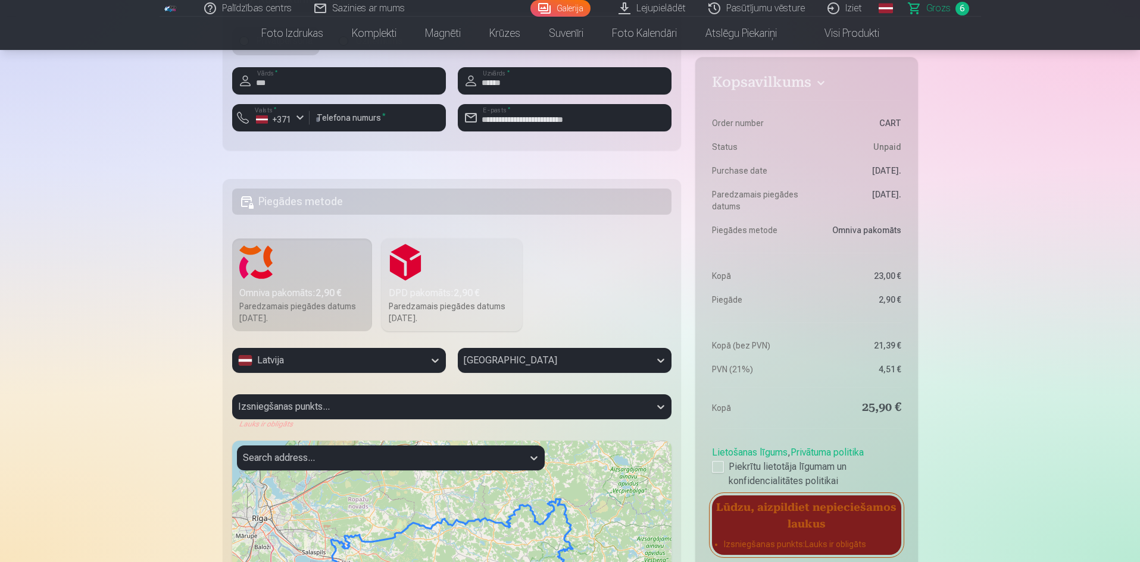
click at [305, 400] on div "Izsniegšanas punkts... Lauks ir obligāts" at bounding box center [452, 412] width 440 height 35
click at [314, 412] on div "Izsniegšanas punkts... Lauks ir obligāts" at bounding box center [452, 412] width 440 height 35
click at [313, 406] on div "Izsniegšanas punkts... Lauks ir obligāts" at bounding box center [452, 412] width 440 height 35
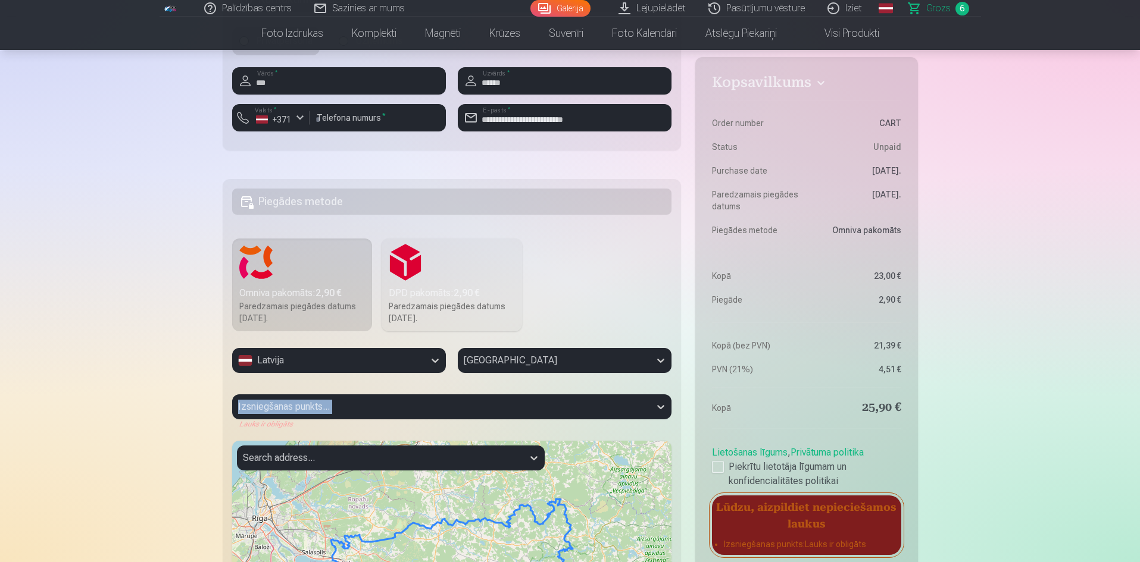
click at [313, 406] on div "Izsniegšanas punkts... Lauks ir obligāts" at bounding box center [452, 412] width 440 height 35
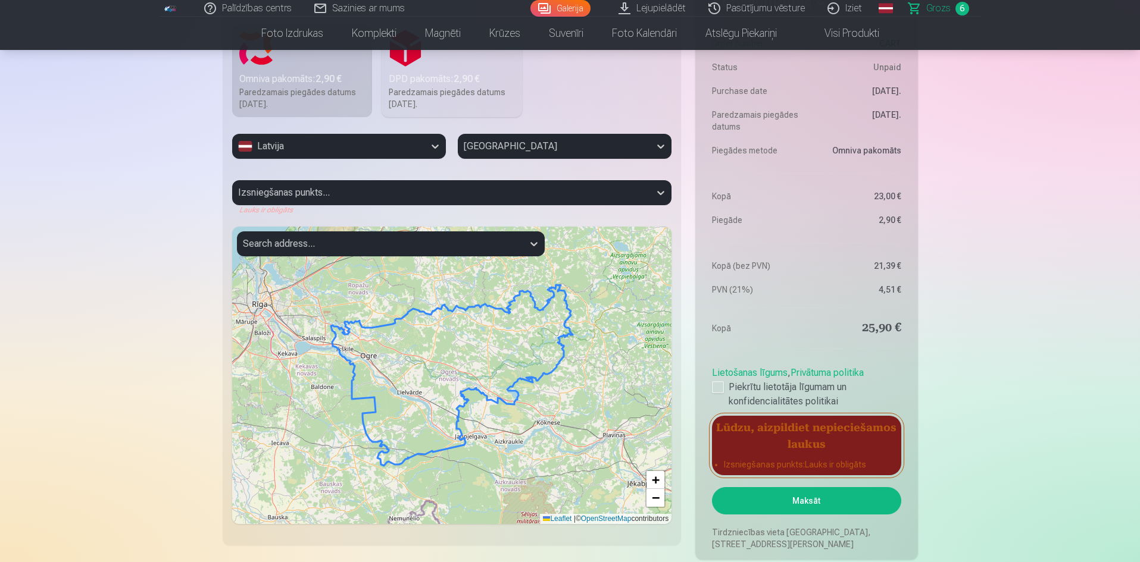
scroll to position [1298, 0]
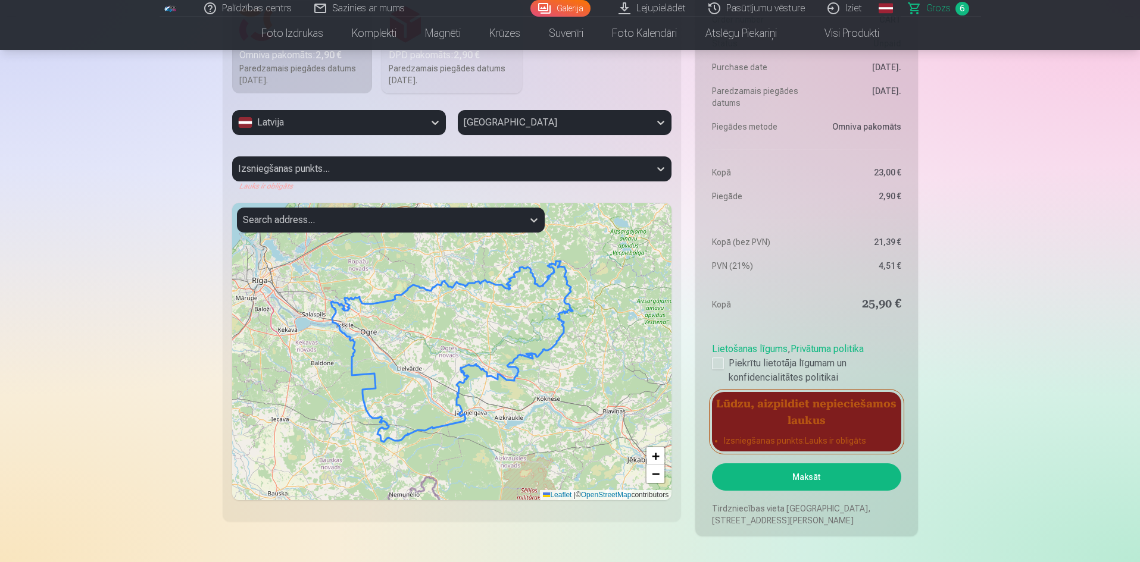
click at [810, 475] on button "Maksāt" at bounding box center [806, 477] width 189 height 27
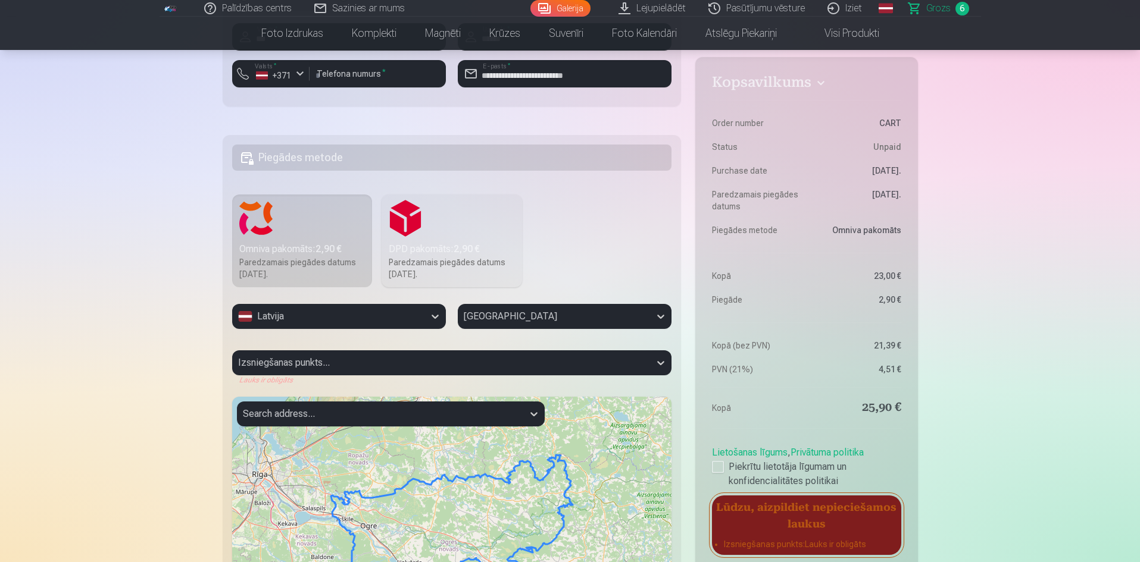
scroll to position [1060, 0]
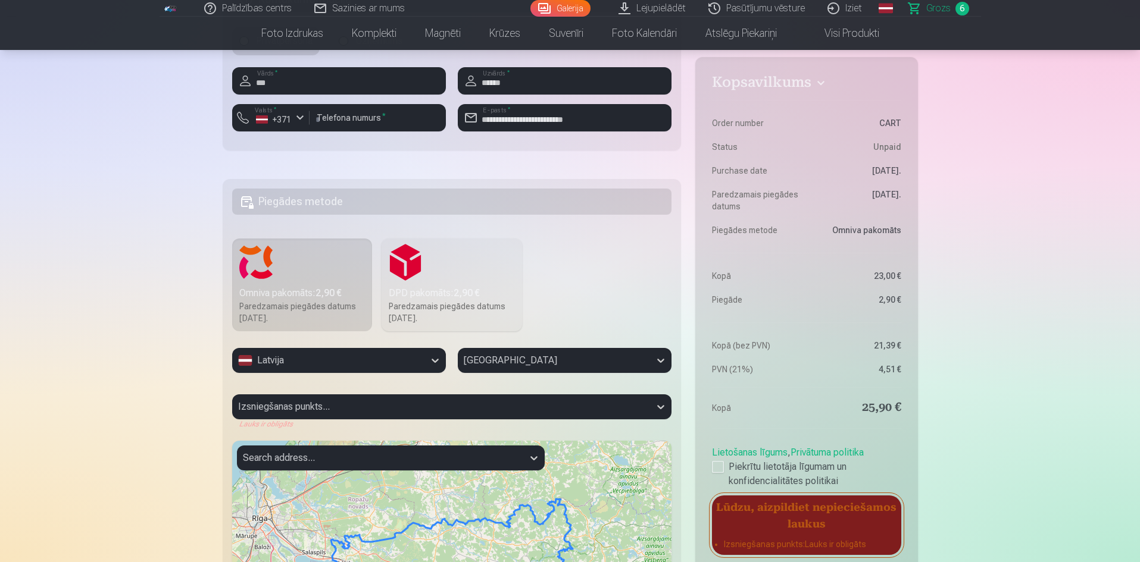
click at [400, 409] on div "Izsniegšanas punkts... Lauks ir obligāts" at bounding box center [452, 412] width 440 height 35
click at [245, 408] on div "Izsniegšanas punkts... Lauks ir obligāts" at bounding box center [452, 412] width 440 height 35
click at [320, 406] on div "Izsniegšanas punkts... Lauks ir obligāts" at bounding box center [452, 412] width 440 height 35
click at [320, 405] on div "Izsniegšanas punkts... Lauks ir obligāts" at bounding box center [452, 412] width 440 height 35
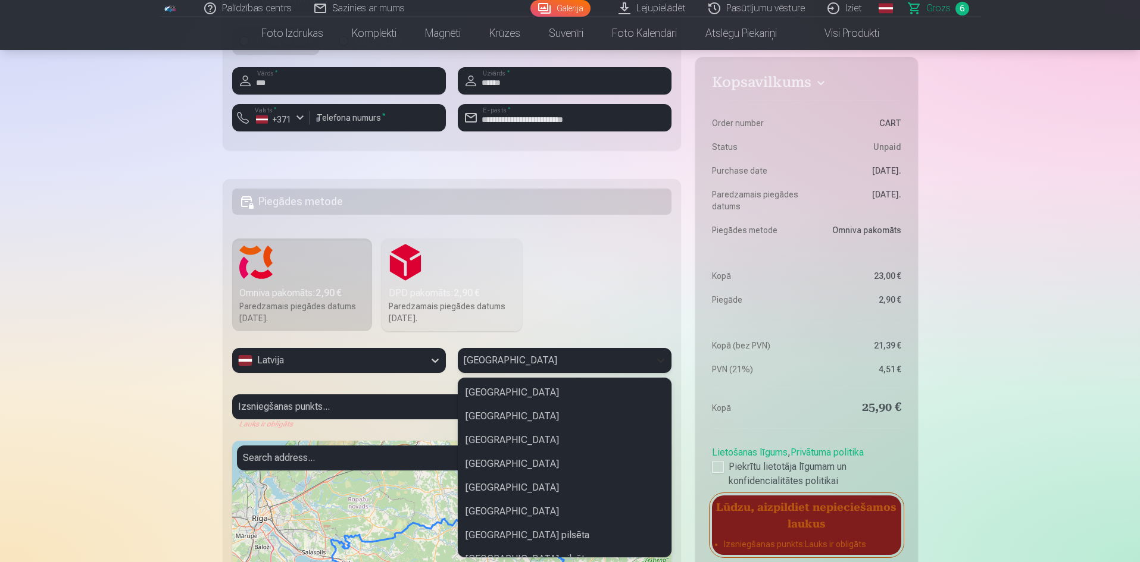
click at [663, 361] on icon at bounding box center [661, 361] width 12 height 12
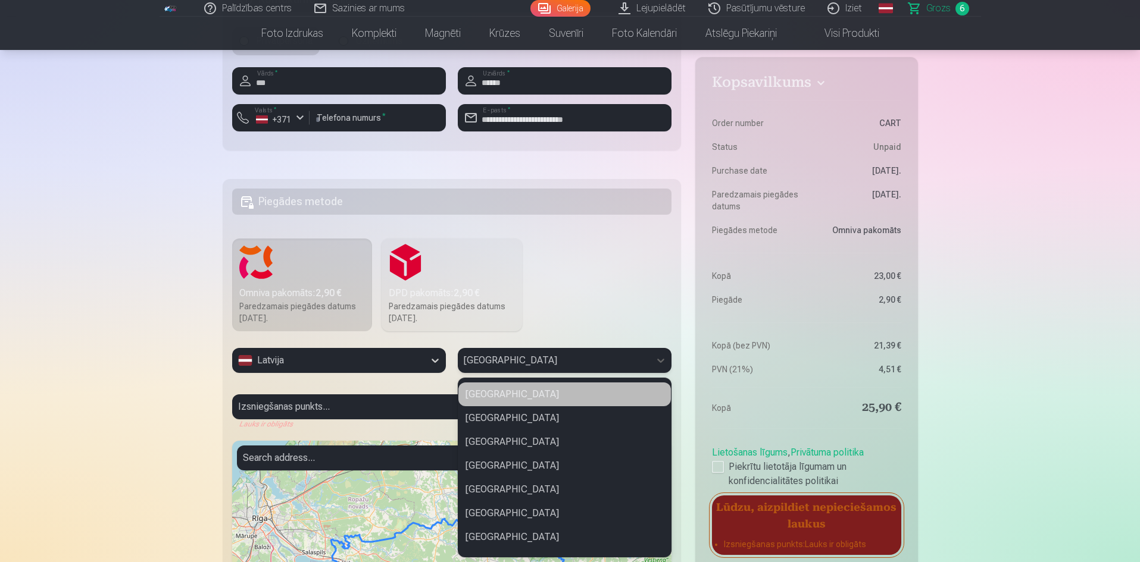
click at [591, 397] on div "[GEOGRAPHIC_DATA]" at bounding box center [564, 395] width 212 height 24
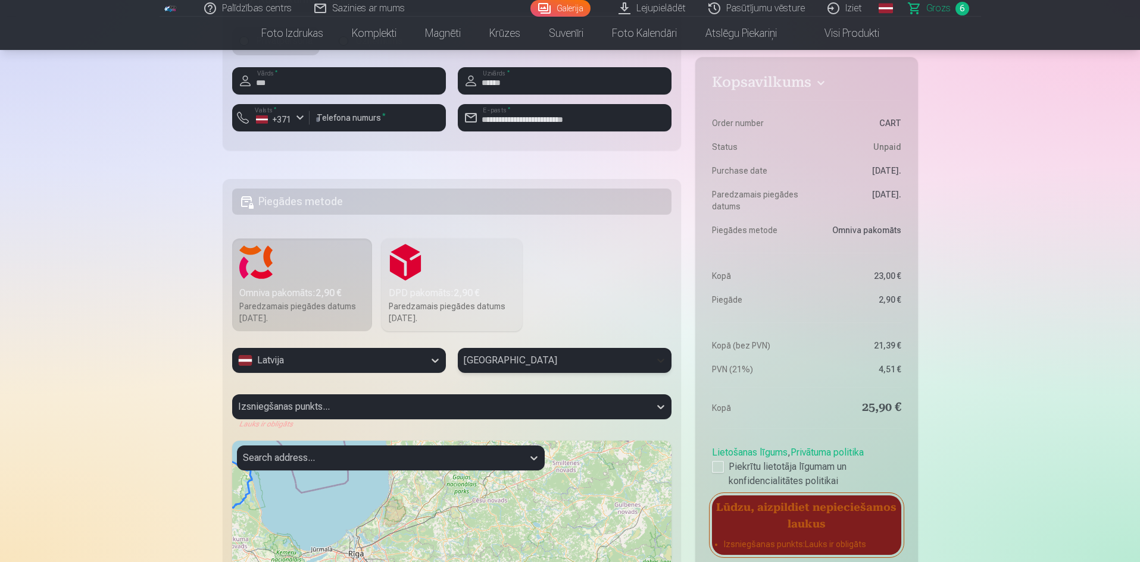
click at [660, 362] on icon at bounding box center [660, 361] width 7 height 4
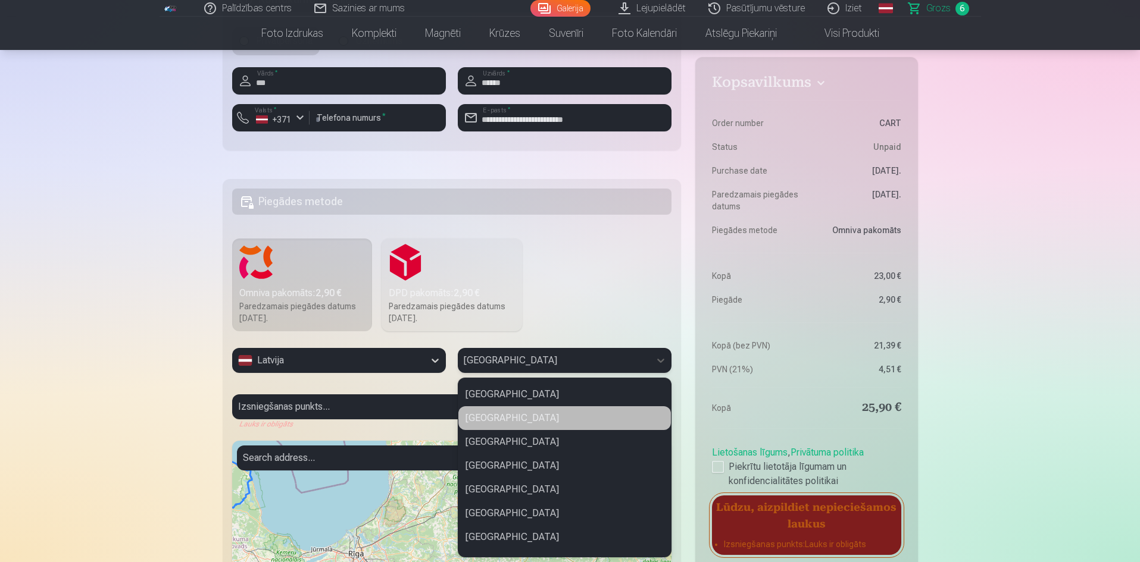
scroll to position [510, 0]
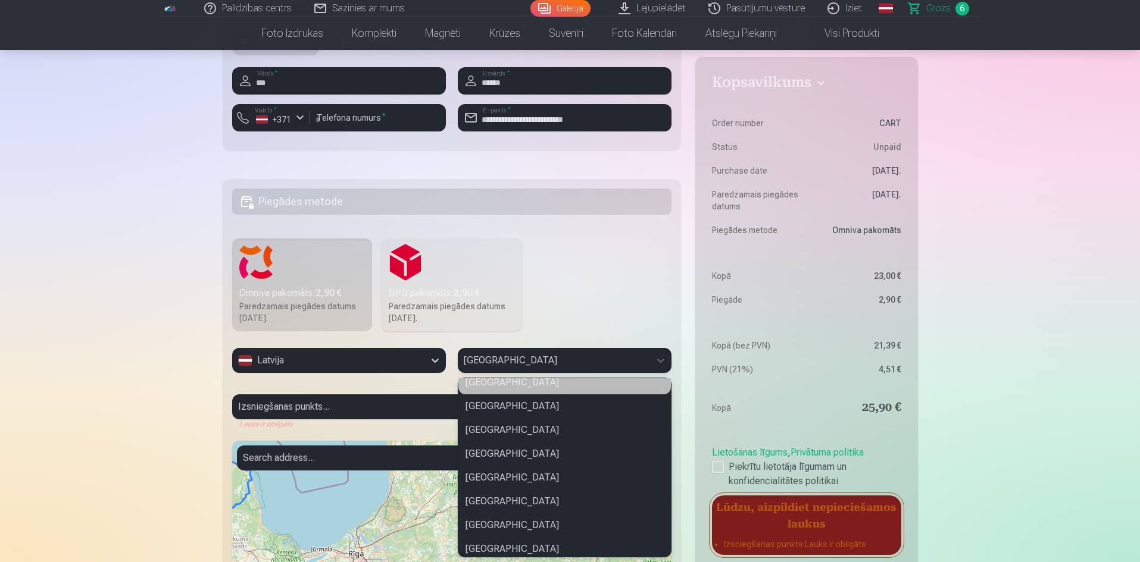
click at [521, 386] on div "[GEOGRAPHIC_DATA]" at bounding box center [564, 383] width 212 height 24
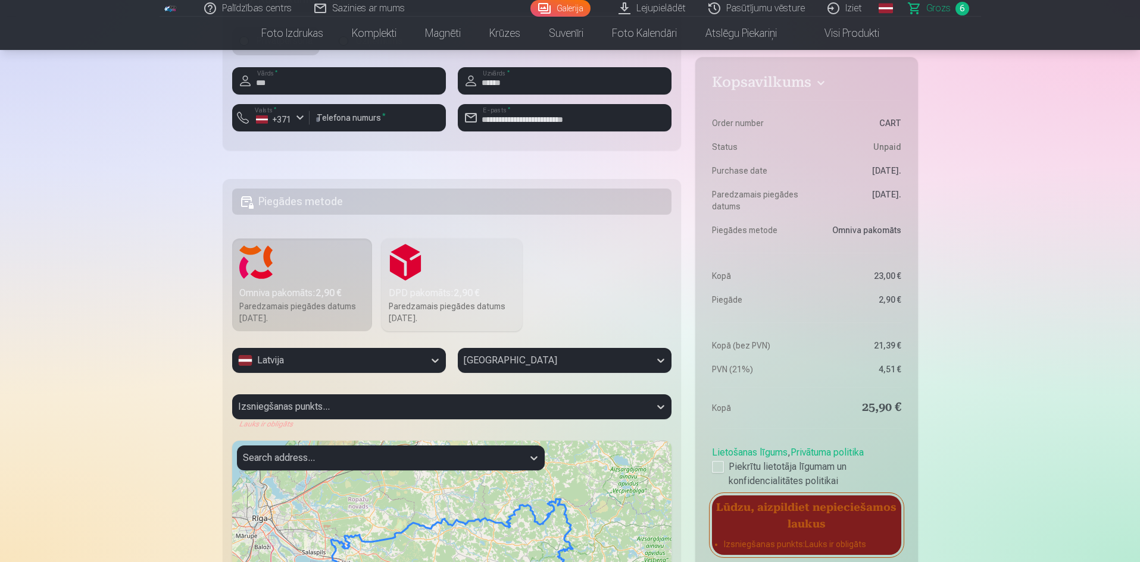
click at [331, 406] on div "Izsniegšanas punkts... Lauks ir obligāts" at bounding box center [452, 412] width 440 height 35
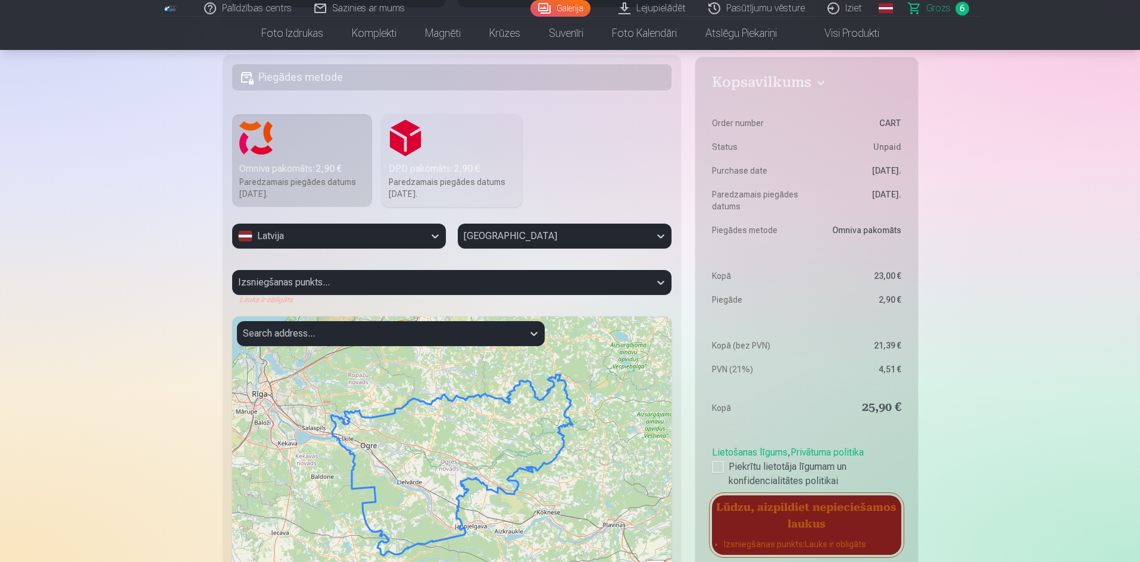
scroll to position [1179, 0]
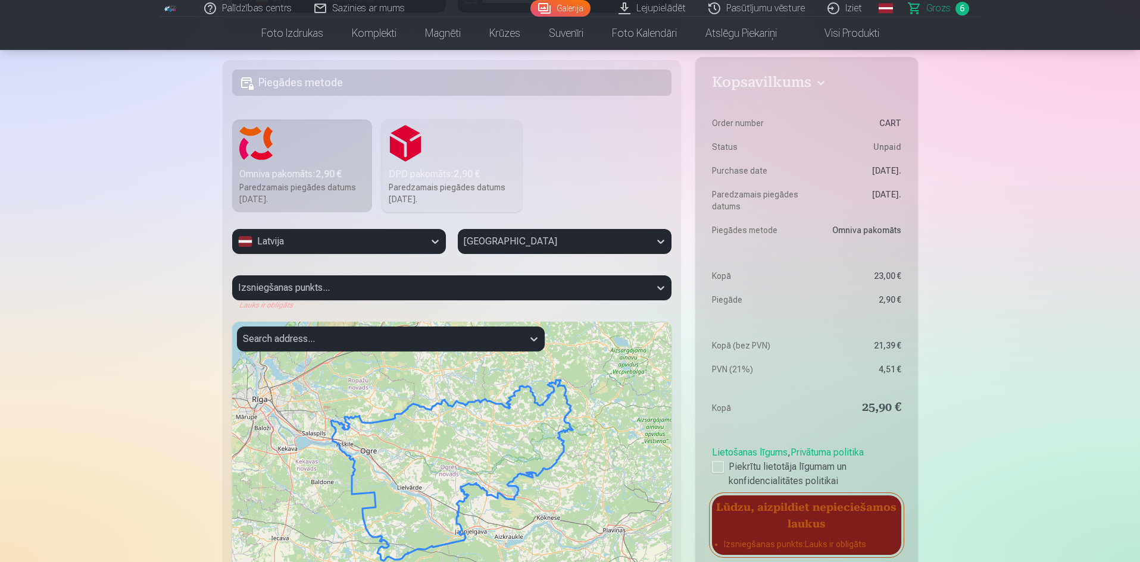
click at [364, 455] on div "+ − Leaflet | © OpenStreetMap contributors" at bounding box center [452, 471] width 440 height 298
click at [348, 446] on div "+ − Leaflet | © OpenStreetMap contributors" at bounding box center [452, 471] width 440 height 298
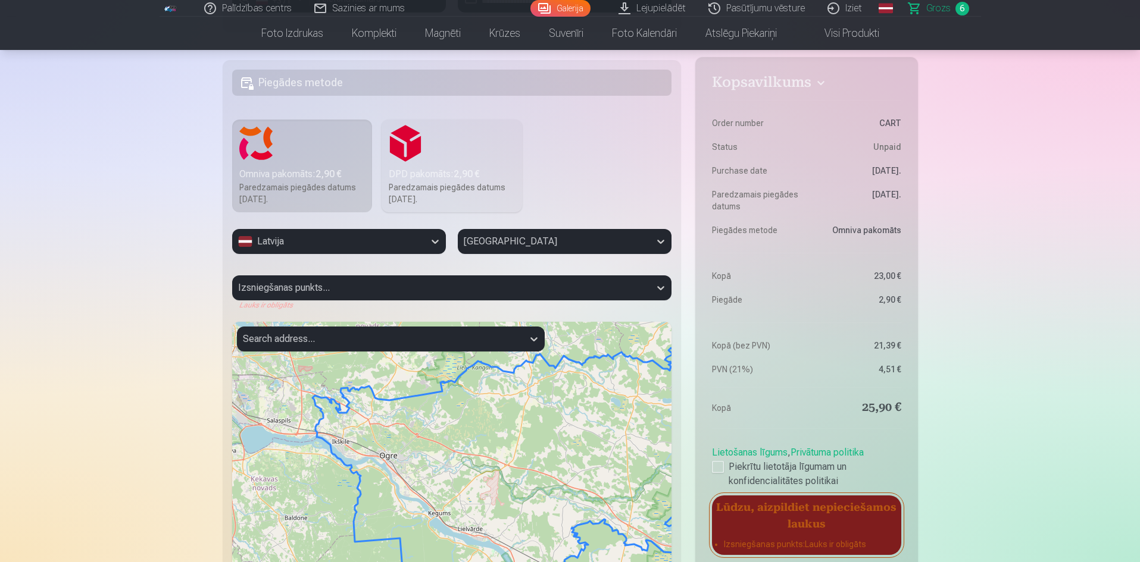
click at [348, 446] on div "+ − Leaflet | © OpenStreetMap contributors" at bounding box center [452, 471] width 440 height 298
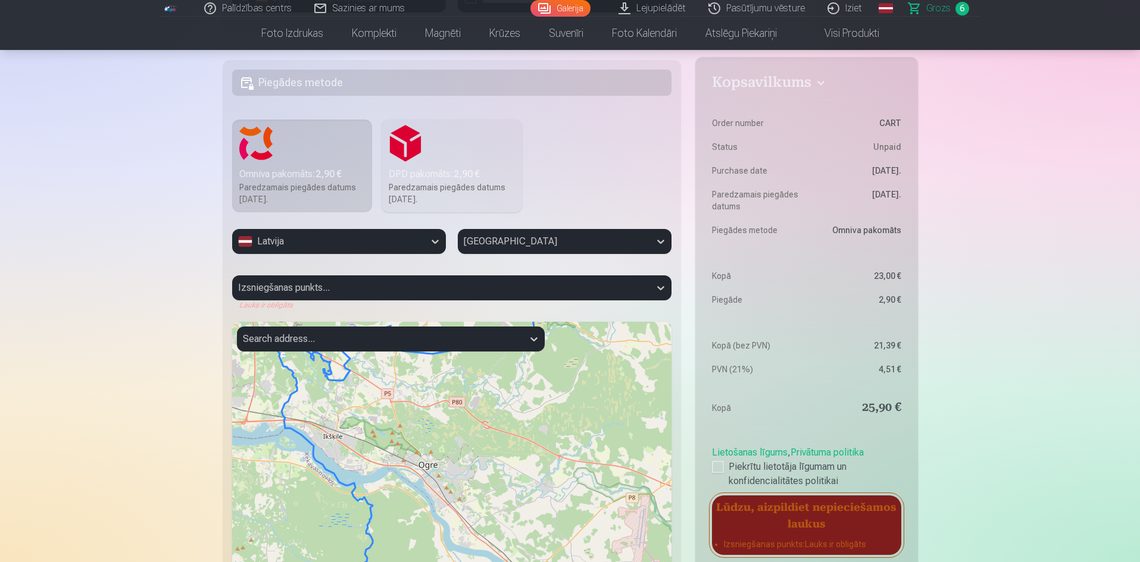
click at [348, 446] on div "+ − Leaflet | © OpenStreetMap contributors" at bounding box center [452, 471] width 440 height 298
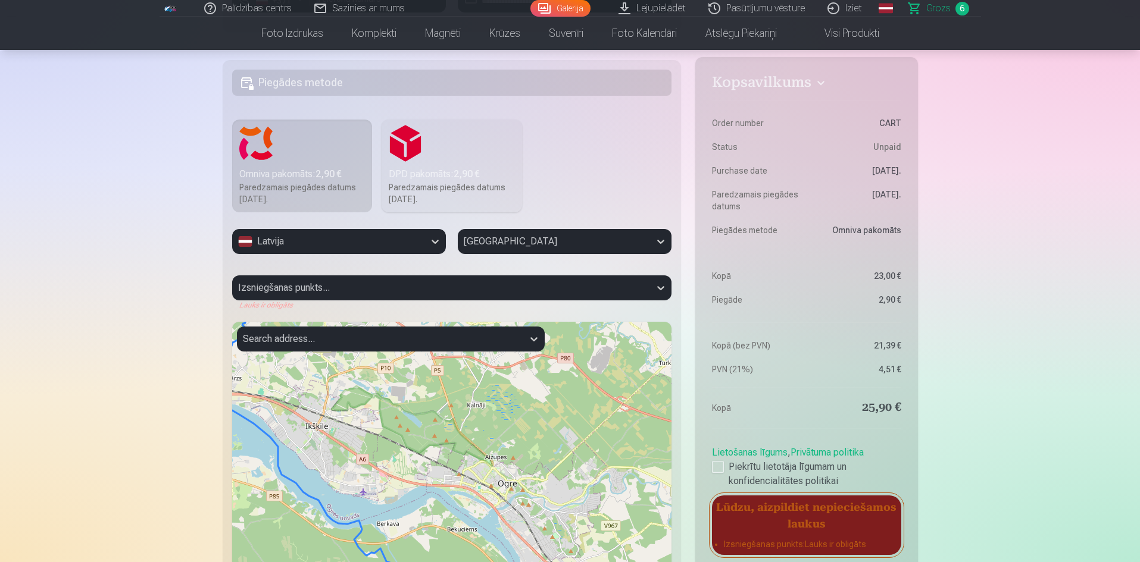
click at [328, 431] on div "+ − Leaflet | © OpenStreetMap contributors" at bounding box center [452, 471] width 440 height 298
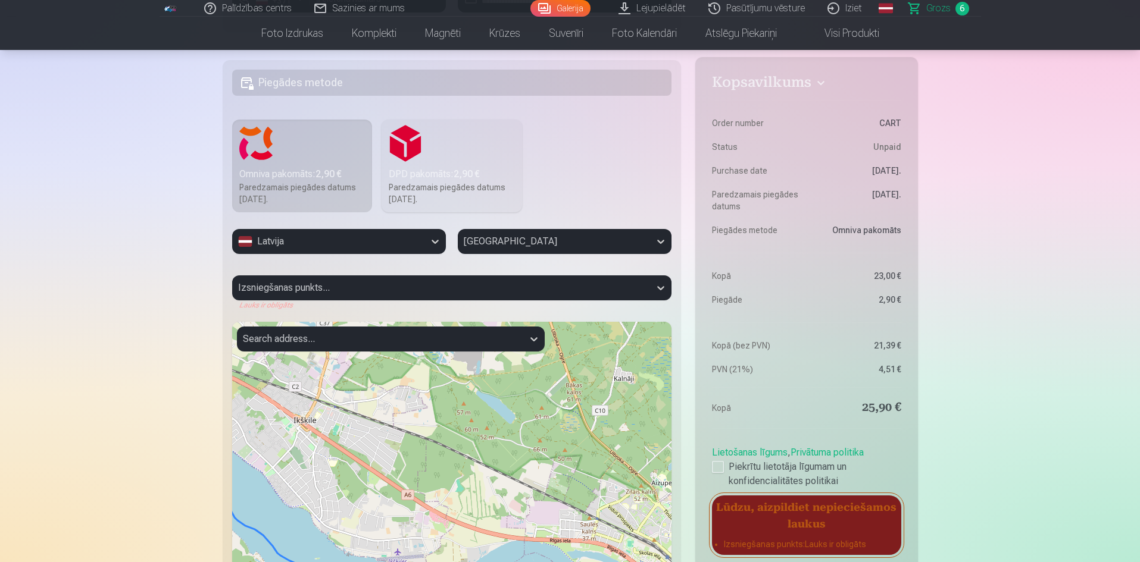
click at [305, 432] on div "+ − Leaflet | © OpenStreetMap contributors" at bounding box center [452, 471] width 440 height 298
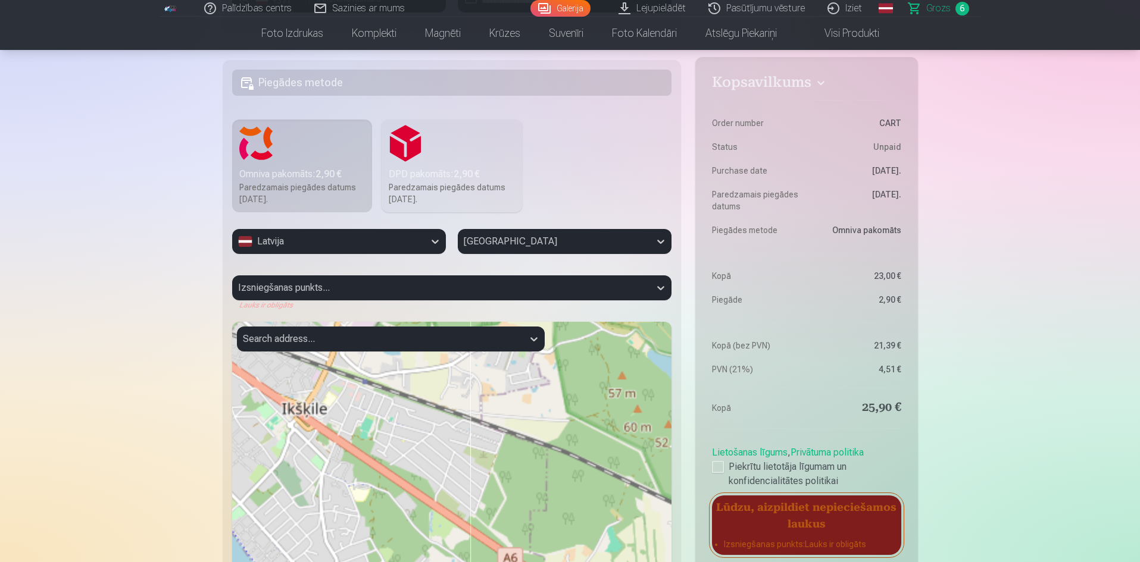
click at [300, 427] on div "+ − Leaflet | © OpenStreetMap contributors" at bounding box center [452, 471] width 440 height 298
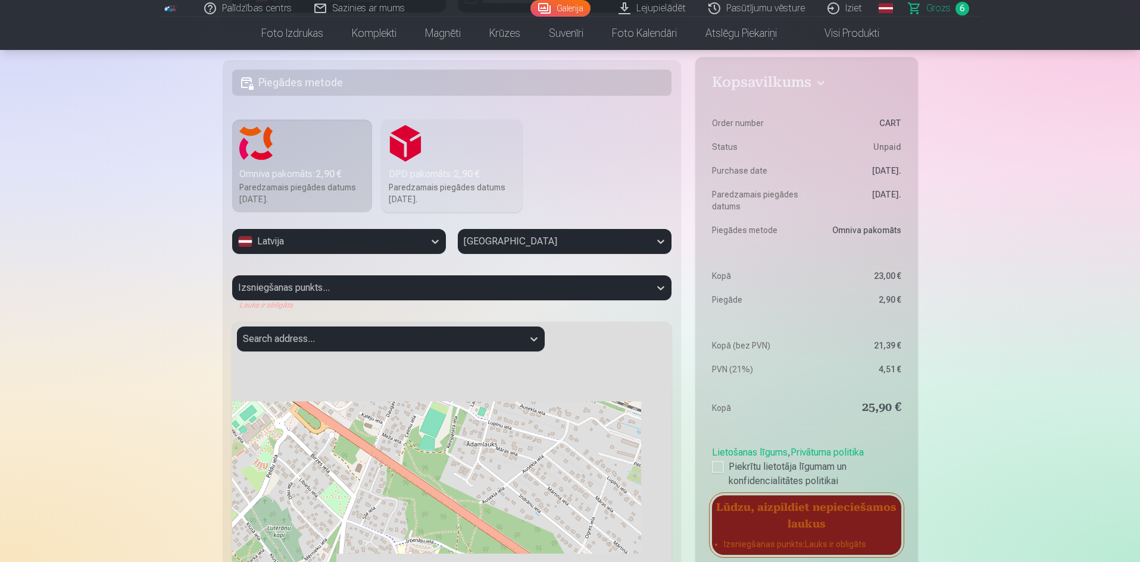
click at [300, 427] on div "+ − Leaflet | © OpenStreetMap contributors" at bounding box center [452, 471] width 440 height 298
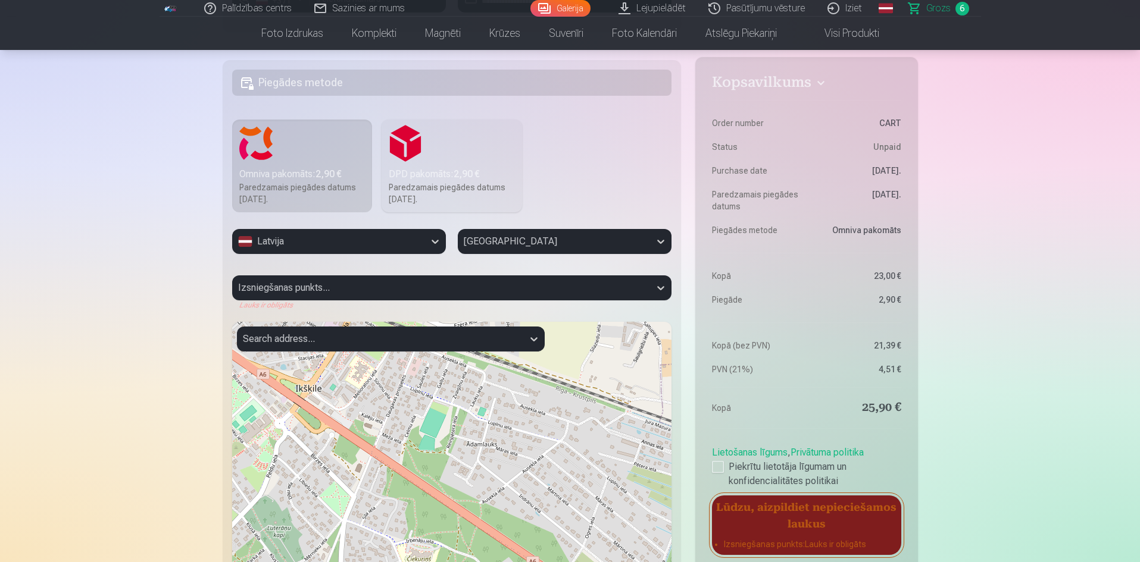
click at [300, 427] on div "+ − Leaflet | © OpenStreetMap contributors" at bounding box center [452, 471] width 440 height 298
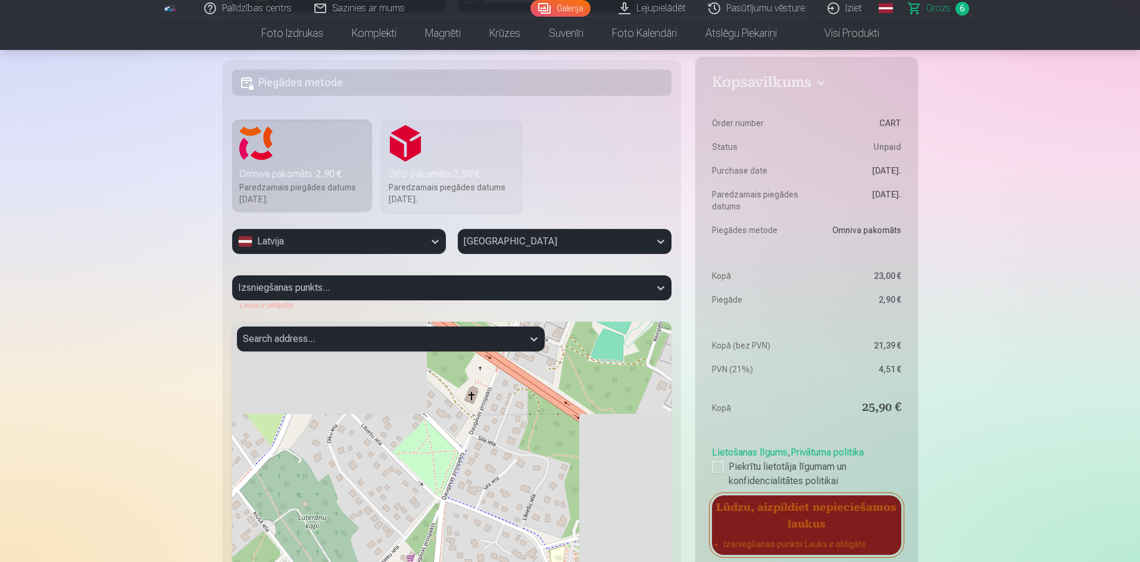
drag, startPoint x: 283, startPoint y: 437, endPoint x: 338, endPoint y: 322, distance: 127.2
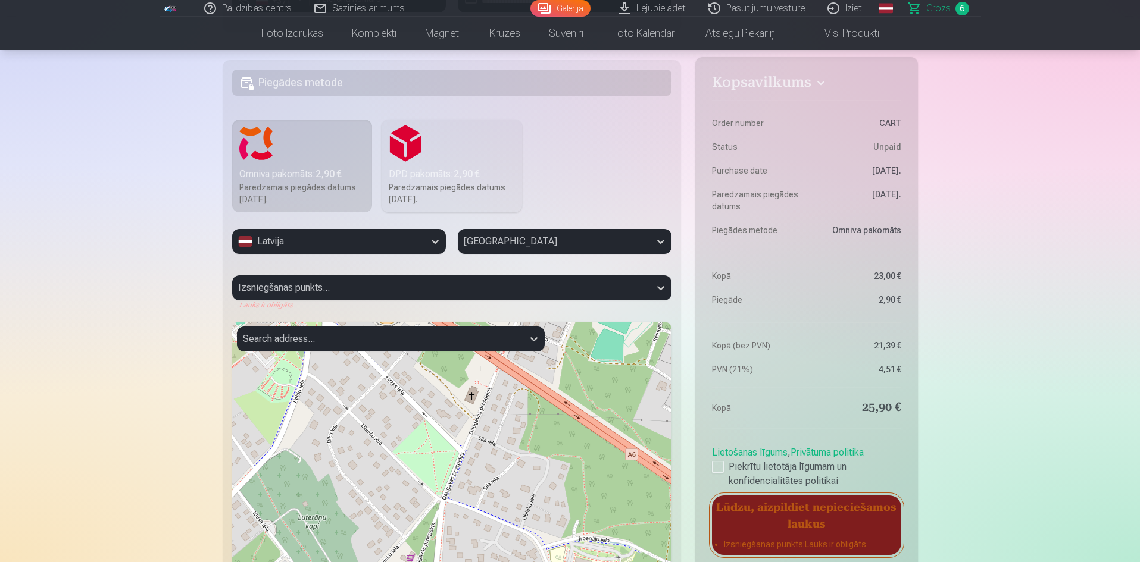
click at [338, 322] on div "+ − Leaflet | © OpenStreetMap contributors" at bounding box center [452, 471] width 440 height 298
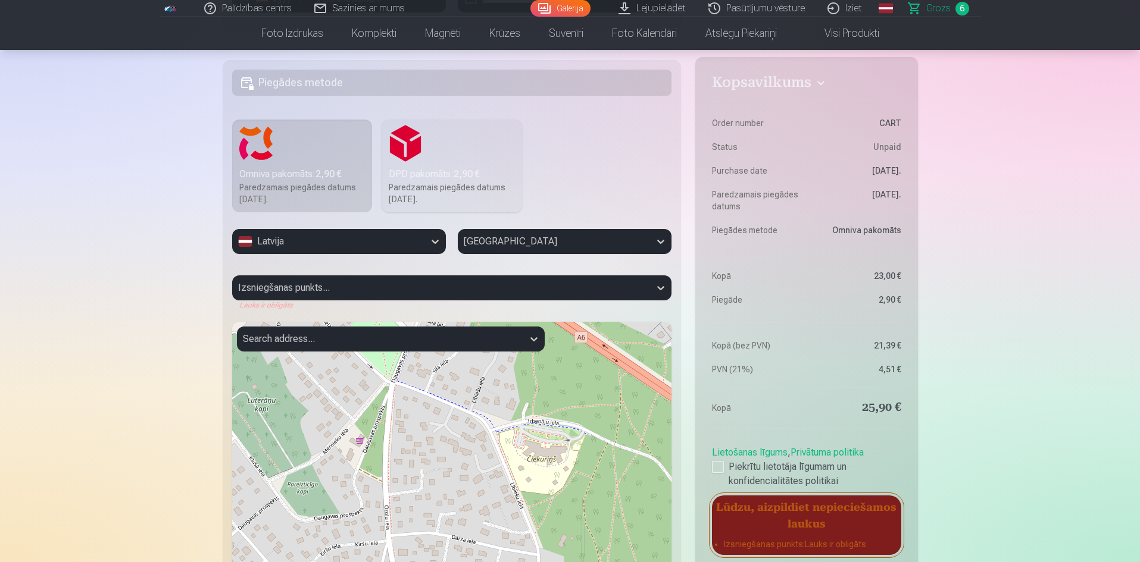
drag, startPoint x: 489, startPoint y: 515, endPoint x: 439, endPoint y: 397, distance: 127.7
click at [439, 397] on div "+ − Leaflet | © OpenStreetMap contributors" at bounding box center [452, 471] width 440 height 298
click at [362, 445] on div "+ − Leaflet | © OpenStreetMap contributors" at bounding box center [452, 471] width 440 height 298
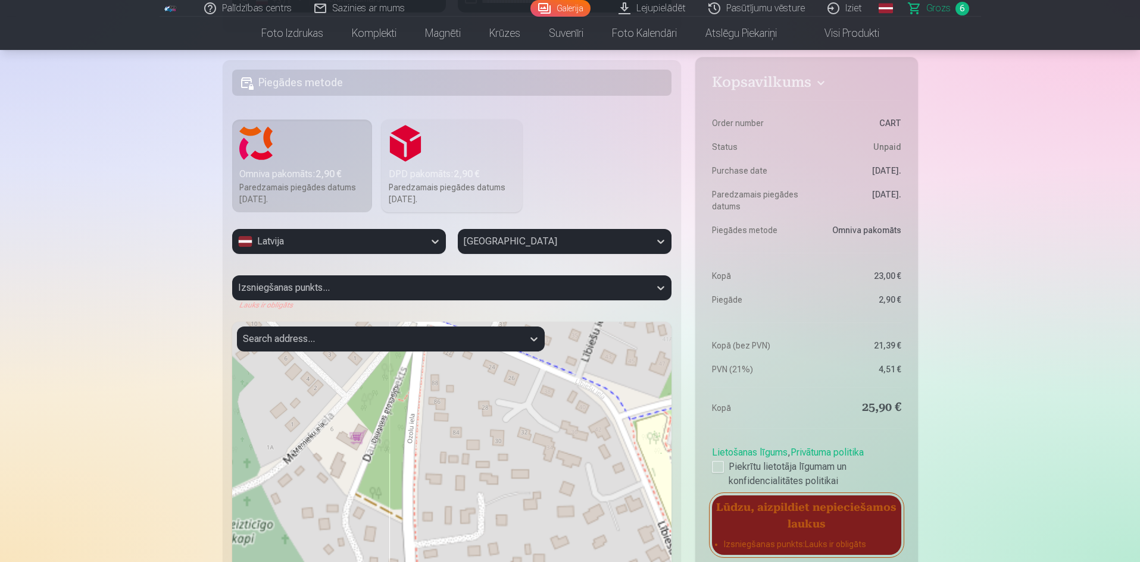
click at [362, 445] on div "+ − Leaflet | © OpenStreetMap contributors" at bounding box center [452, 471] width 440 height 298
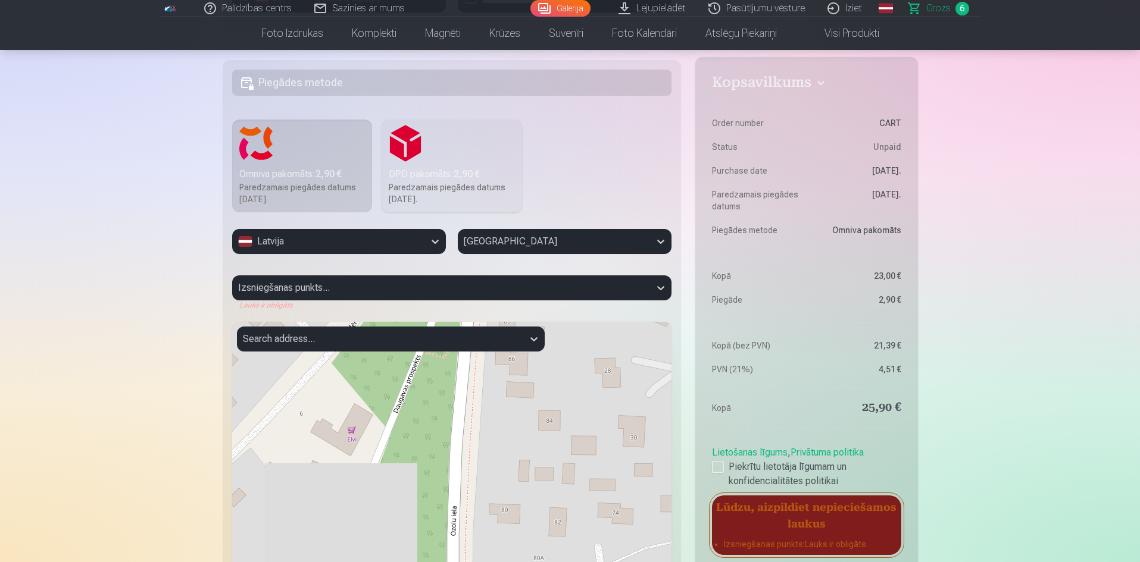
click at [353, 475] on div "+ − Leaflet | © OpenStreetMap contributors" at bounding box center [452, 471] width 440 height 298
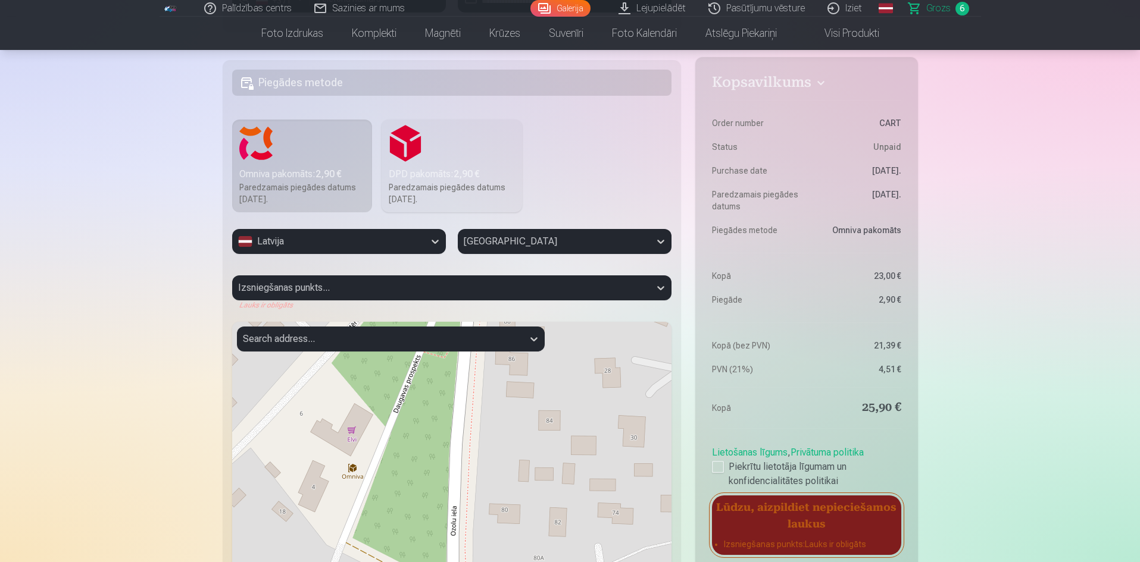
click at [353, 475] on div "+ − Leaflet | © OpenStreetMap contributors" at bounding box center [452, 471] width 440 height 298
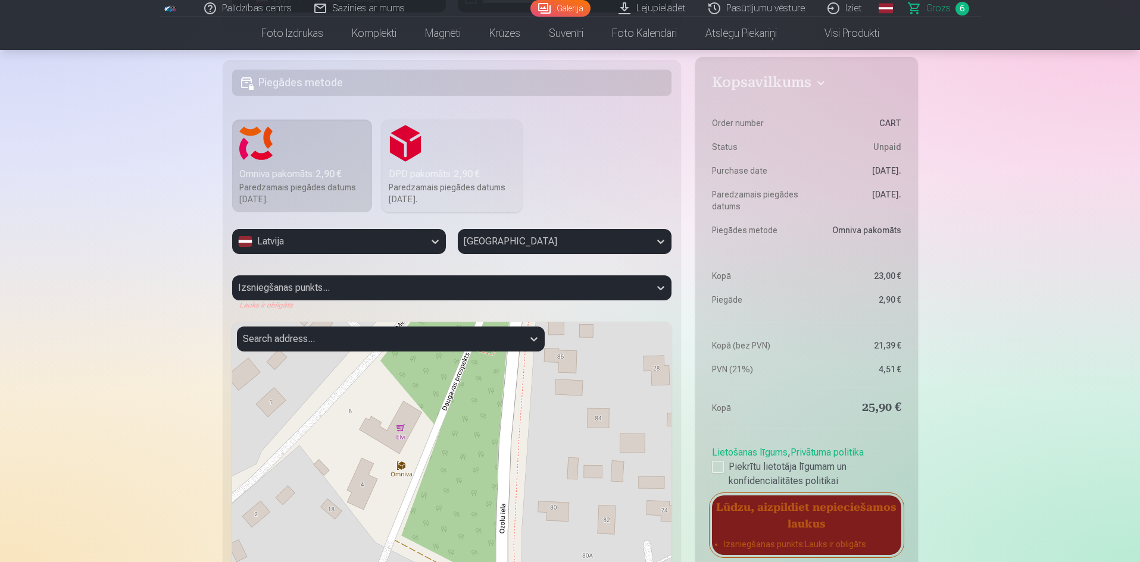
click at [403, 473] on div "+ − Leaflet | © OpenStreetMap contributors" at bounding box center [452, 471] width 440 height 298
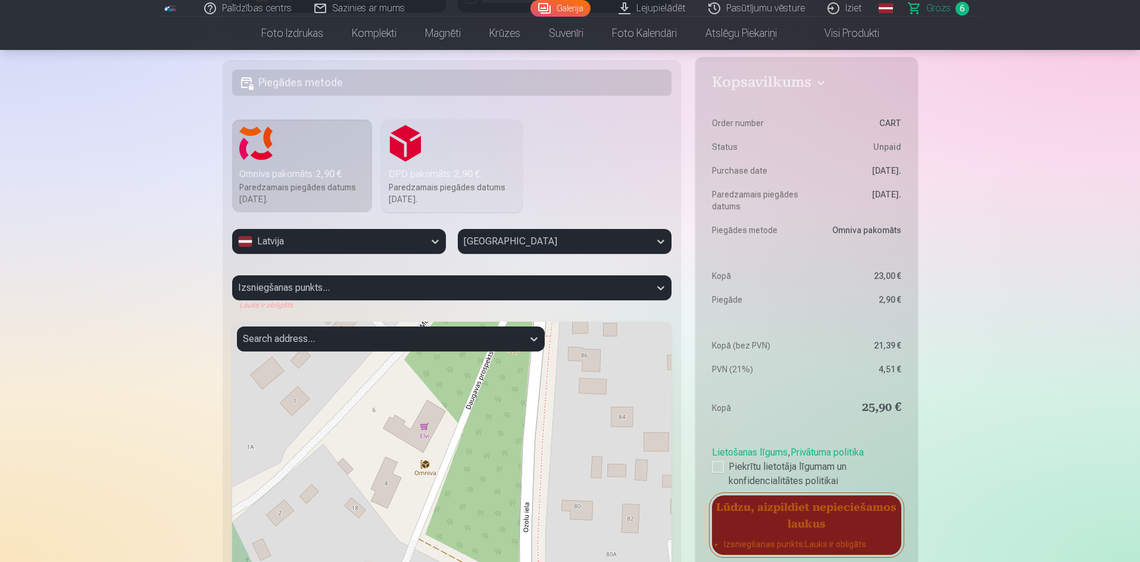
click at [430, 472] on div "+ − Leaflet | © OpenStreetMap contributors" at bounding box center [452, 471] width 440 height 298
click at [429, 472] on div "+ − Leaflet | © OpenStreetMap contributors" at bounding box center [452, 471] width 440 height 298
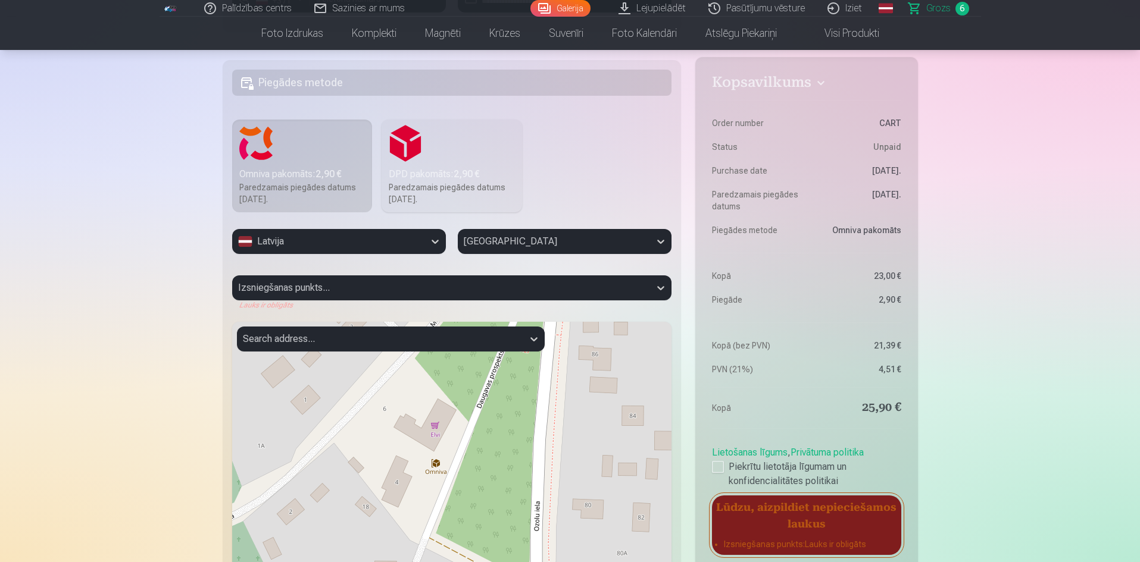
click at [441, 472] on div "+ − Leaflet | © OpenStreetMap contributors" at bounding box center [452, 471] width 440 height 298
click at [339, 287] on div "Izsniegšanas punkts... Lauks ir obligāts" at bounding box center [452, 293] width 440 height 35
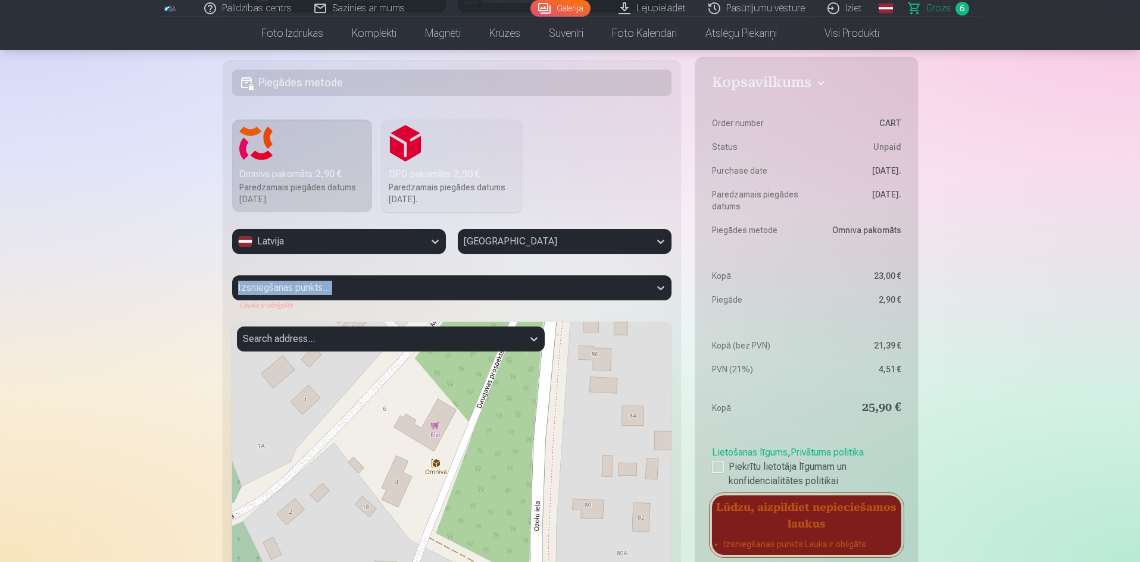
click at [339, 287] on div "Izsniegšanas punkts... Lauks ir obligāts" at bounding box center [452, 293] width 440 height 35
click at [339, 288] on div "Izsniegšanas punkts... Lauks ir obligāts" at bounding box center [452, 293] width 440 height 35
drag, startPoint x: 339, startPoint y: 288, endPoint x: 334, endPoint y: 316, distance: 28.4
click at [334, 316] on div "Latvija [GEOGRAPHIC_DATA] Izsniegšanas punkts... Lauks ir obligāts Search addre…" at bounding box center [452, 424] width 440 height 390
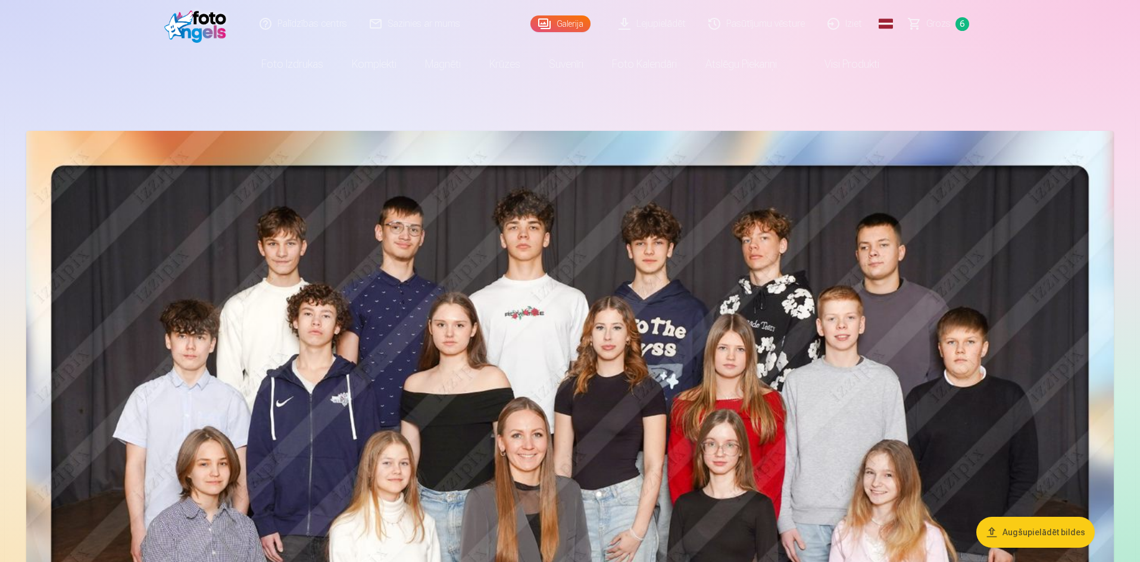
click at [917, 26] on link "Grozs 6" at bounding box center [938, 24] width 83 height 48
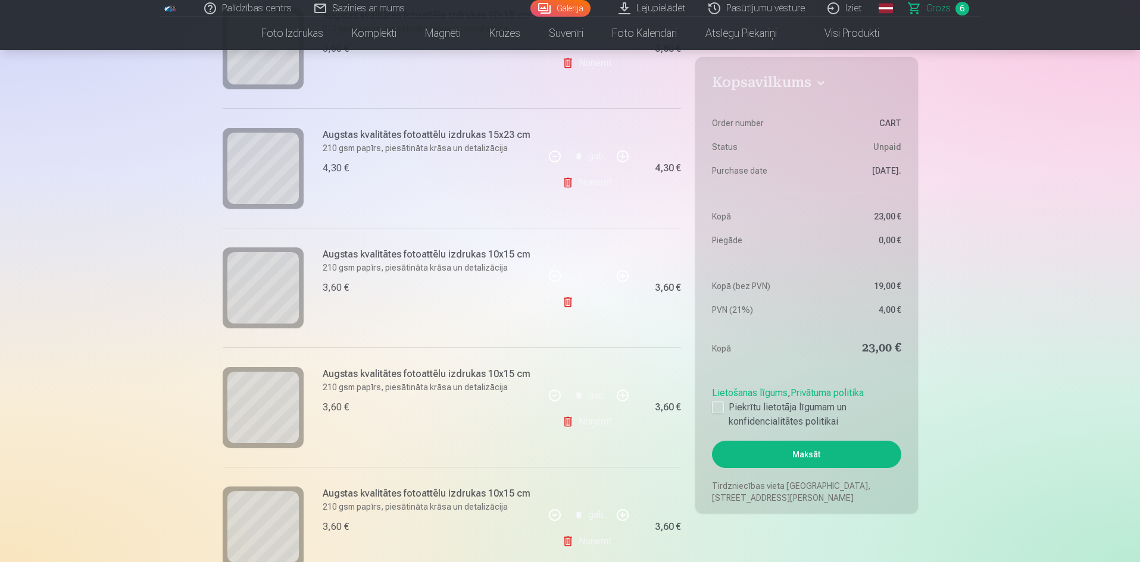
scroll to position [714, 0]
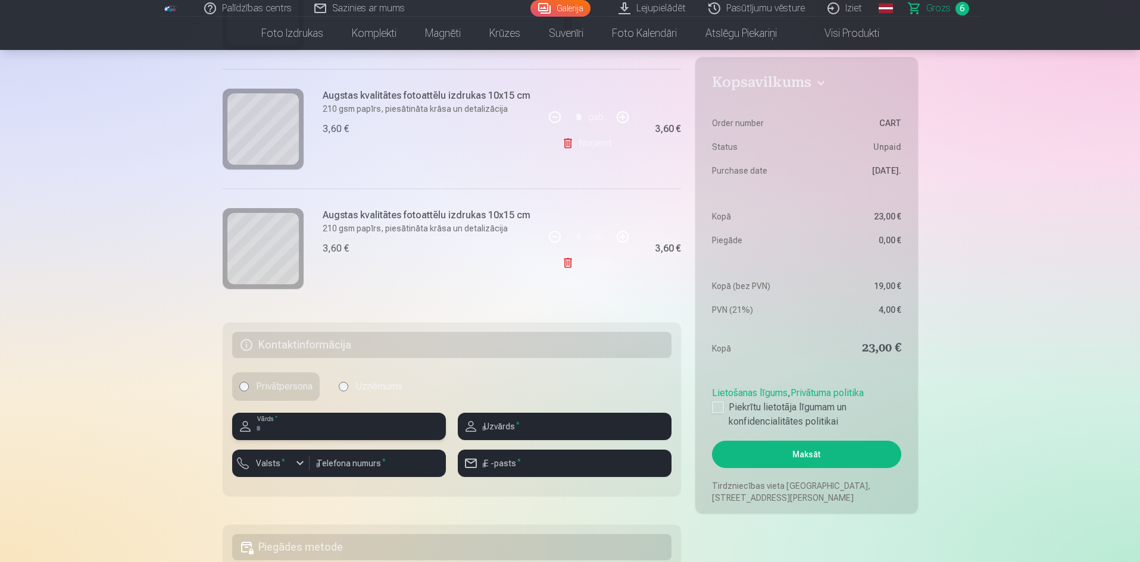
click at [296, 428] on input "text" at bounding box center [339, 426] width 214 height 27
type input "***"
click at [493, 425] on input "text" at bounding box center [565, 426] width 214 height 27
type input "******"
click at [295, 461] on div "button" at bounding box center [300, 463] width 14 height 14
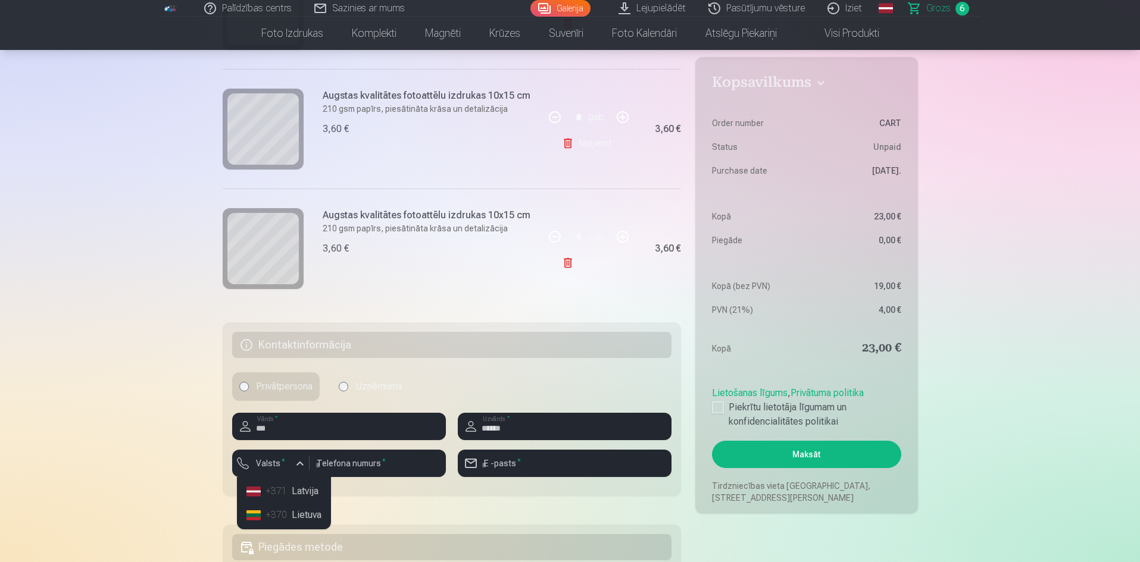
click at [302, 493] on li "+371 Latvija" at bounding box center [284, 492] width 84 height 24
click at [364, 463] on input "number" at bounding box center [377, 463] width 136 height 27
type input "********"
click at [517, 469] on input "email" at bounding box center [565, 463] width 214 height 27
type input "**********"
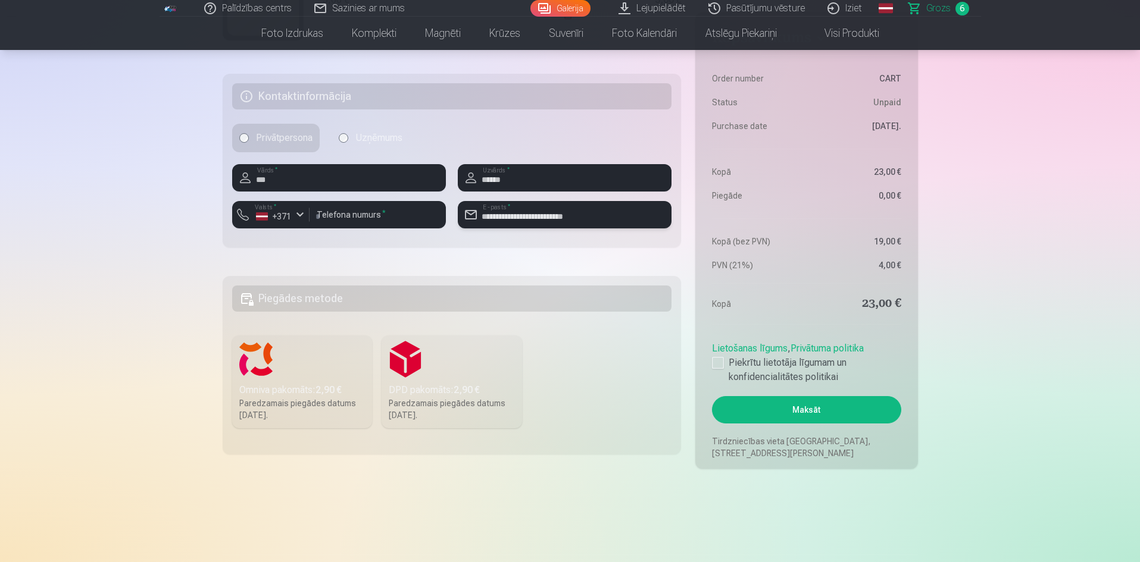
scroll to position [1012, 0]
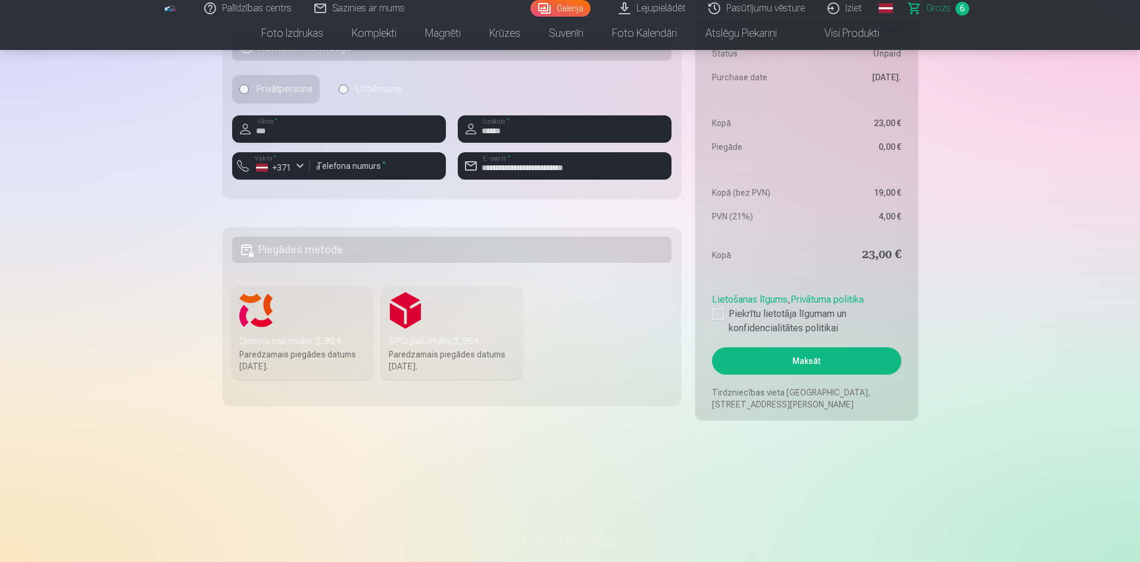
click at [261, 317] on label "Omniva pakomāts : 2,90 € Paredzamais piegādes datums [DATE]." at bounding box center [302, 333] width 140 height 93
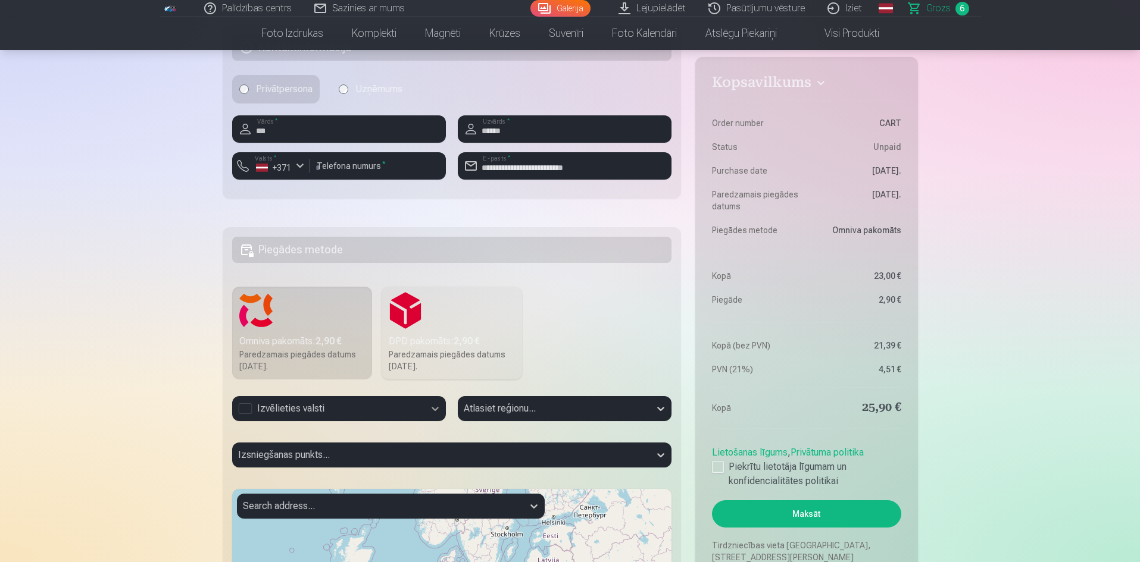
click at [437, 408] on icon at bounding box center [435, 409] width 12 height 12
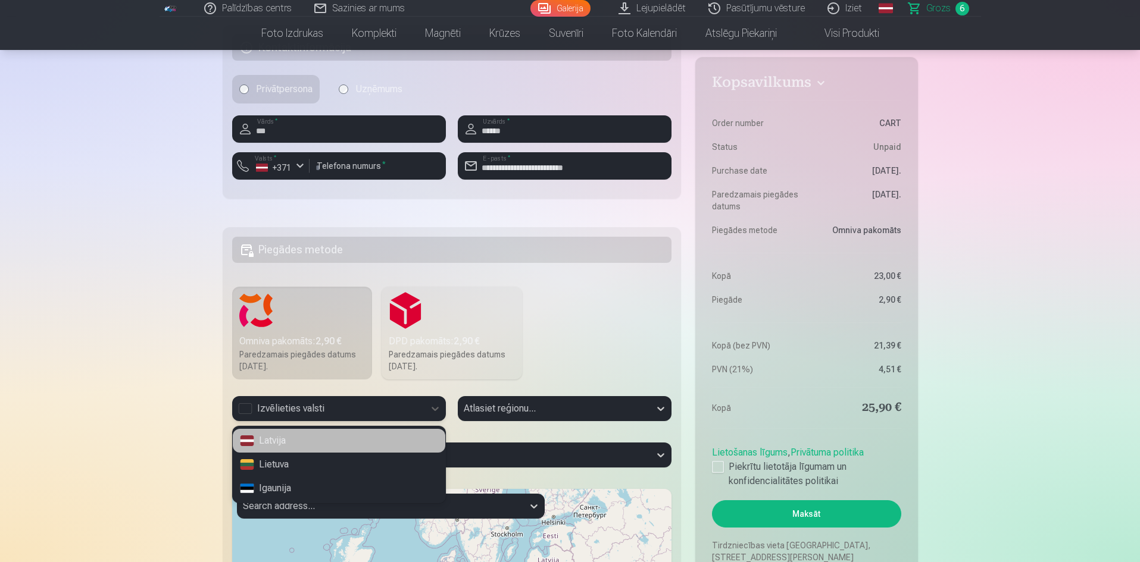
click at [367, 436] on div "Latvija" at bounding box center [339, 441] width 212 height 24
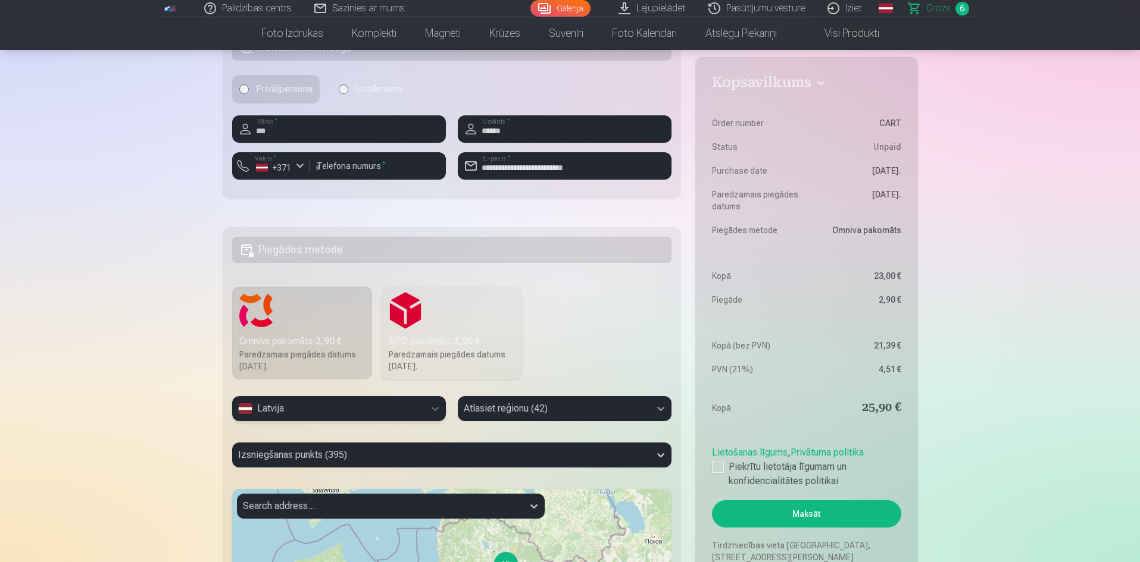
click at [660, 405] on div "Atlasiet reģionu (42)" at bounding box center [565, 408] width 214 height 25
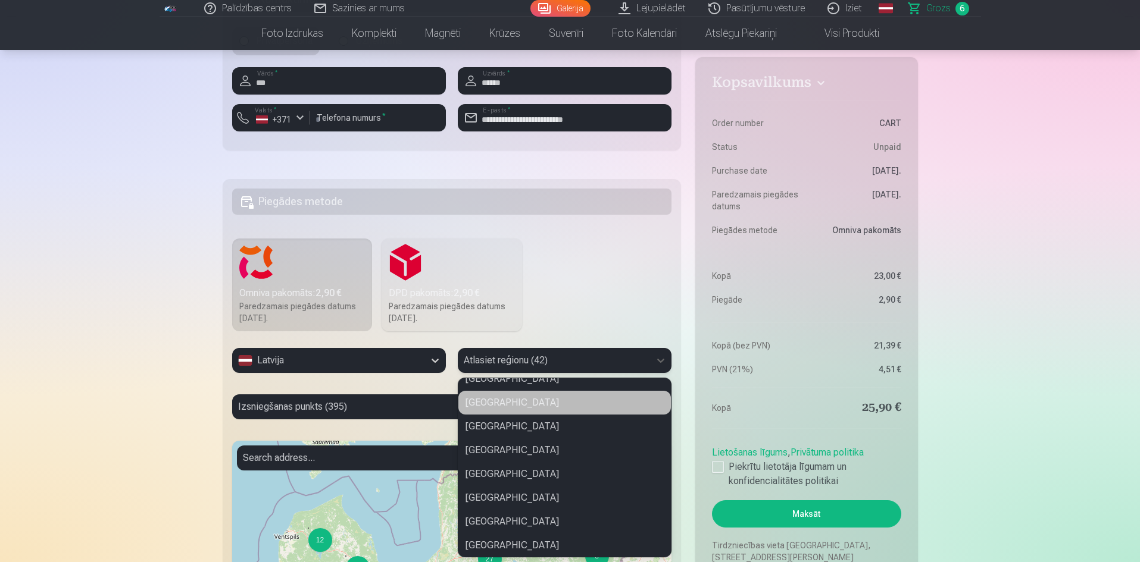
scroll to position [476, 0]
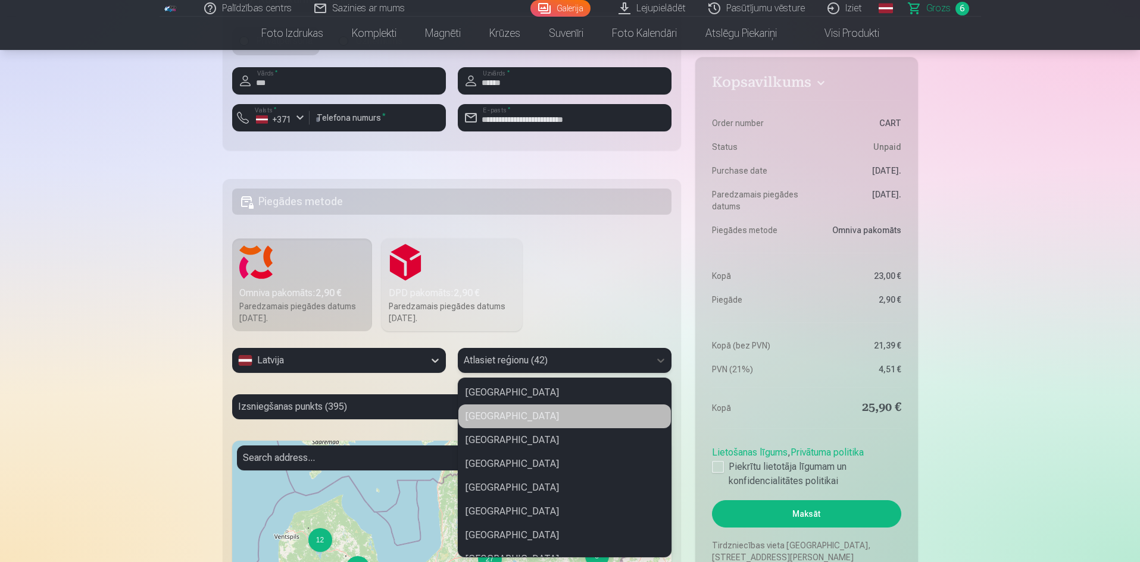
click at [519, 416] on div "[GEOGRAPHIC_DATA]" at bounding box center [564, 417] width 212 height 24
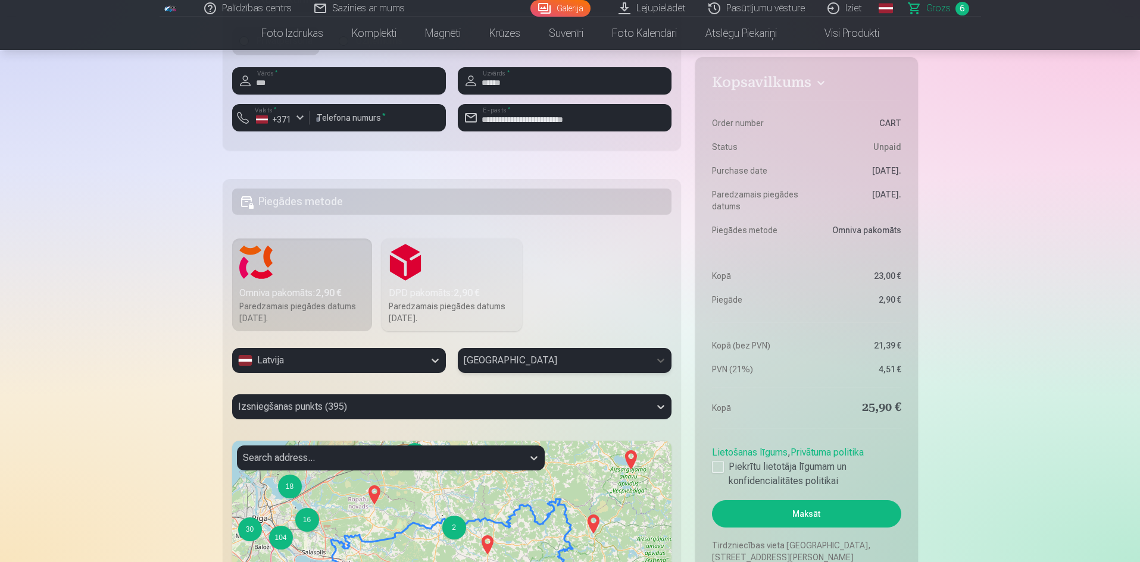
click at [367, 404] on div "Izsniegšanas punkts (395)" at bounding box center [452, 407] width 440 height 25
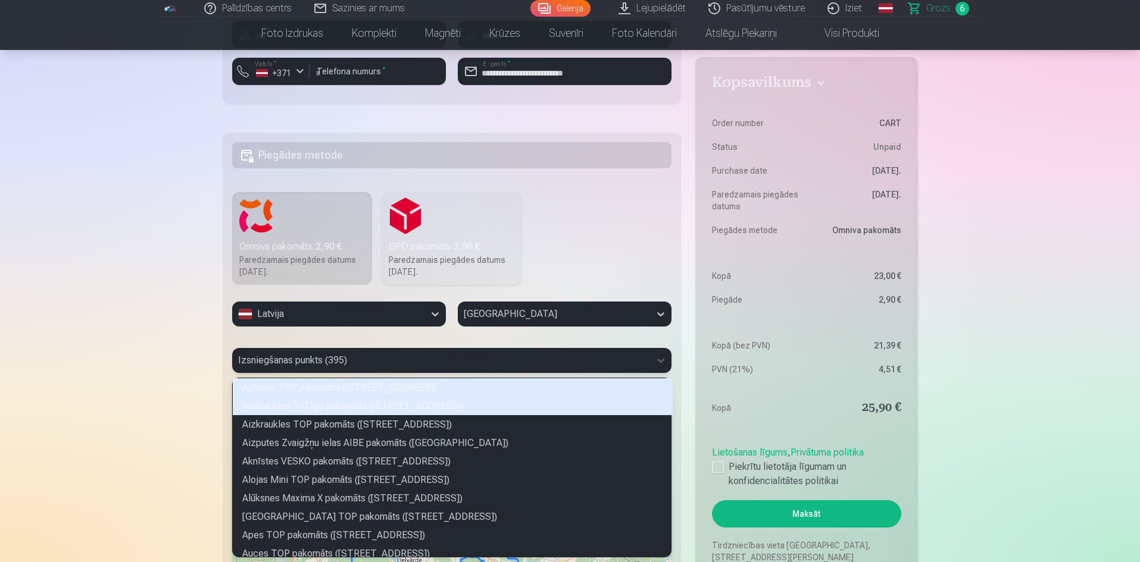
scroll to position [176, 435]
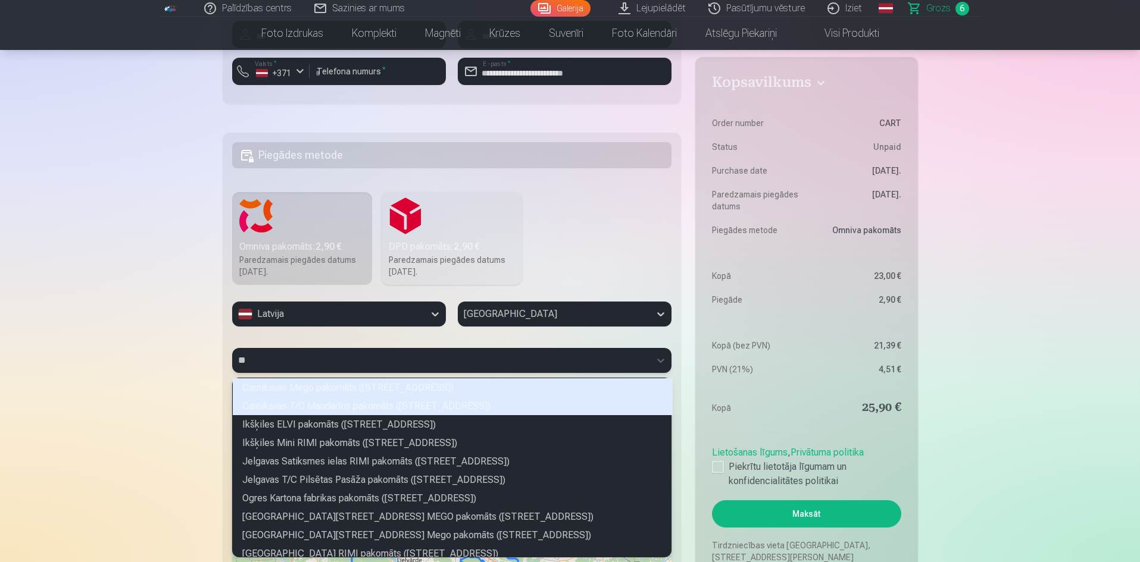
type input "***"
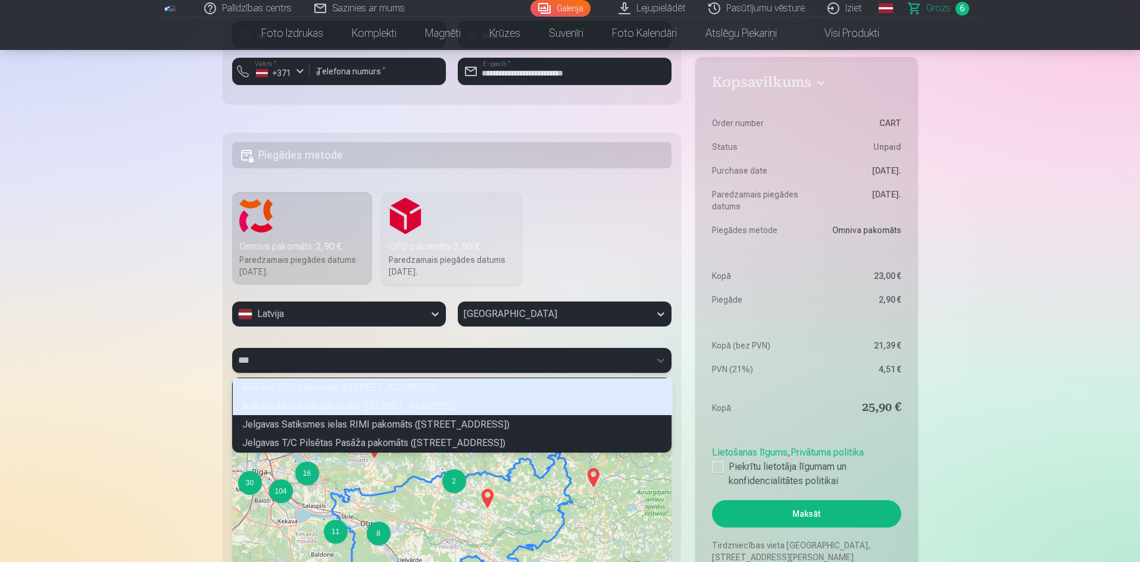
scroll to position [71, 435]
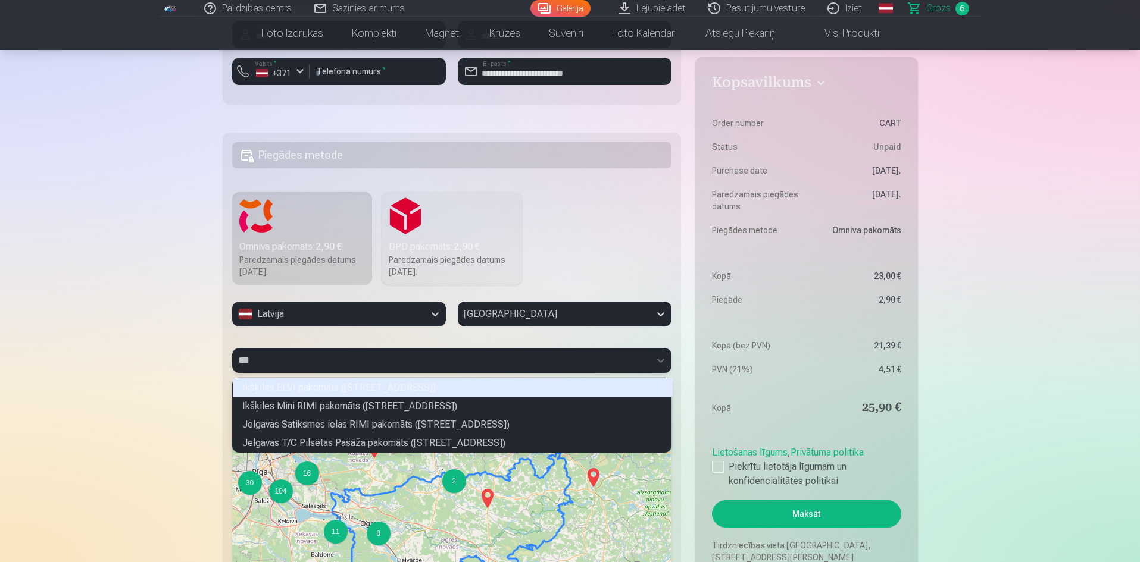
click at [373, 388] on div "Ikšķiles ELVI pakomāts (Daugavas prospekts 18A)" at bounding box center [453, 387] width 440 height 18
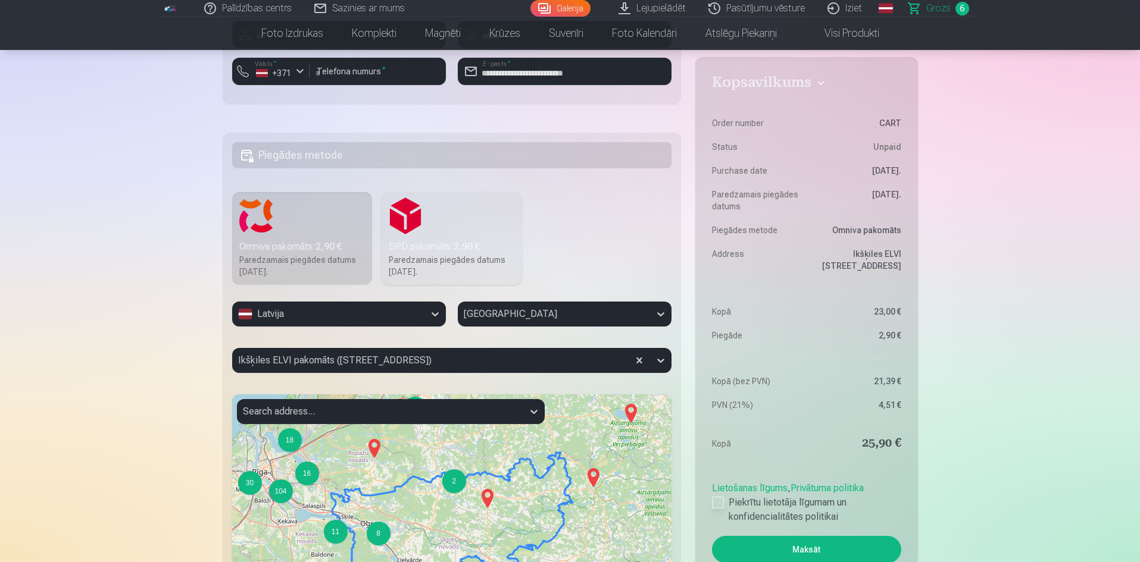
click at [716, 509] on div at bounding box center [718, 503] width 12 height 12
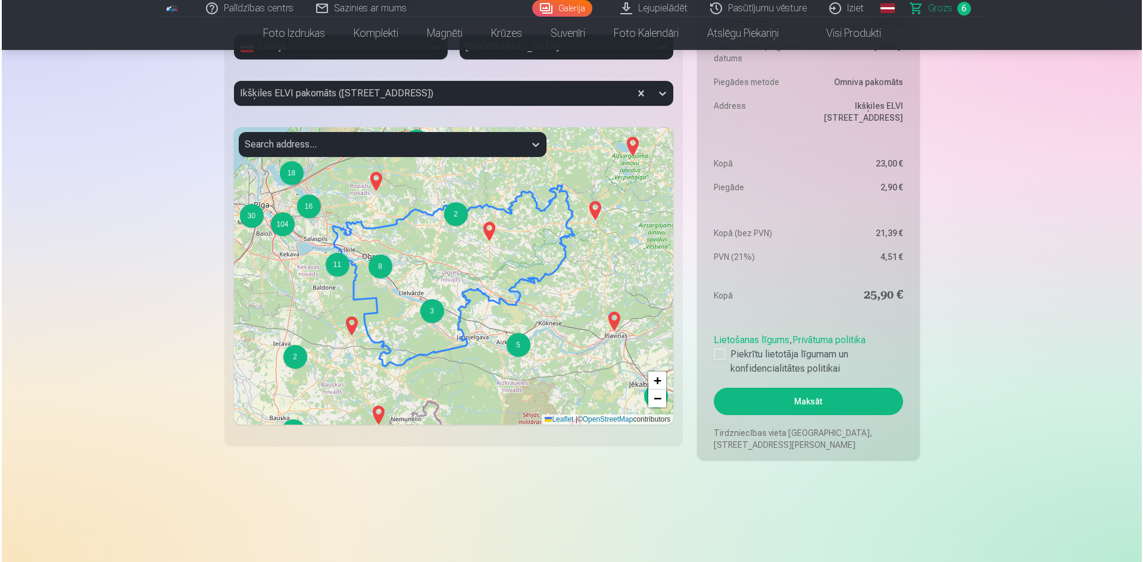
scroll to position [1404, 0]
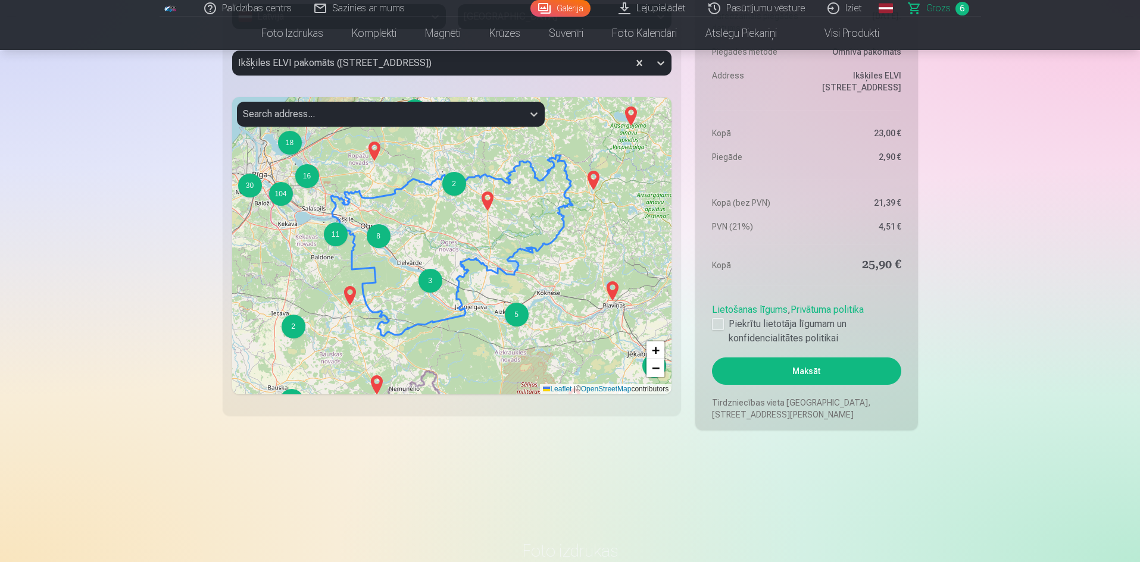
click at [818, 370] on button "Maksāt" at bounding box center [806, 371] width 189 height 27
